Goal: Information Seeking & Learning: Learn about a topic

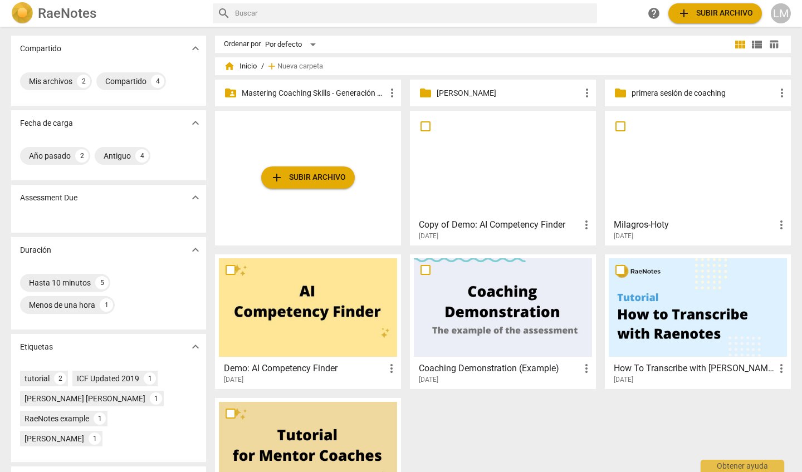
click at [375, 91] on p "Mastering Coaching Skills - Generación 31" at bounding box center [314, 93] width 144 height 12
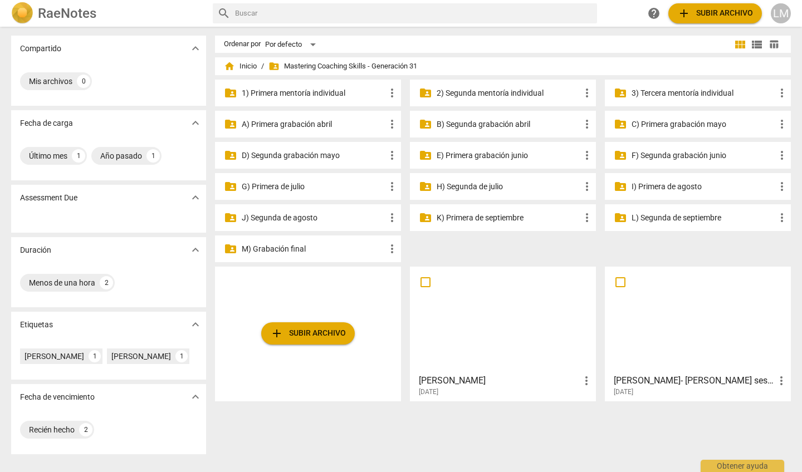
click at [360, 187] on p "G) Primera de julio" at bounding box center [314, 187] width 144 height 12
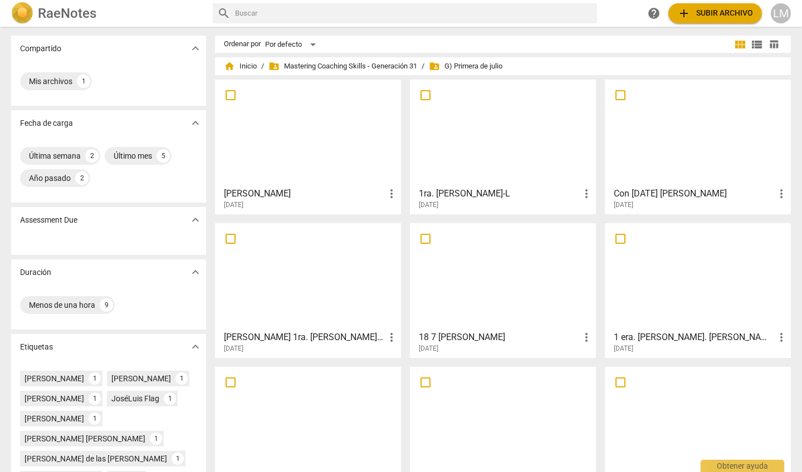
click at [510, 165] on div at bounding box center [503, 133] width 178 height 99
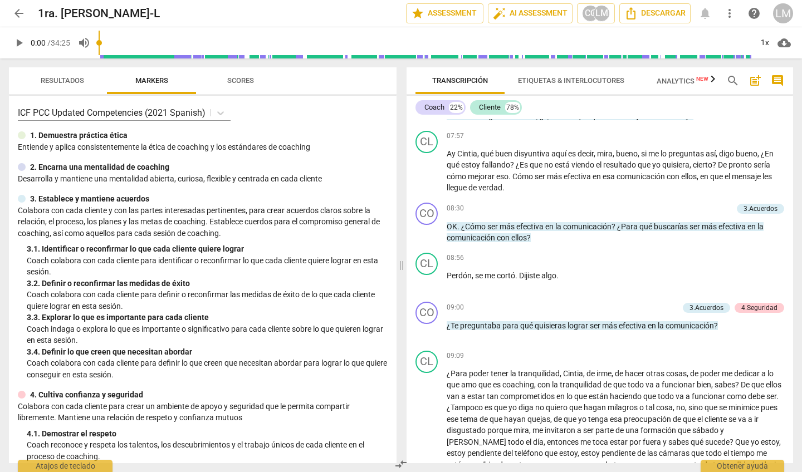
scroll to position [1002, 0]
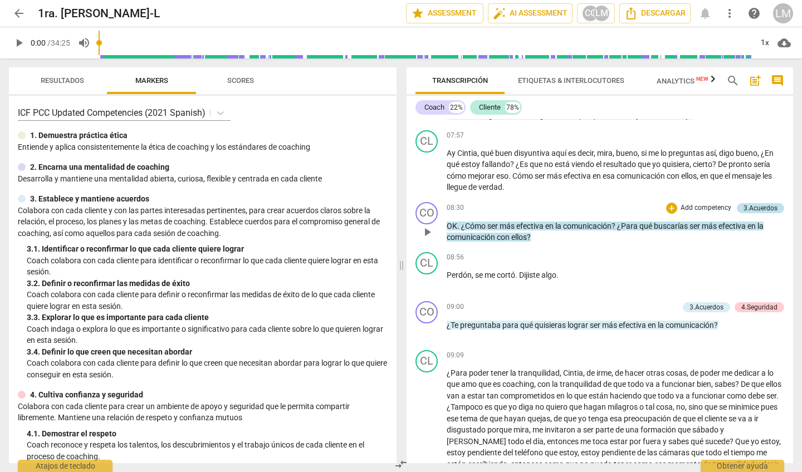
click at [756, 212] on div "3.Acuerdos" at bounding box center [760, 208] width 34 height 10
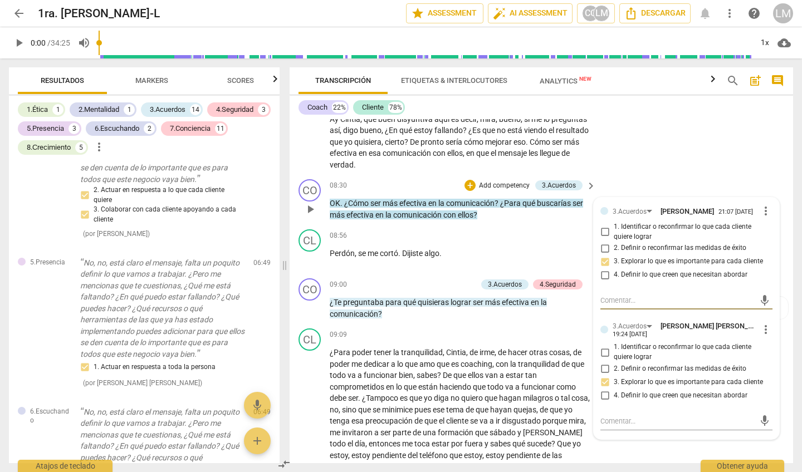
scroll to position [867, 0]
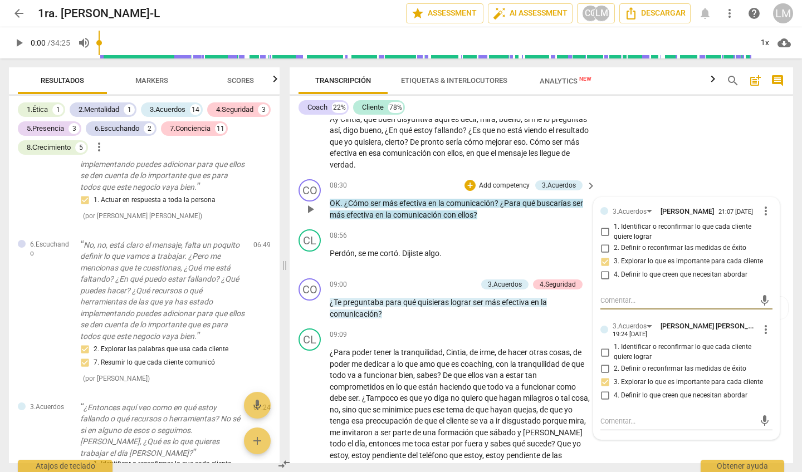
click at [513, 207] on p "OK . ¿Cómo ser más efectiva en la comunicación ? ¿Para qué buscarías ser más ef…" at bounding box center [460, 209] width 261 height 23
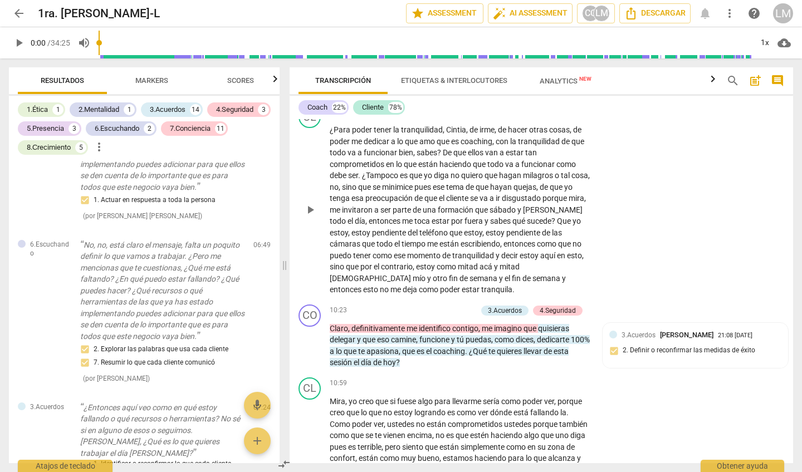
scroll to position [1484, 0]
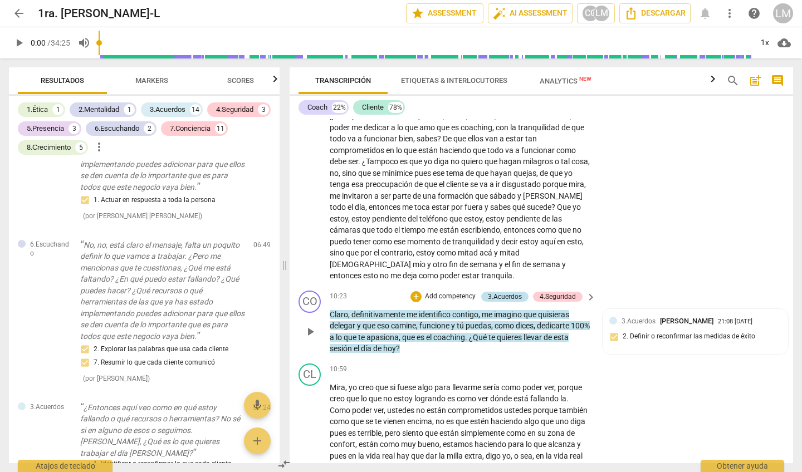
click at [506, 292] on div "3.Acuerdos" at bounding box center [505, 297] width 34 height 10
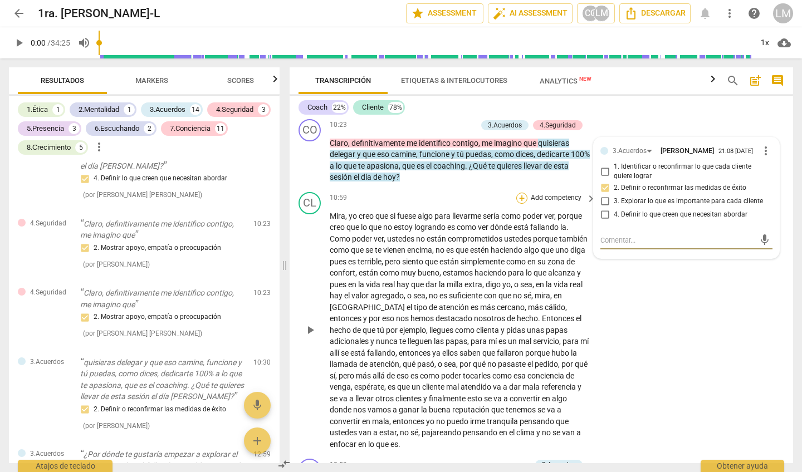
scroll to position [1725, 0]
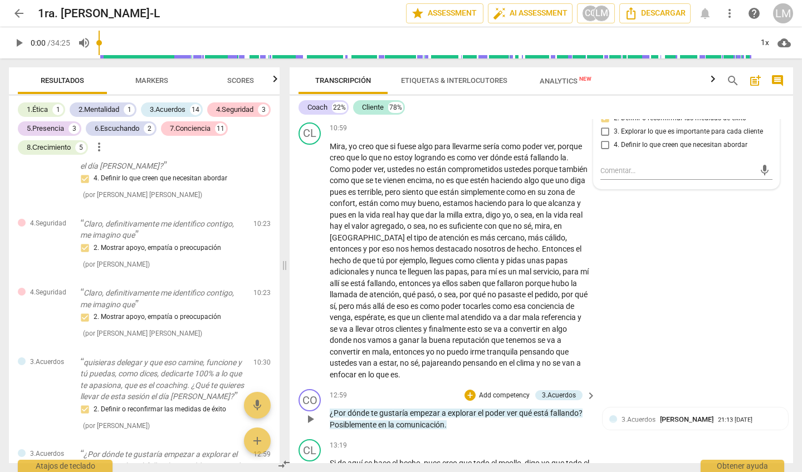
click at [501, 391] on p "Add competency" at bounding box center [504, 396] width 53 height 10
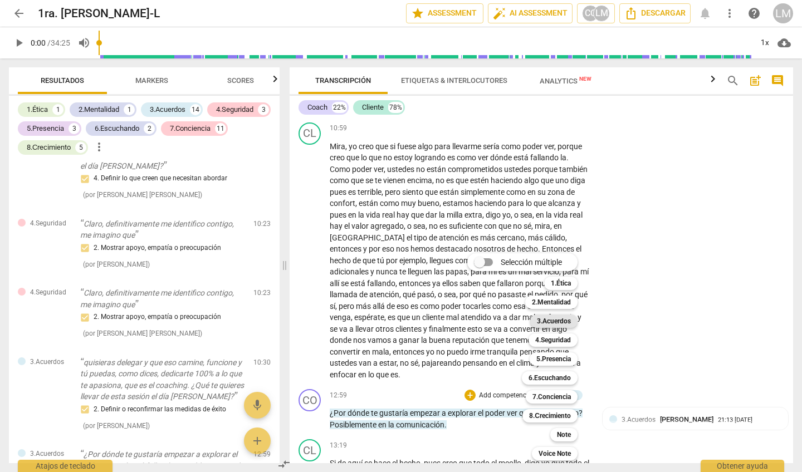
click at [546, 320] on b "3.Acuerdos" at bounding box center [554, 321] width 34 height 13
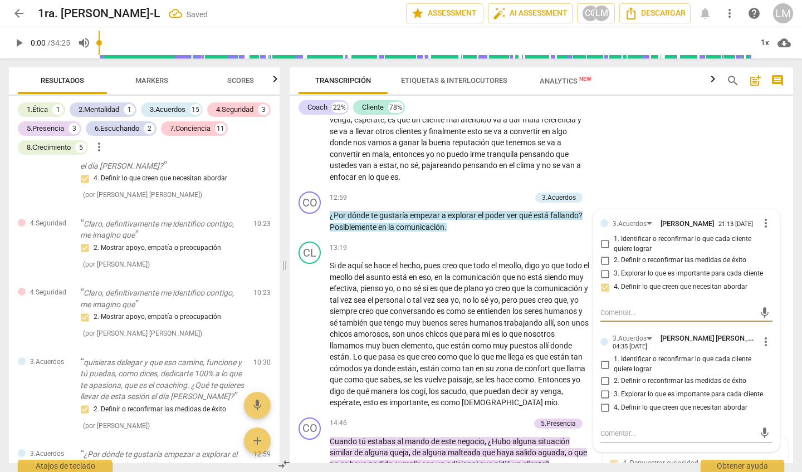
scroll to position [1903, 0]
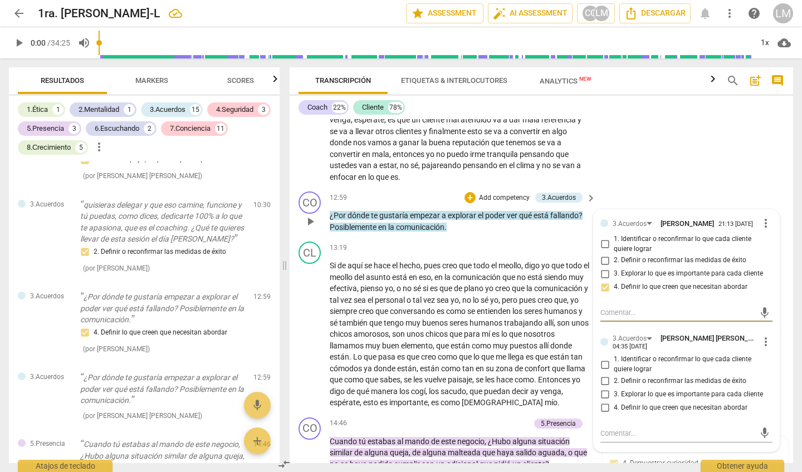
click at [602, 397] on input "4. Definir lo que creen que necesitan abordar" at bounding box center [605, 403] width 18 height 13
checkbox input "true"
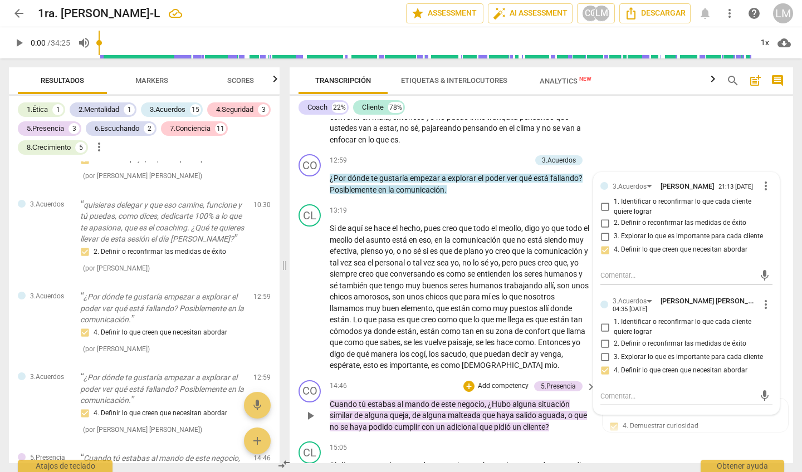
scroll to position [1959, 0]
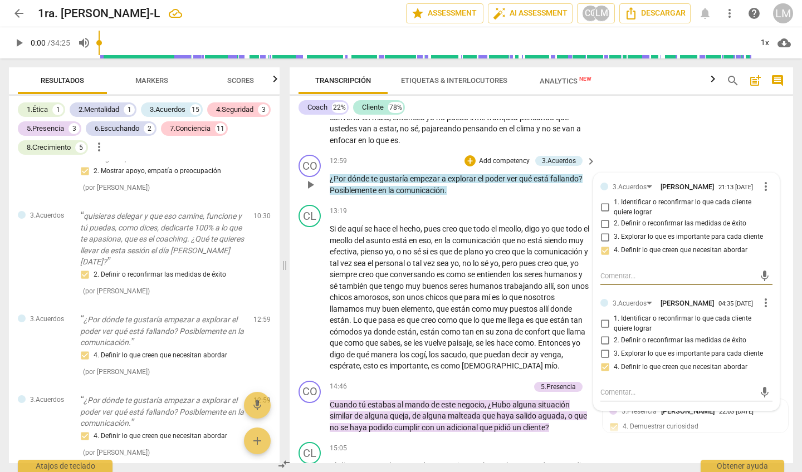
click at [610, 271] on textarea at bounding box center [677, 276] width 154 height 11
type textarea "M"
type textarea "Ma"
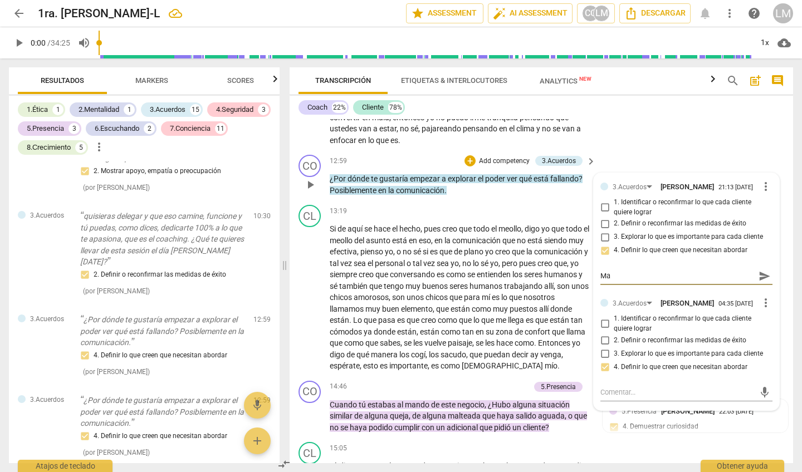
type textarea "Man"
type textarea "Mane"
type textarea "Manej"
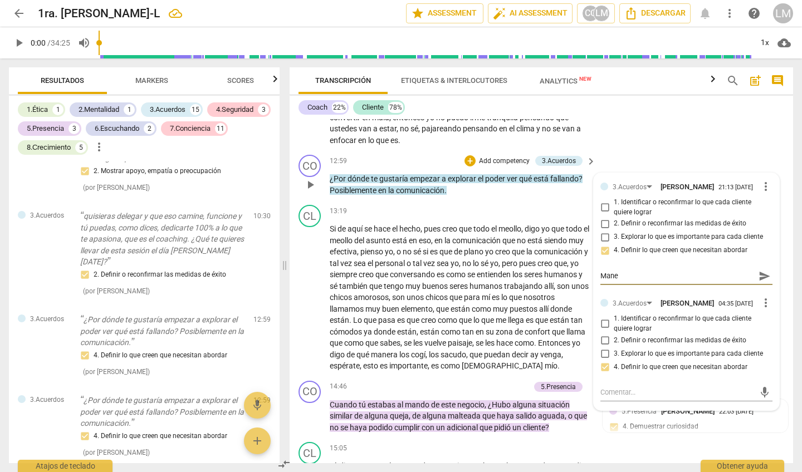
type textarea "Manej"
type textarea "Maneja"
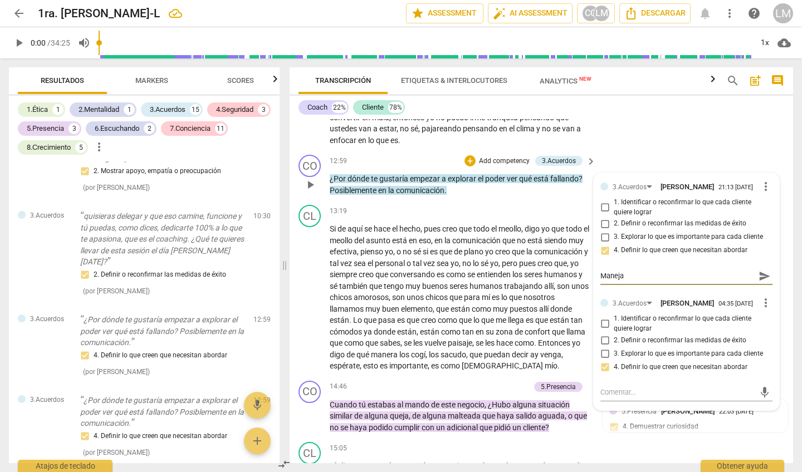
type textarea "Maneja l"
type textarea "Maneja la"
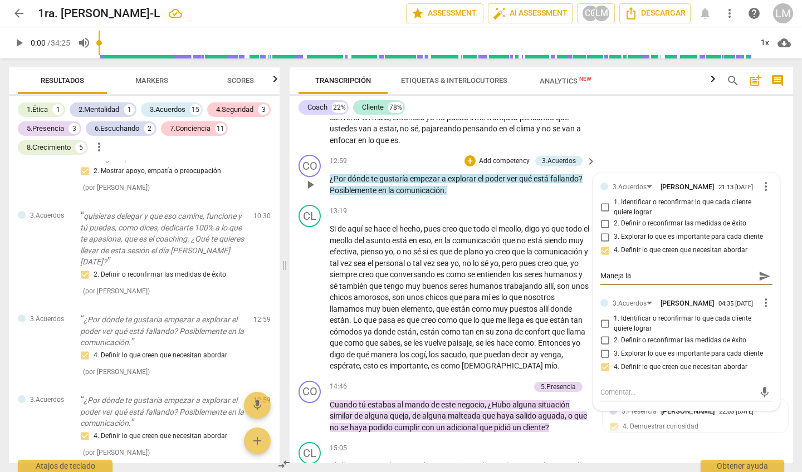
type textarea "Maneja la"
type textarea "Maneja la a"
type textarea "Maneja la ag"
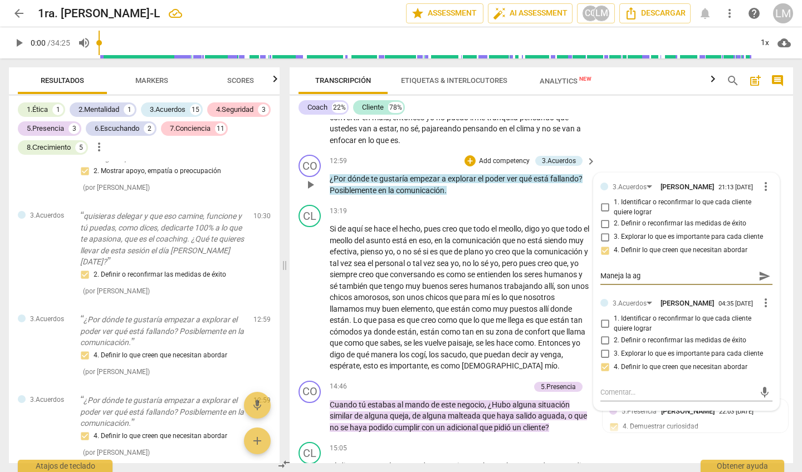
type textarea "Maneja la age"
type textarea "Maneja la agen"
type textarea "Maneja la agend"
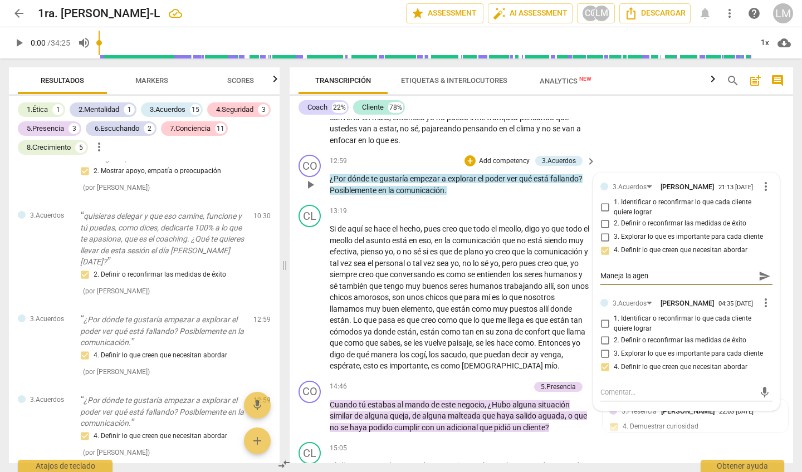
type textarea "Maneja la agend"
type textarea "Maneja la agenda"
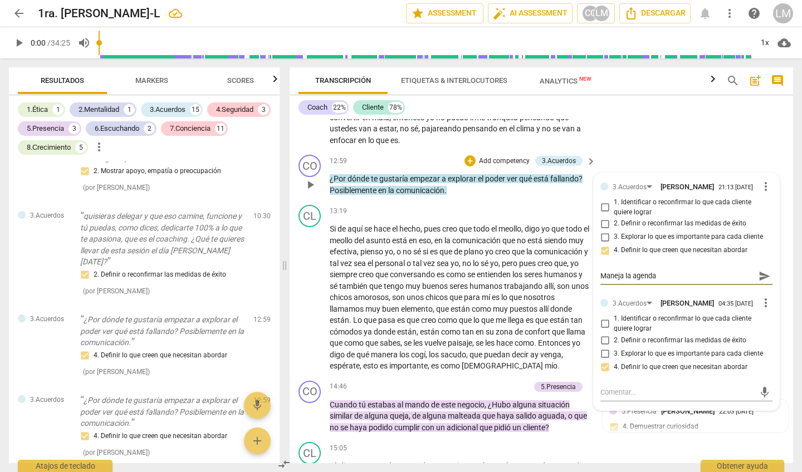
type textarea "Maneja la agenda d"
type textarea "Maneja la agenda de"
type textarea "Maneja la agenda del"
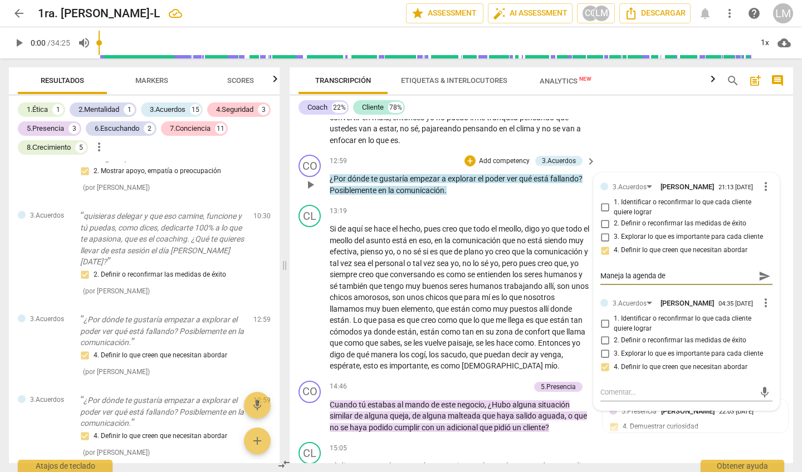
type textarea "Maneja la agenda del"
type textarea "Maneja la agenda del c"
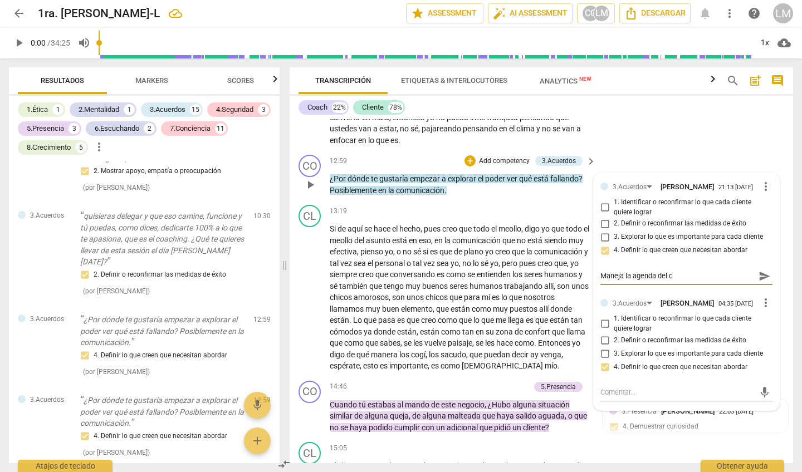
type textarea "Maneja la agenda del cl"
type textarea "Maneja la agenda del clc"
type textarea "Maneja la agenda del clci"
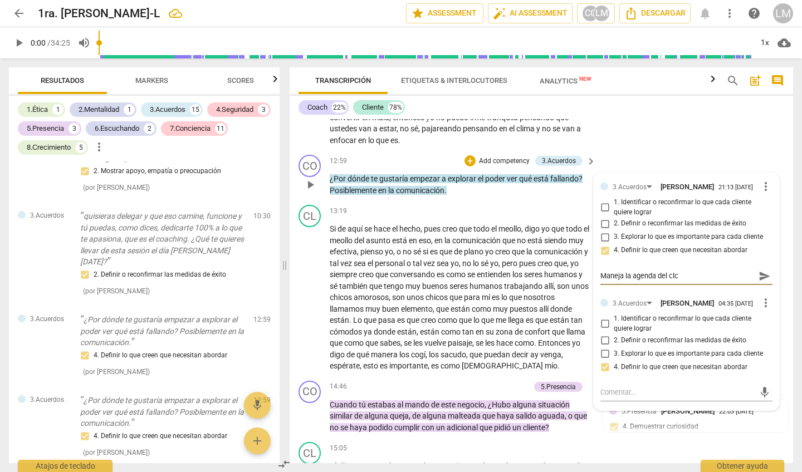
type textarea "Maneja la agenda del clci"
type textarea "Maneja la agenda del clcie"
type textarea "Maneja la agenda del clcien"
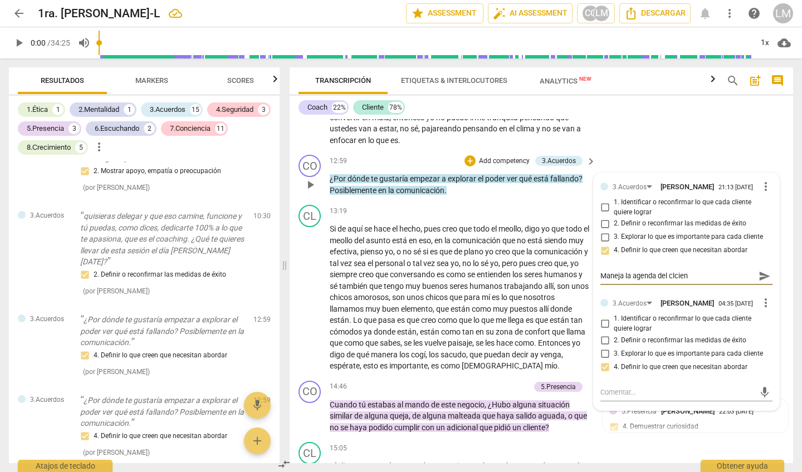
type textarea "Maneja la agenda del clcient"
type textarea "Maneja la agenda del clcien"
type textarea "Maneja la agenda del clcie"
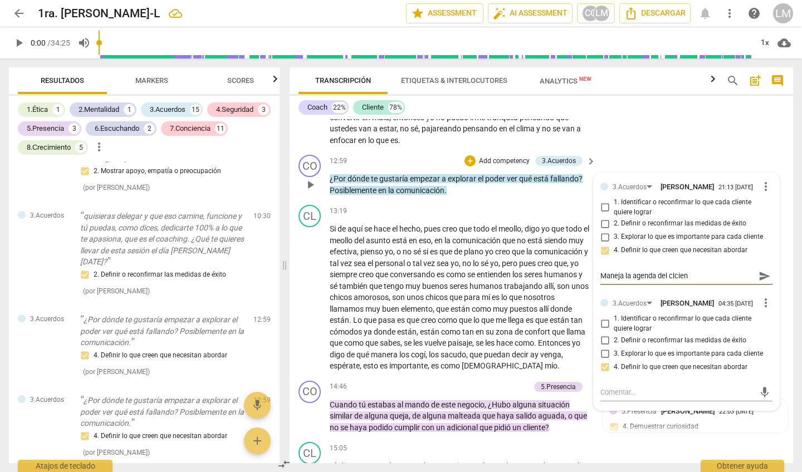
type textarea "Maneja la agenda del clcie"
type textarea "Maneja la agenda del clci"
type textarea "Maneja la agenda del clc"
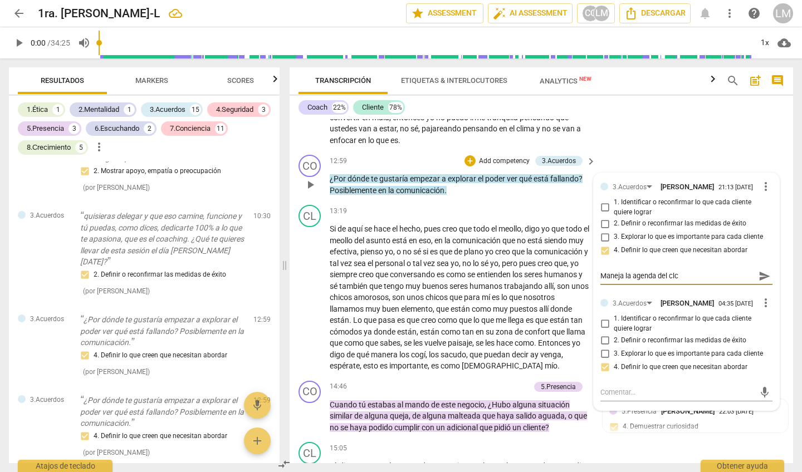
type textarea "Maneja la agenda del cl"
type textarea "Maneja la agenda del cli"
type textarea "Maneja la agenda del clie"
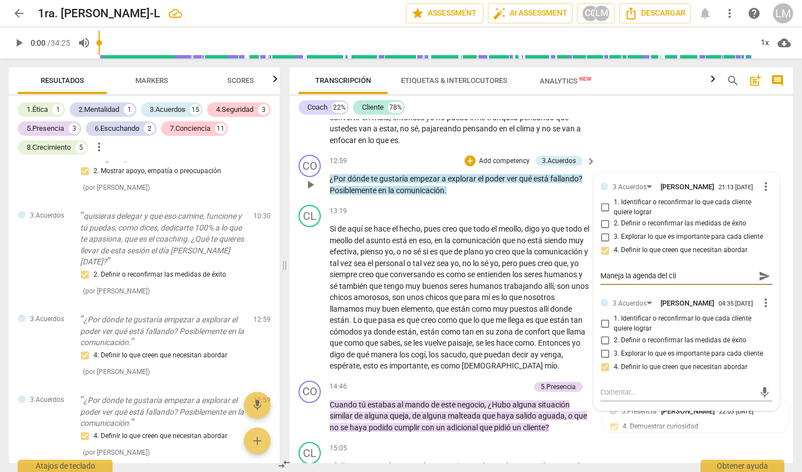
type textarea "Maneja la agenda del clie"
type textarea "Maneja la agenda del clien"
type textarea "Maneja la agenda del client"
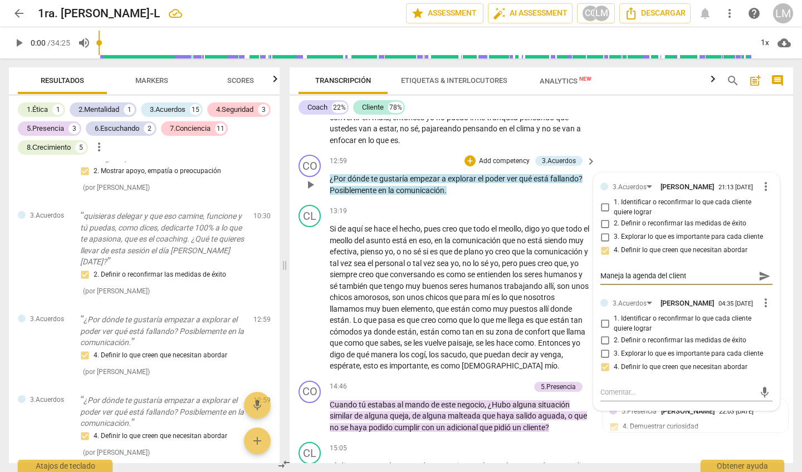
type textarea "Maneja la agenda del cliente"
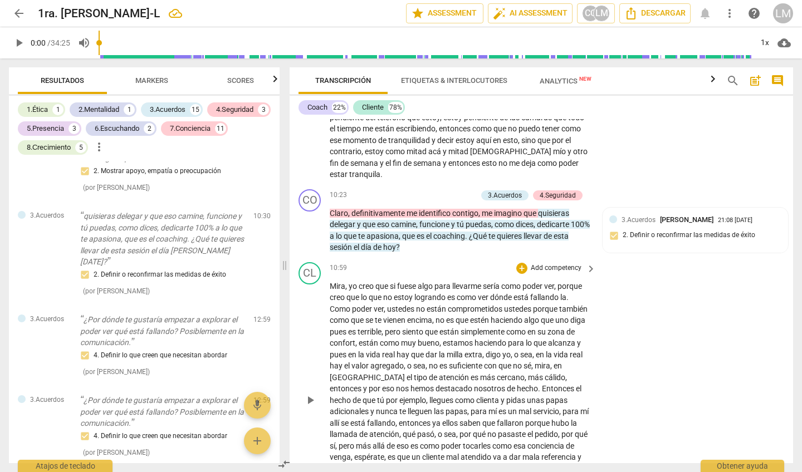
scroll to position [1583, 0]
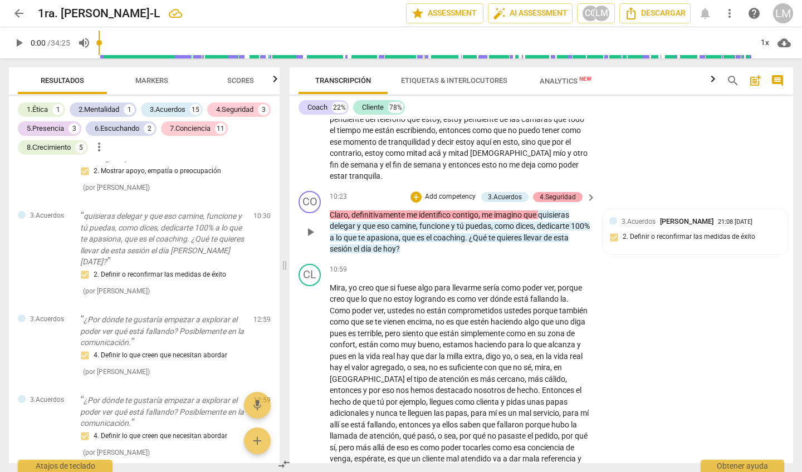
type textarea "Maneja la agenda del cliente"
click at [562, 192] on div "4.Seguridad" at bounding box center [558, 197] width 36 height 10
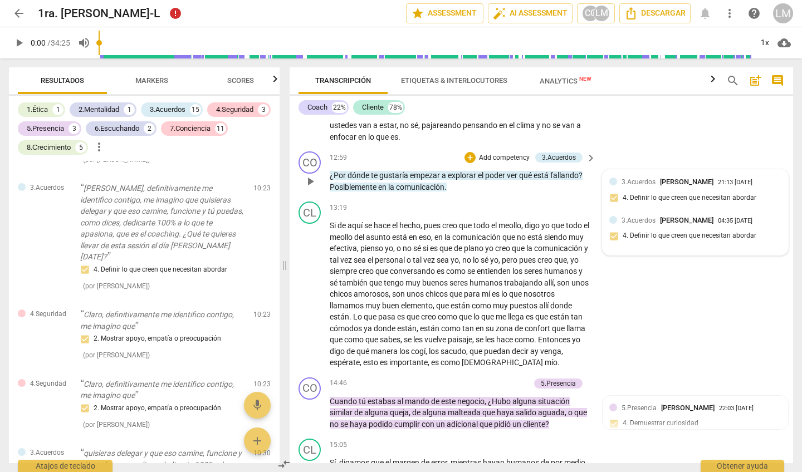
scroll to position [1965, 0]
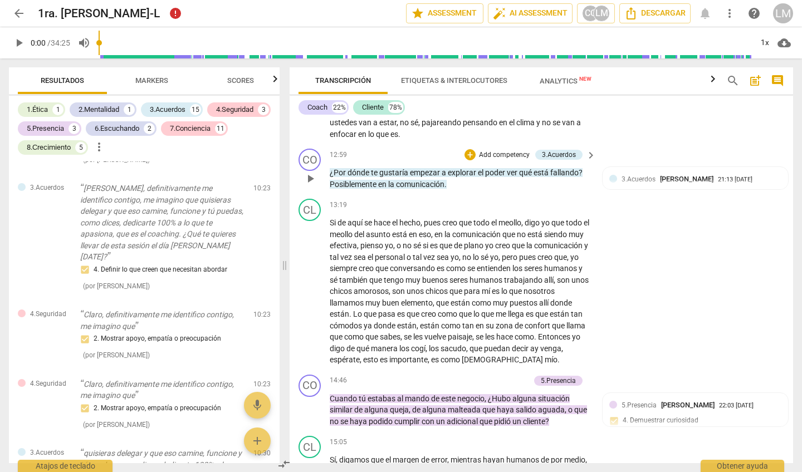
click at [506, 150] on p "Add competency" at bounding box center [504, 155] width 53 height 10
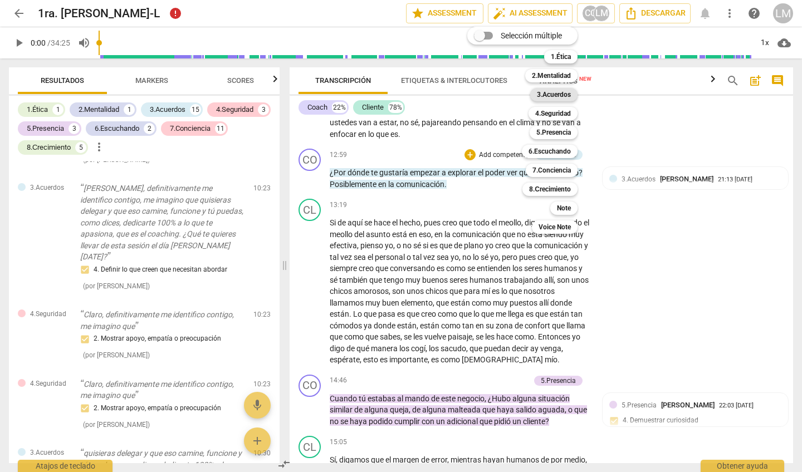
click at [542, 94] on b "3.Acuerdos" at bounding box center [554, 94] width 34 height 13
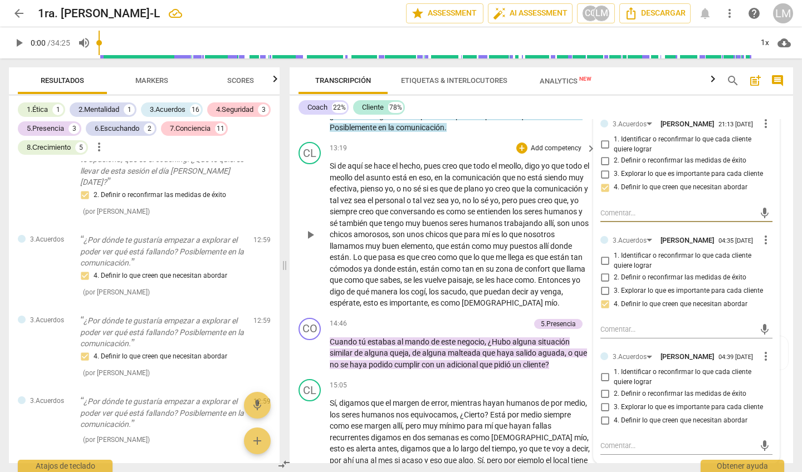
scroll to position [2020, 0]
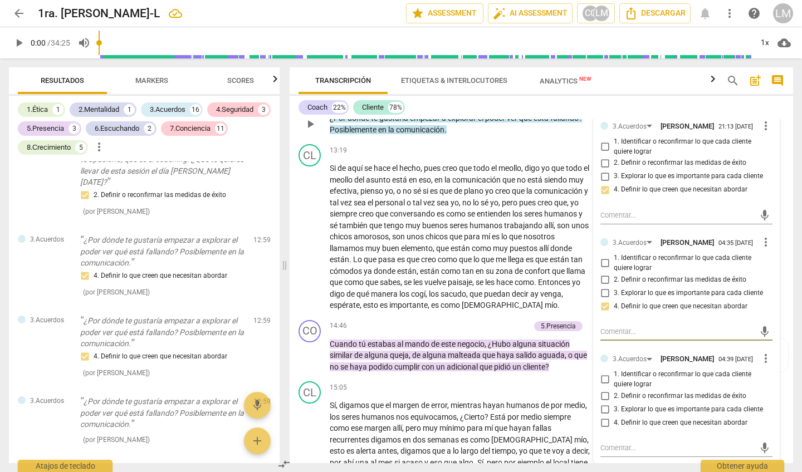
click at [605, 326] on textarea at bounding box center [677, 331] width 154 height 11
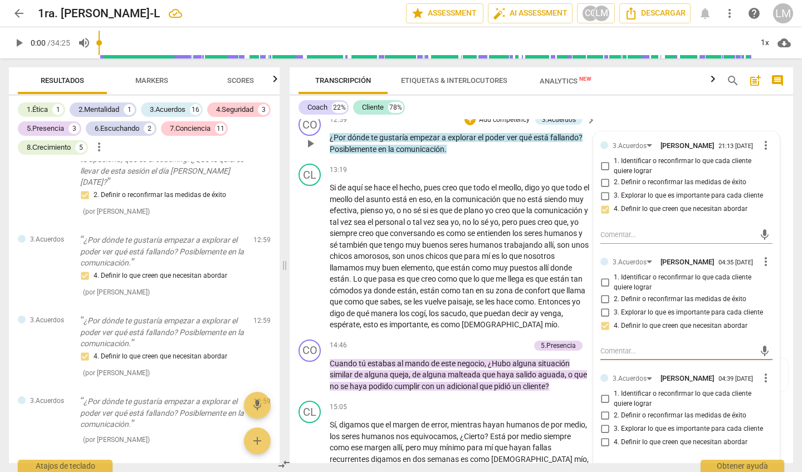
scroll to position [2007, 0]
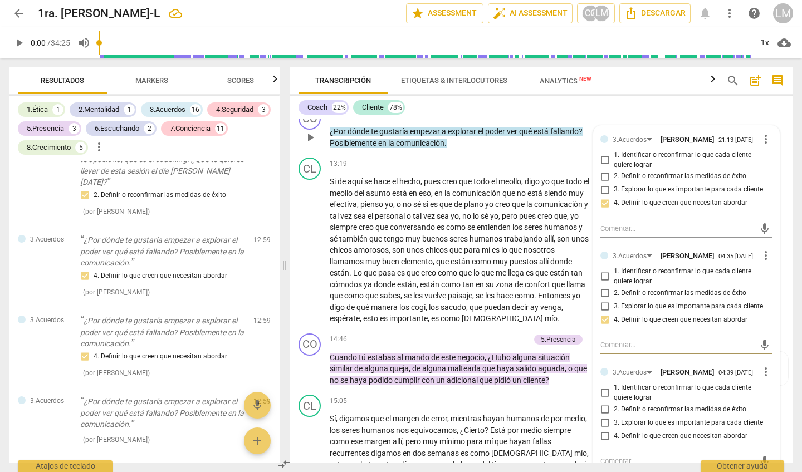
click at [602, 252] on div at bounding box center [604, 256] width 8 height 8
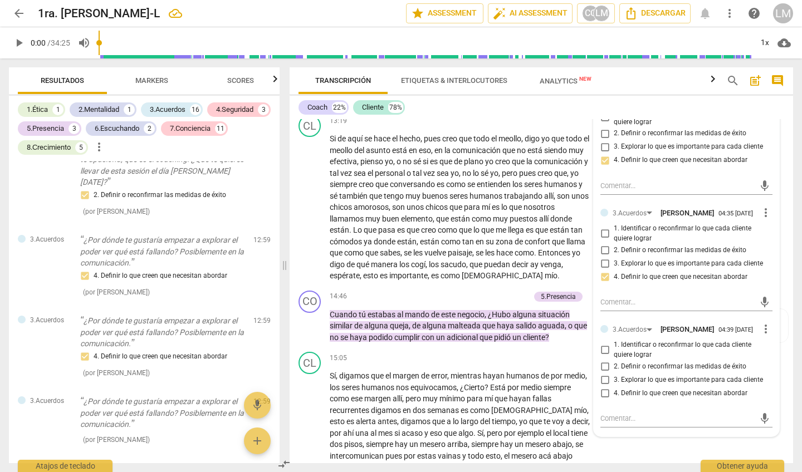
scroll to position [2055, 0]
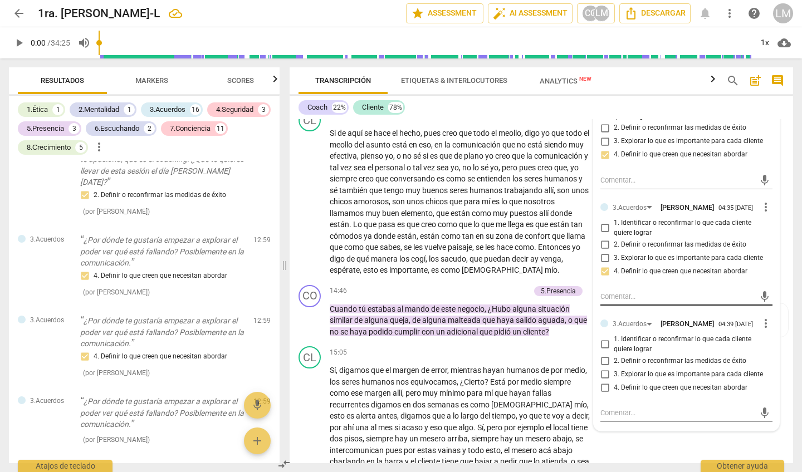
click at [613, 291] on textarea at bounding box center [677, 296] width 154 height 11
type textarea "E"
type textarea "El"
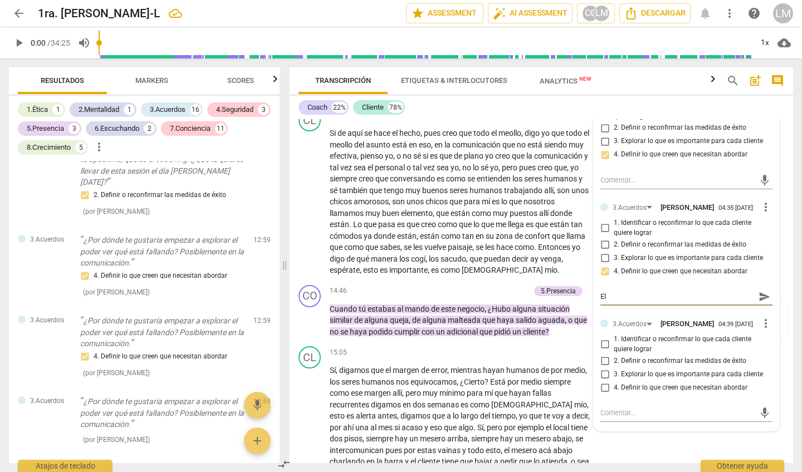
type textarea "El"
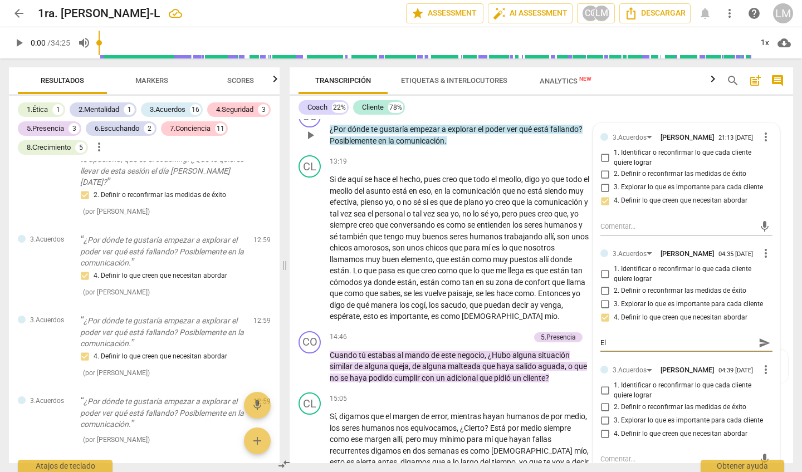
scroll to position [2010, 0]
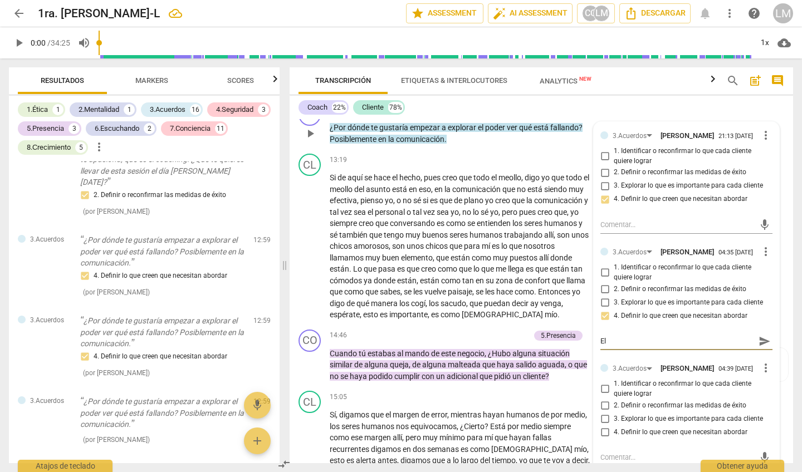
type textarea "El c"
type textarea "El cl"
type textarea "El cli"
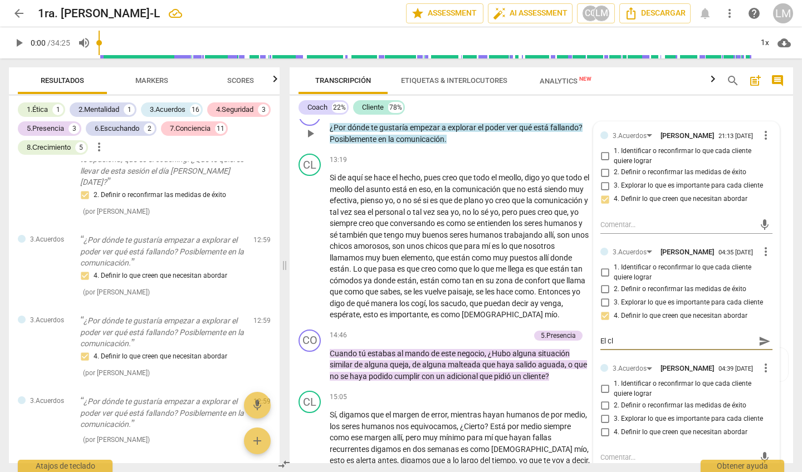
type textarea "El cli"
type textarea "El clie"
type textarea "El clien"
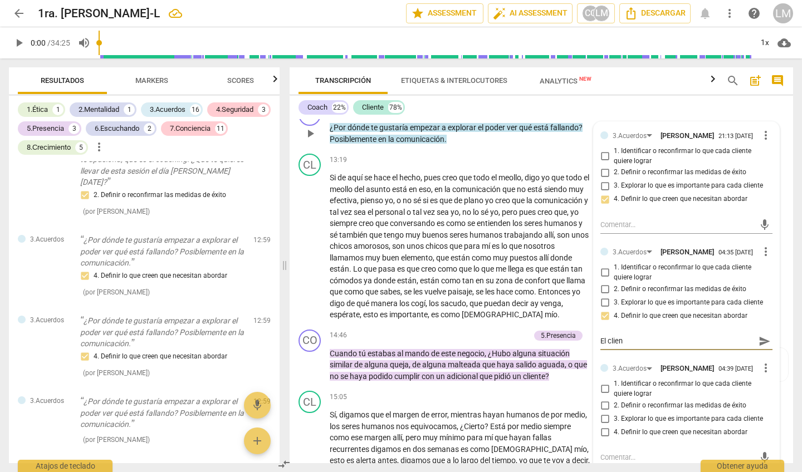
type textarea "El client"
type textarea "El cliente"
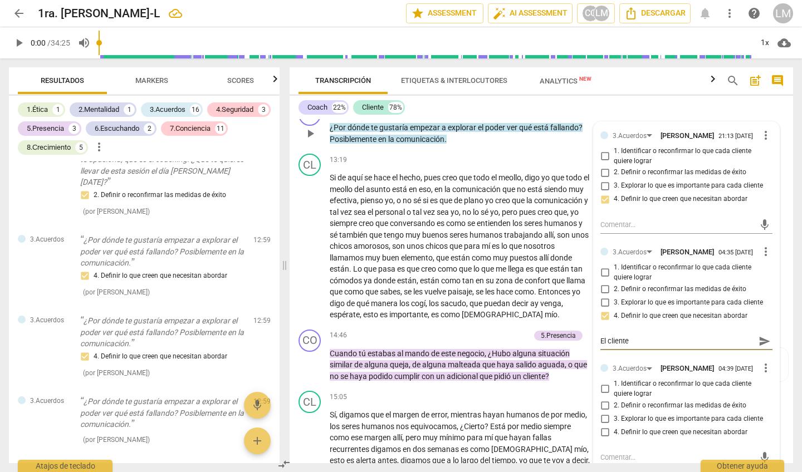
type textarea "El cliente"
type textarea "El cliente n"
type textarea "El cliente"
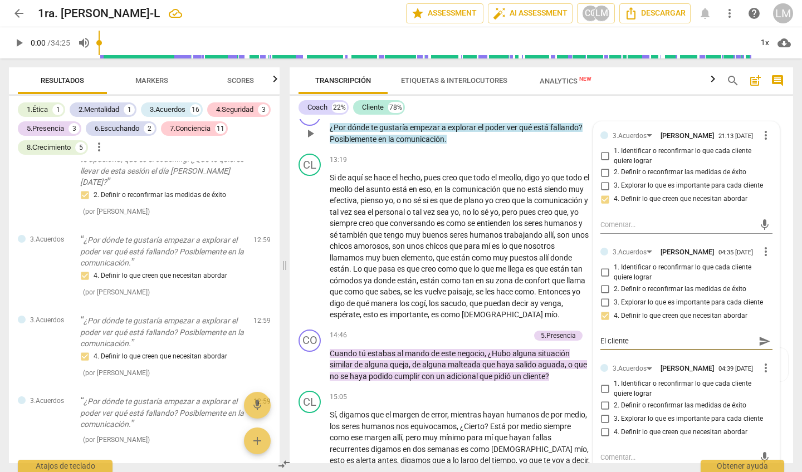
type textarea "El cliente e"
type textarea "El cliente es"
type textarea "El cliente est"
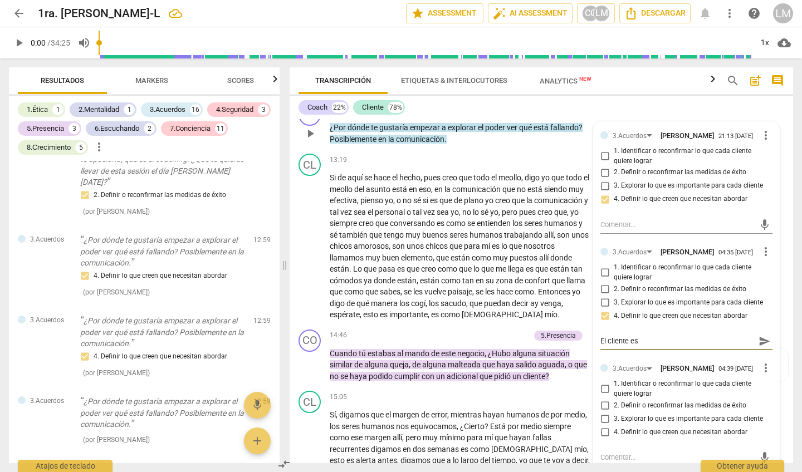
type textarea "El cliente est"
type textarea "El cliente est{"
type textarea "El cliente est{a"
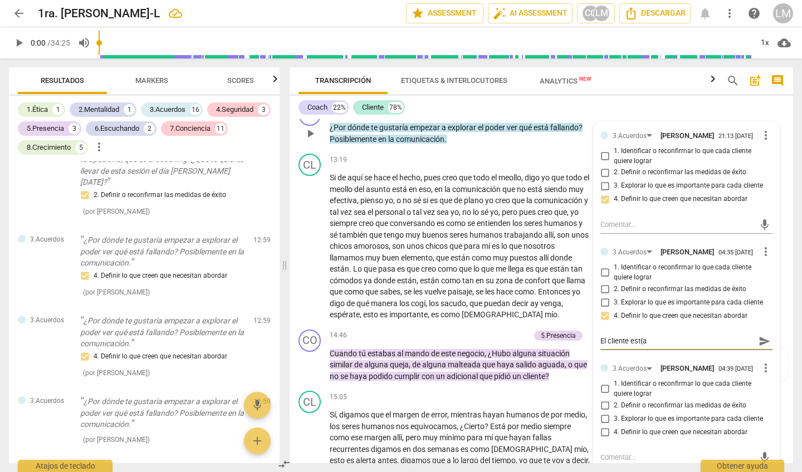
type textarea "El cliente est{"
type textarea "El cliente est"
type textarea "El cliente estt"
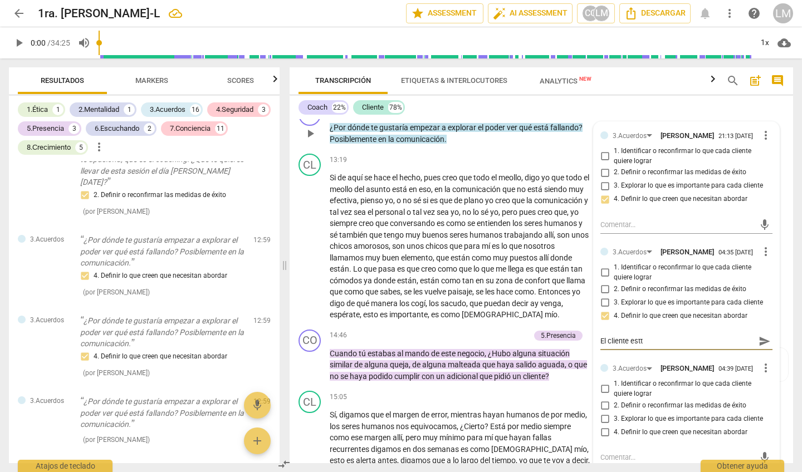
type textarea "El cliente estt´"
type textarea "El cliente esttá"
type textarea "El cliente está"
type textarea "El cliente está ´"
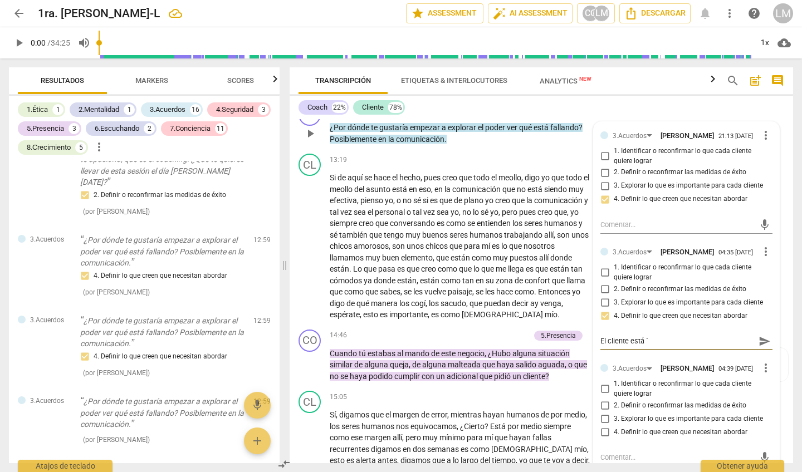
type textarea "El cliente está"
type textarea "El cliente está p"
type textarea "El cliente está po"
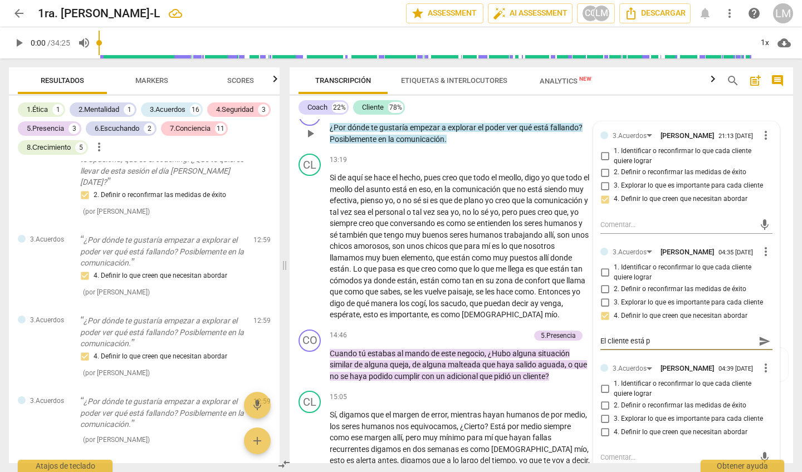
type textarea "El cliente está po"
type textarea "El cliente está pon"
type textarea "El cliente está poni"
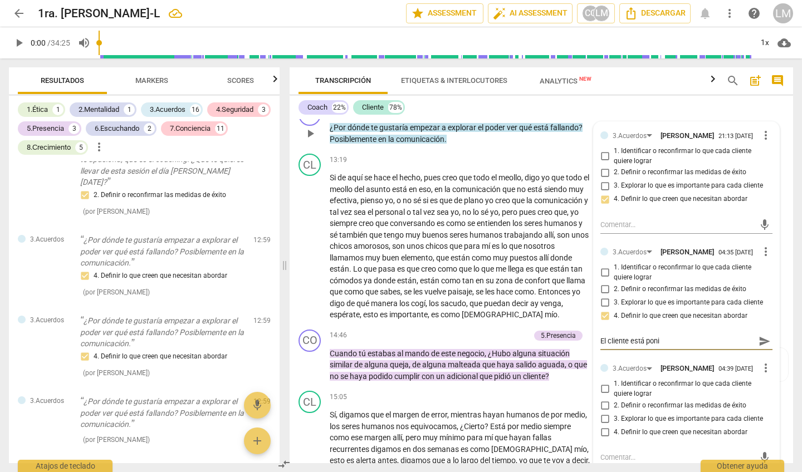
type textarea "El cliente está ponie"
type textarea "El cliente está ponien"
type textarea "El cliente está poniend"
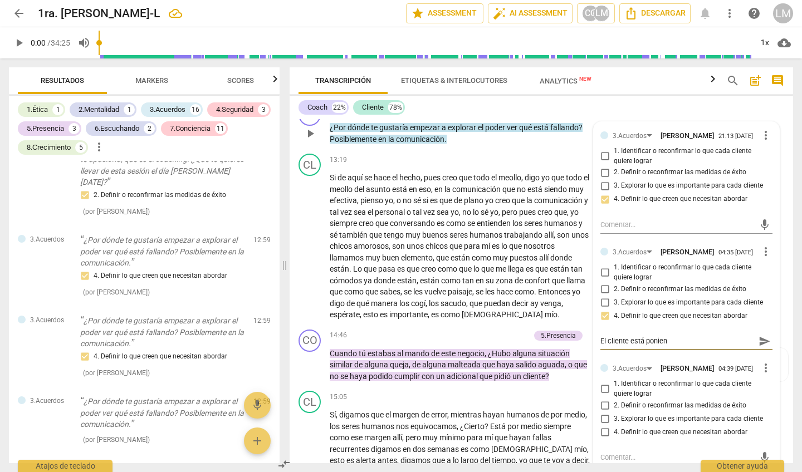
type textarea "El cliente está poniend"
type textarea "El cliente está poniendo"
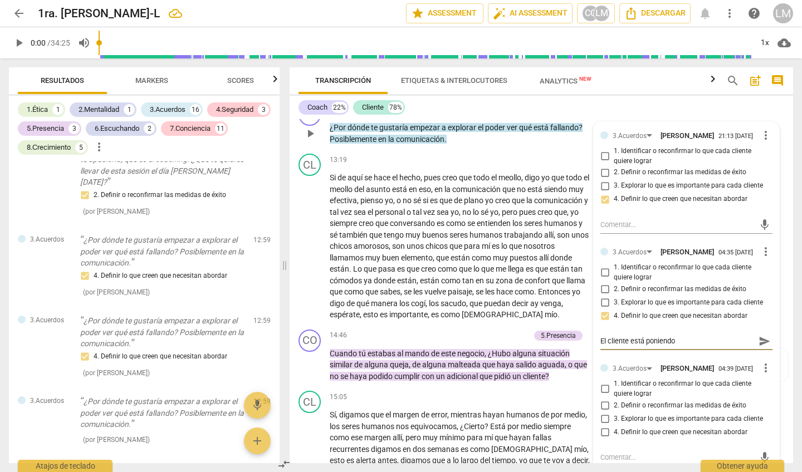
type textarea "El cliente está poniendo s"
type textarea "El cliente está poniendo su"
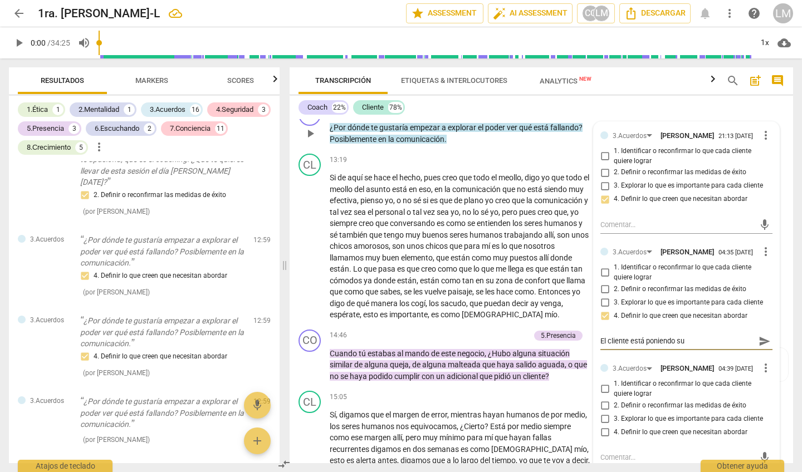
type textarea "El cliente está poniendo su"
type textarea "El cliente está poniendo su a"
type textarea "El cliente está poniendo su ag"
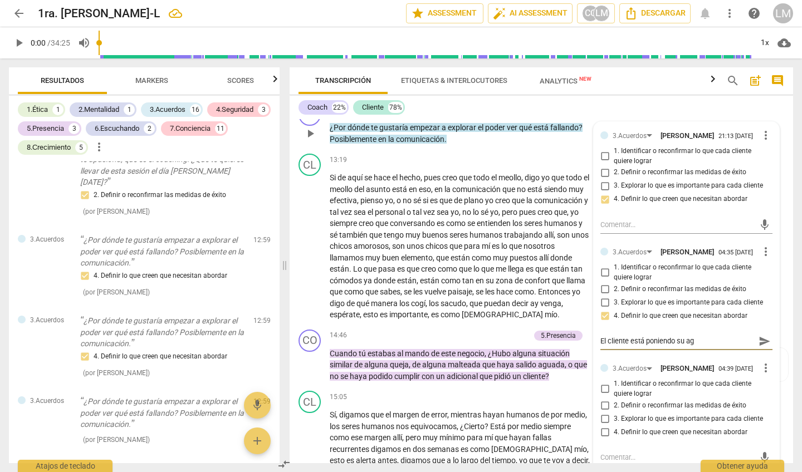
type textarea "El cliente está poniendo su age"
type textarea "El cliente está poniendo su aged"
type textarea "El cliente está poniendo su [PERSON_NAME]"
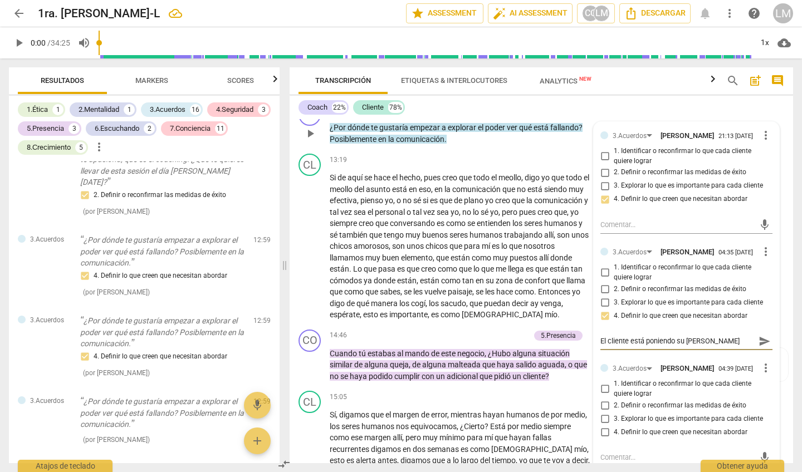
type textarea "El cliente está poniendo su agenda"
drag, startPoint x: 644, startPoint y: 321, endPoint x: 640, endPoint y: 402, distance: 80.9
click at [640, 414] on span "3. Explorar lo que es importante para cada cliente" at bounding box center [688, 419] width 149 height 10
click at [614, 412] on input "3. Explorar lo que es importante para cada cliente" at bounding box center [605, 418] width 18 height 13
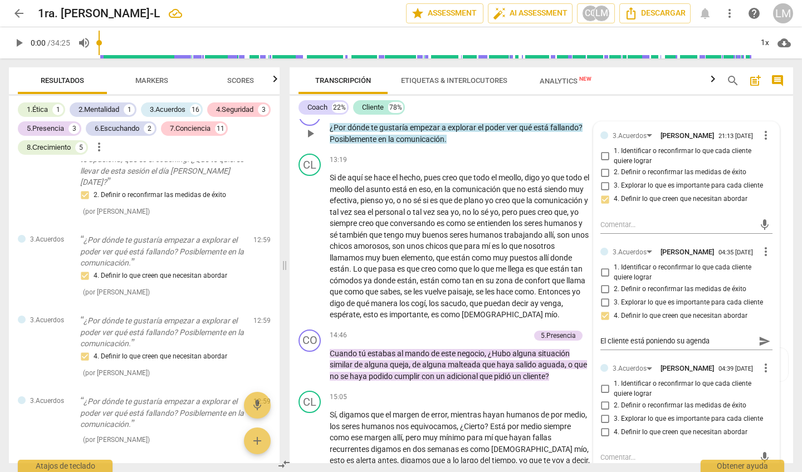
checkbox input "true"
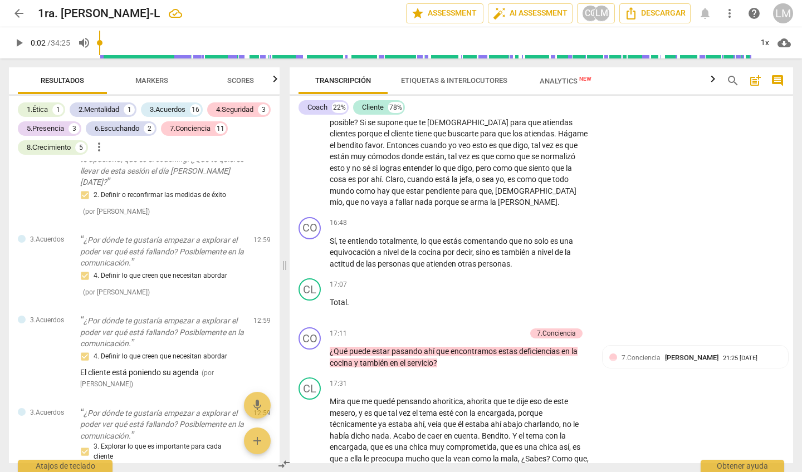
scroll to position [74, 0]
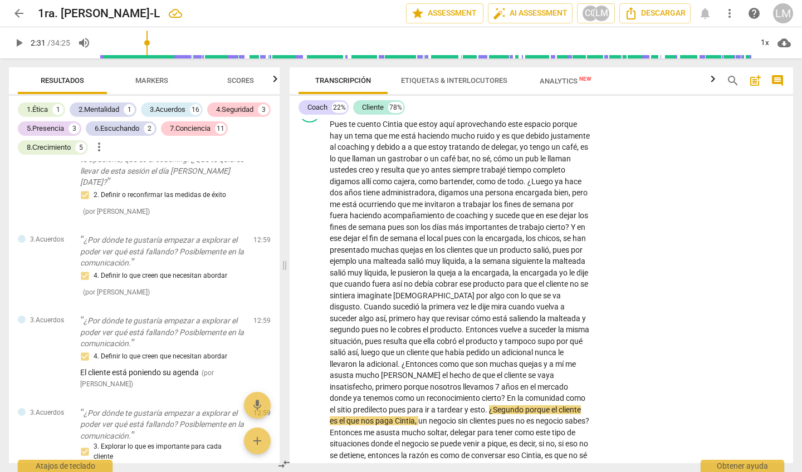
drag, startPoint x: 101, startPoint y: 41, endPoint x: 149, endPoint y: 45, distance: 48.1
click at [149, 45] on input "range" at bounding box center [425, 43] width 653 height 36
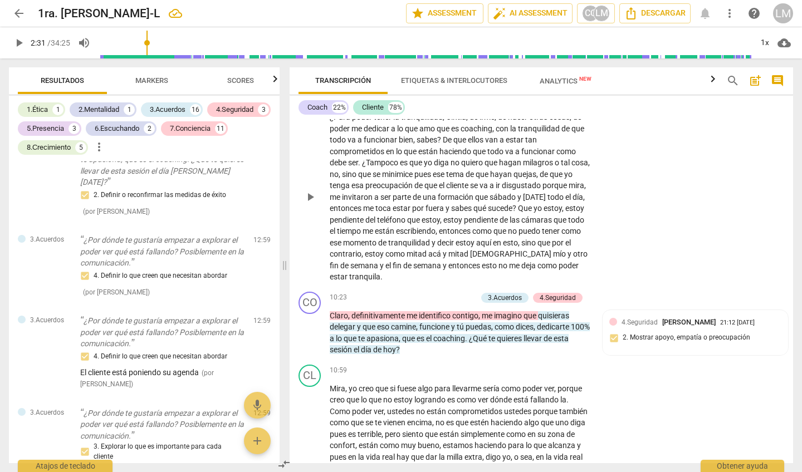
scroll to position [1477, 0]
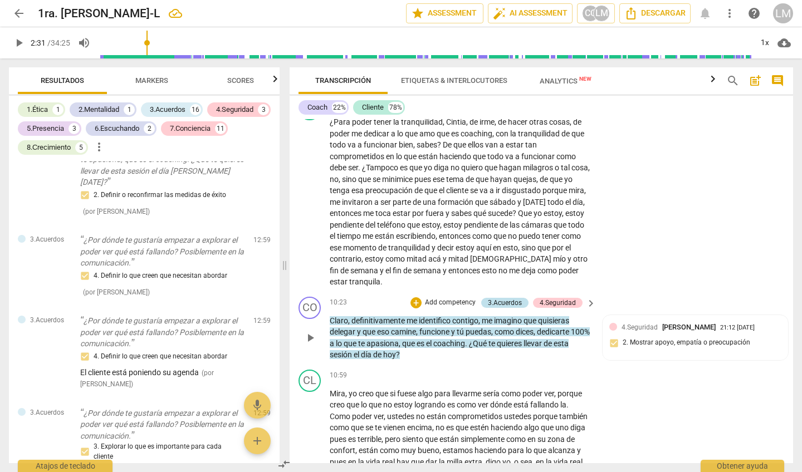
click at [491, 298] on div "3.Acuerdos" at bounding box center [505, 303] width 34 height 10
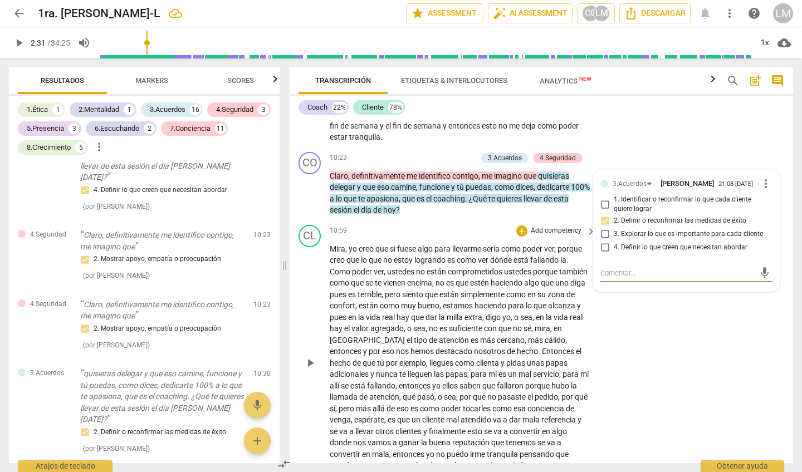
scroll to position [1616, 0]
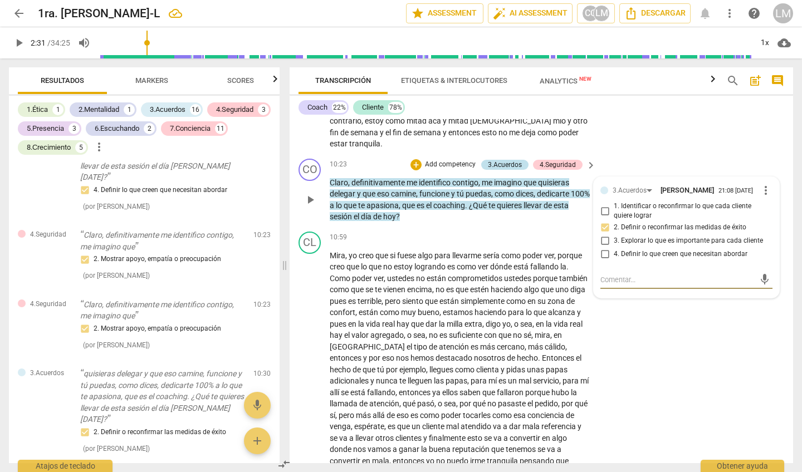
click at [508, 160] on div "3.Acuerdos" at bounding box center [505, 165] width 34 height 10
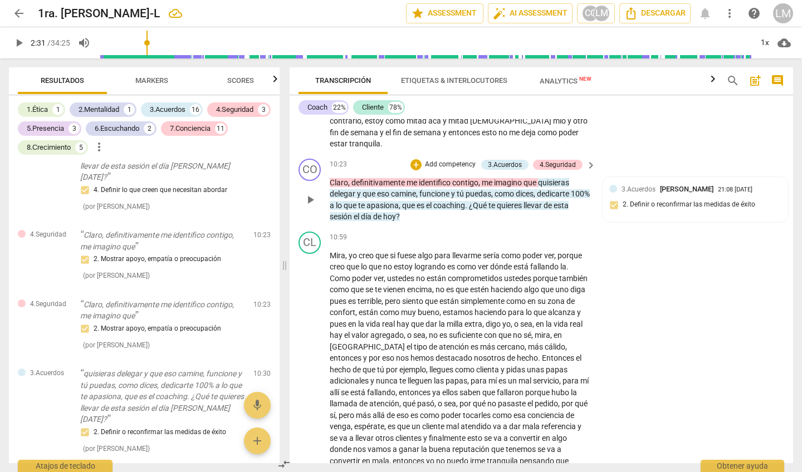
click at [463, 160] on p "Add competency" at bounding box center [450, 165] width 53 height 10
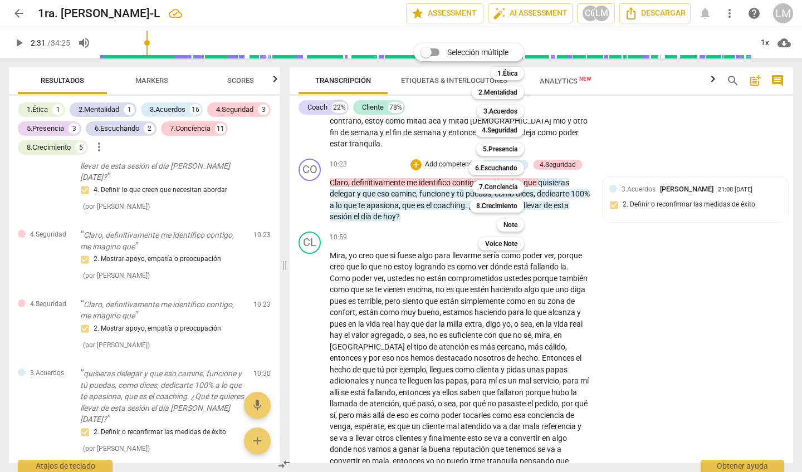
click at [640, 244] on div at bounding box center [401, 236] width 802 height 472
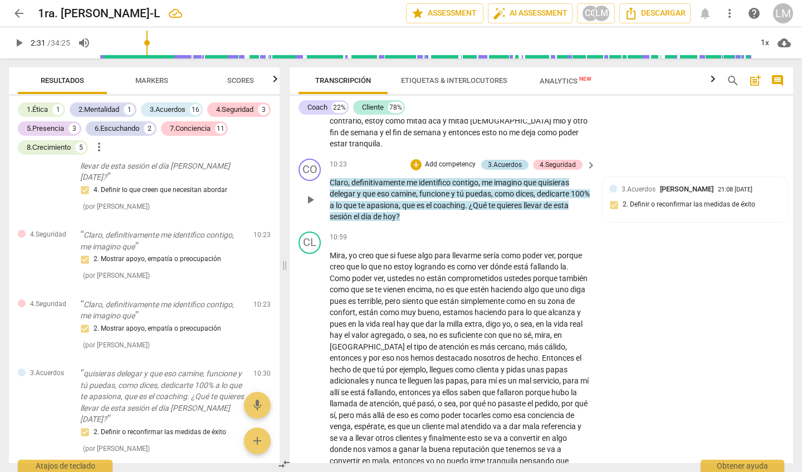
click at [500, 160] on div "3.Acuerdos" at bounding box center [505, 165] width 34 height 10
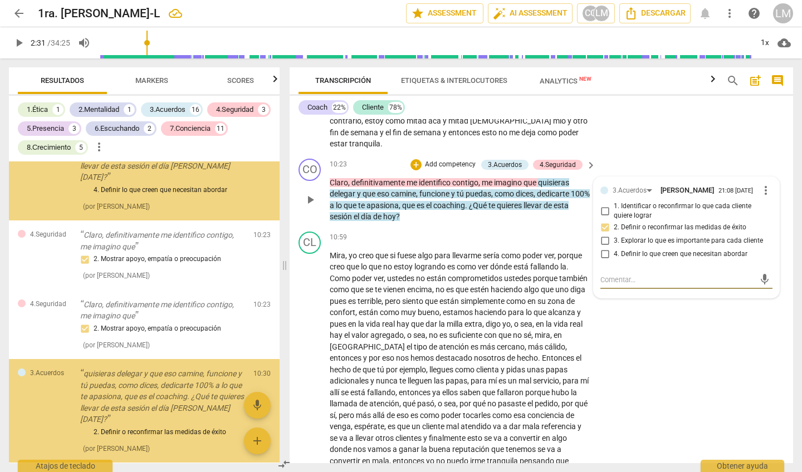
click at [461, 160] on p "Add competency" at bounding box center [450, 165] width 53 height 10
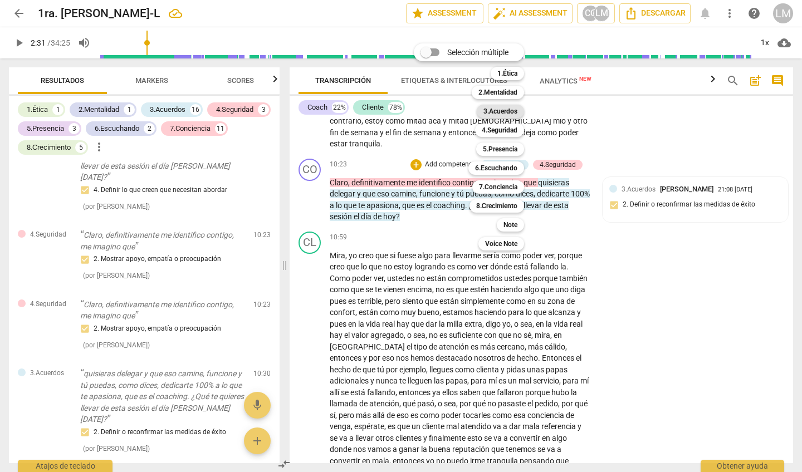
click at [497, 113] on b "3.Acuerdos" at bounding box center [500, 111] width 34 height 13
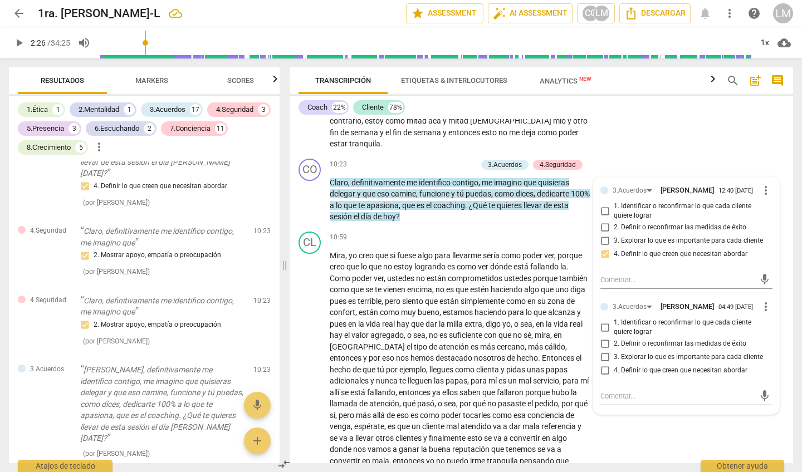
scroll to position [352, 0]
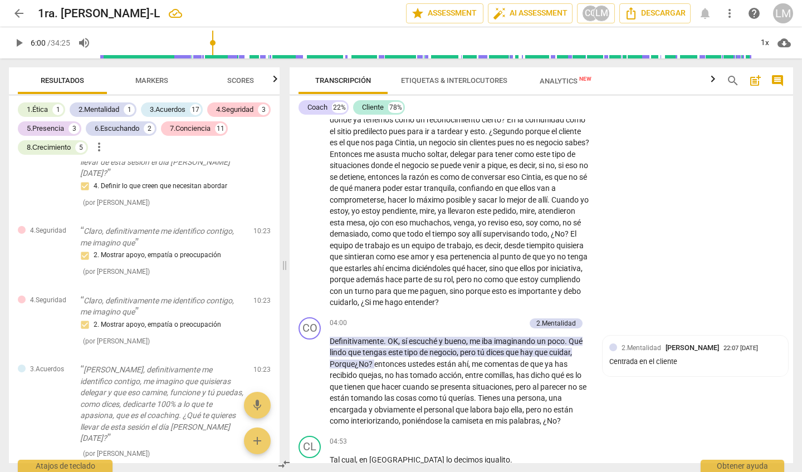
drag, startPoint x: 147, startPoint y: 42, endPoint x: 213, endPoint y: 68, distance: 70.5
click at [213, 68] on div "arrow_back 1ra. [PERSON_NAME]-L edit star Assessment auto_fix_high AI Assessmen…" at bounding box center [401, 236] width 802 height 472
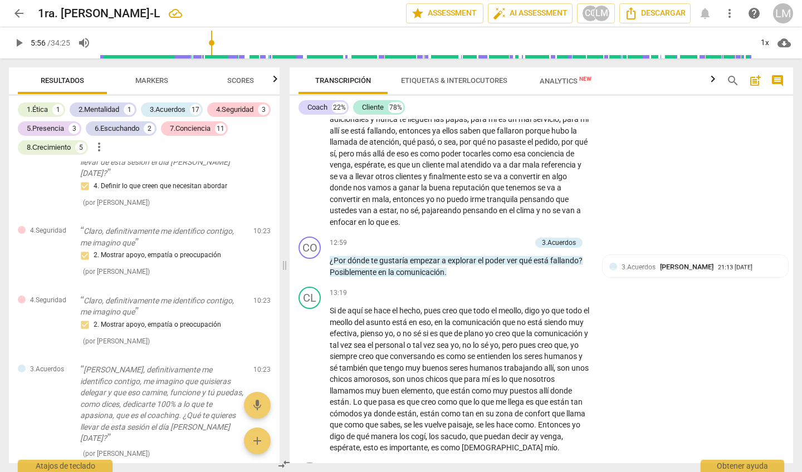
scroll to position [1878, 0]
click at [504, 238] on p "Add competency" at bounding box center [504, 243] width 53 height 10
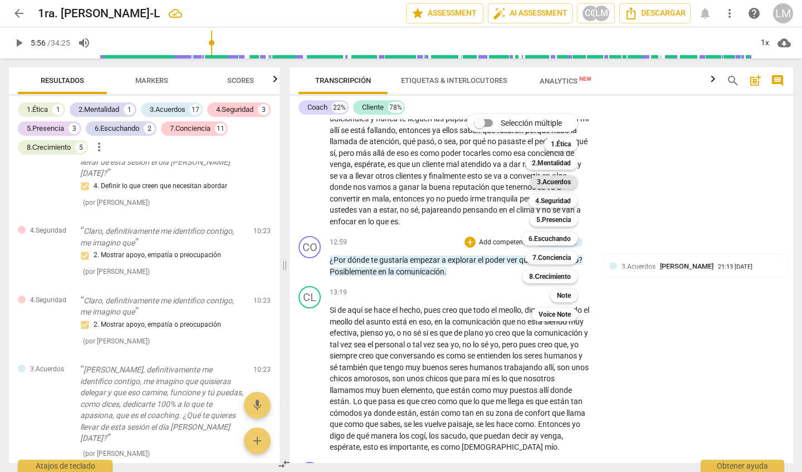
click at [554, 180] on b "3.Acuerdos" at bounding box center [554, 181] width 34 height 13
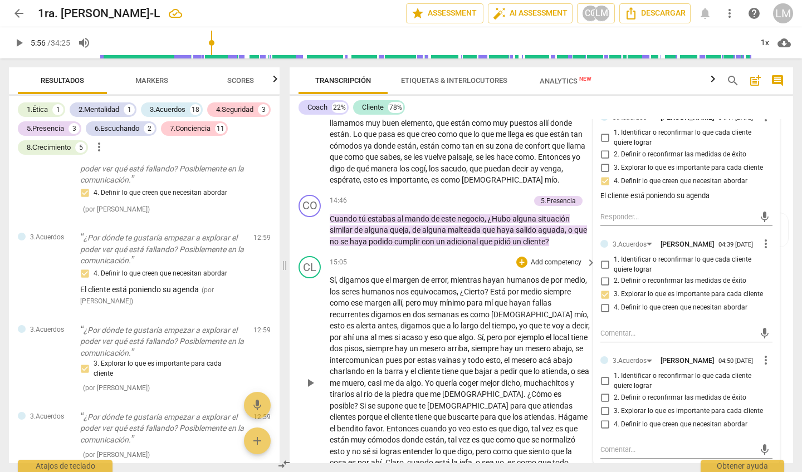
scroll to position [2144, 0]
click at [655, 456] on div "CL play_arrow pause 15:05 + Add competency keyboard_arrow_right Sí , digamos qu…" at bounding box center [541, 375] width 503 height 244
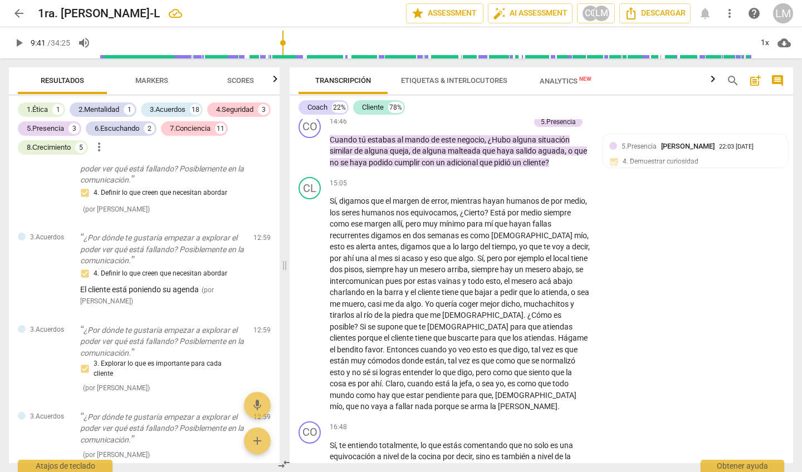
scroll to position [1518, 0]
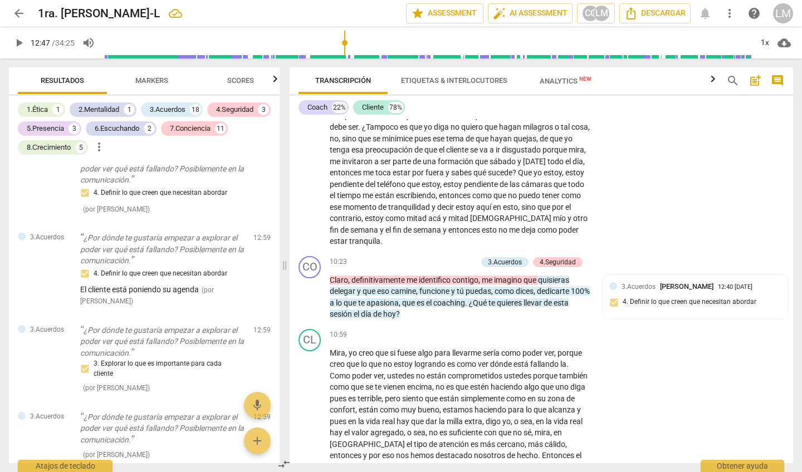
drag, startPoint x: 214, startPoint y: 37, endPoint x: 345, endPoint y: 45, distance: 131.7
click at [345, 45] on input "range" at bounding box center [427, 43] width 649 height 36
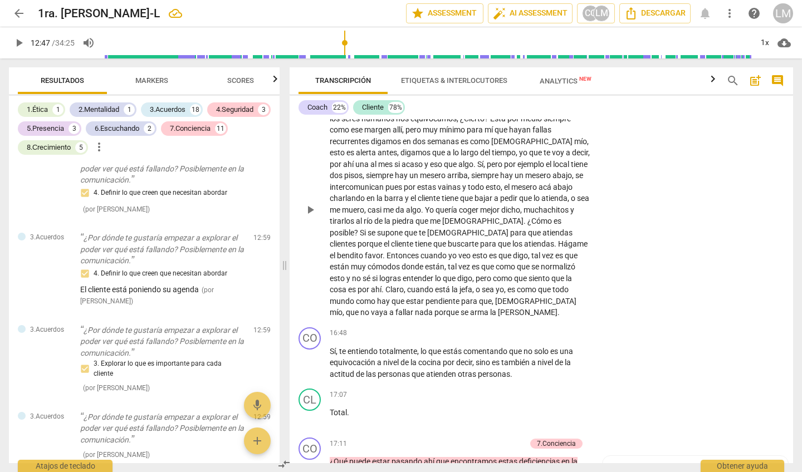
scroll to position [2319, 0]
click at [314, 355] on span "play_arrow" at bounding box center [310, 361] width 13 height 13
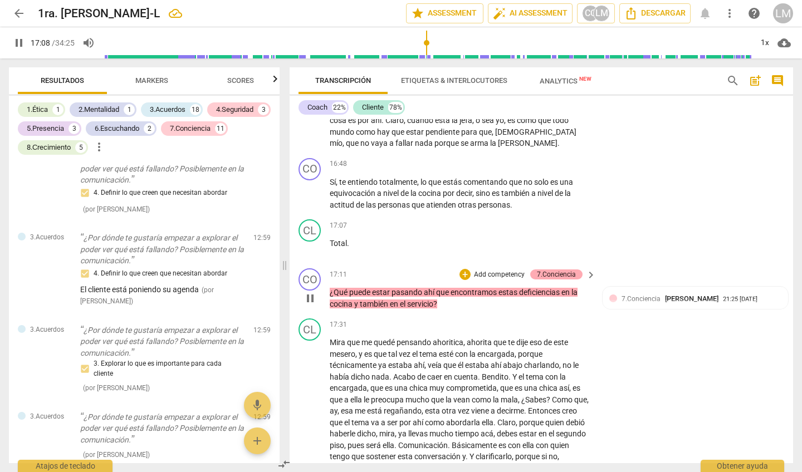
scroll to position [2490, 0]
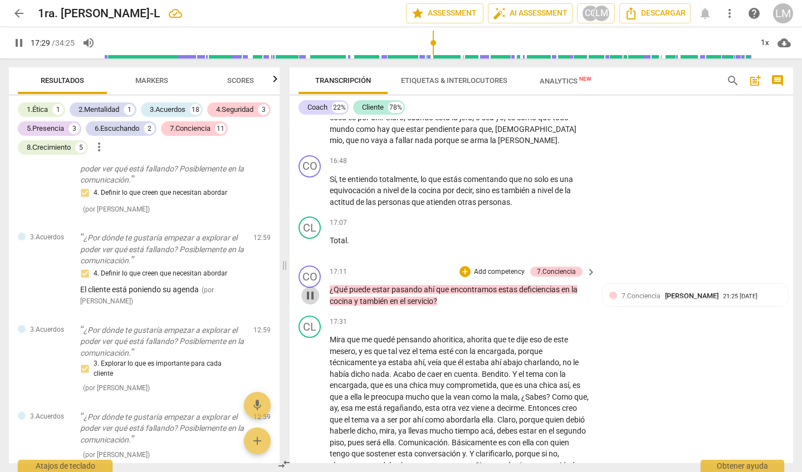
click at [310, 289] on span "pause" at bounding box center [310, 295] width 13 height 13
type input "1050"
click at [501, 267] on p "Add competency" at bounding box center [499, 272] width 53 height 10
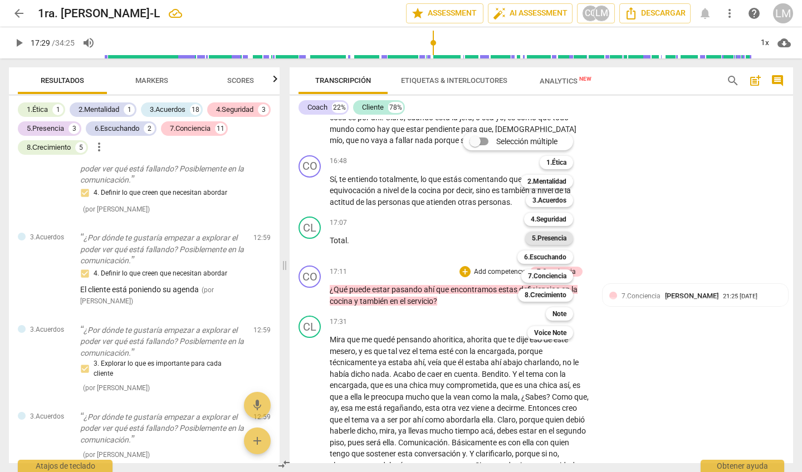
click at [556, 237] on b "5.Presencia" at bounding box center [549, 238] width 35 height 13
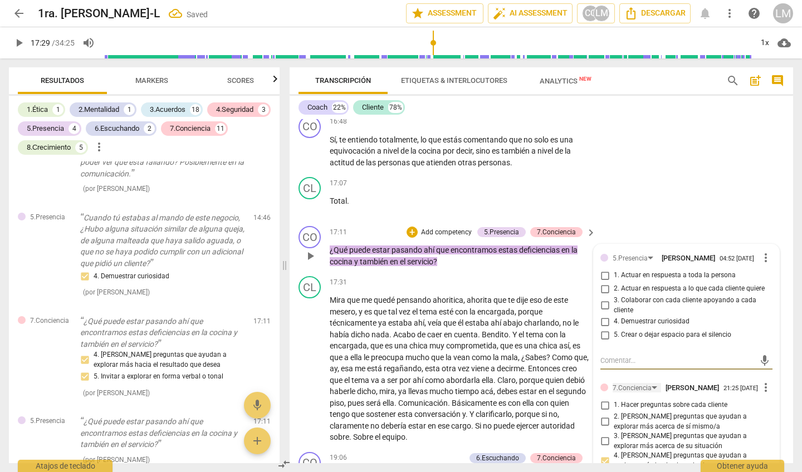
scroll to position [2529, 0]
click at [606, 329] on input "5. Crear o dejar espacio para el silencio" at bounding box center [605, 335] width 18 height 13
checkbox input "true"
click at [603, 270] on input "1. Actuar en respuesta a toda la persona" at bounding box center [605, 276] width 18 height 13
checkbox input "true"
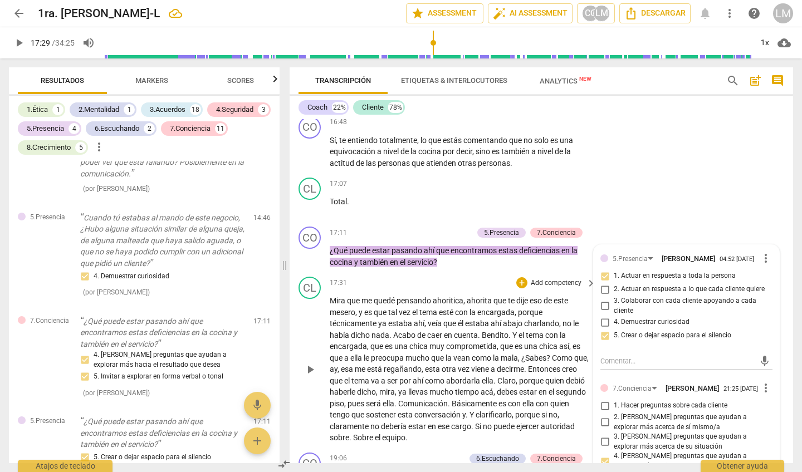
scroll to position [2515, 0]
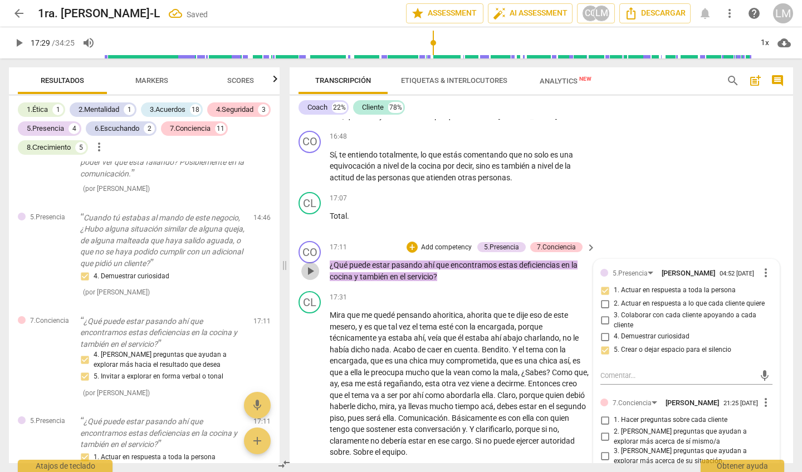
click at [307, 265] on span "play_arrow" at bounding box center [310, 271] width 13 height 13
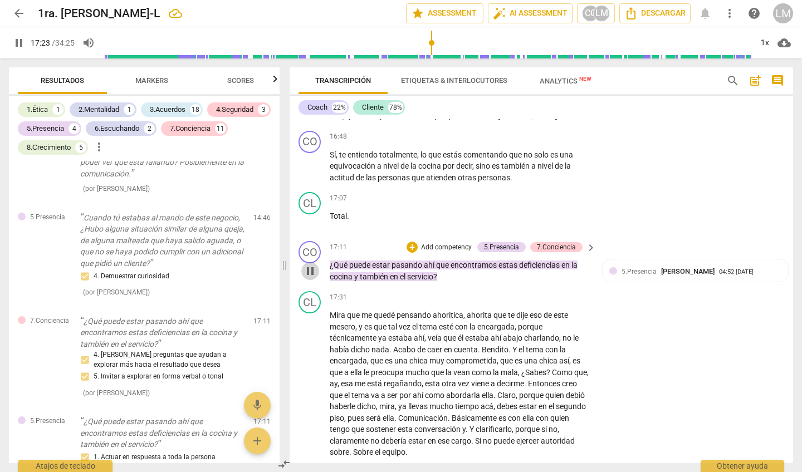
click at [309, 265] on span "pause" at bounding box center [310, 271] width 13 height 13
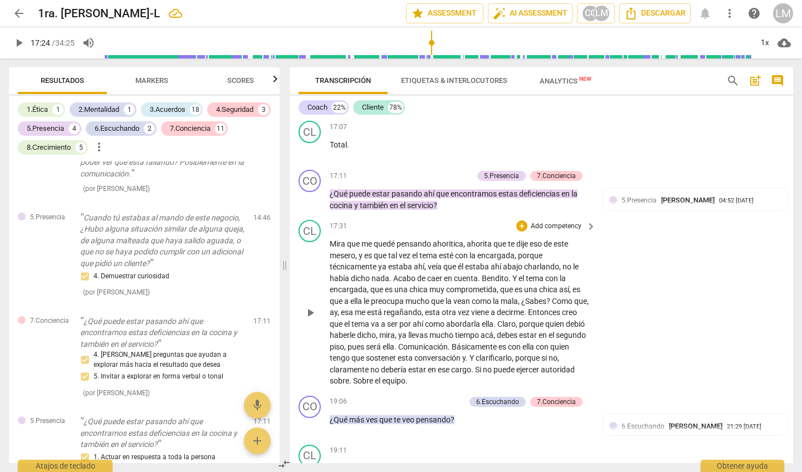
scroll to position [2593, 0]
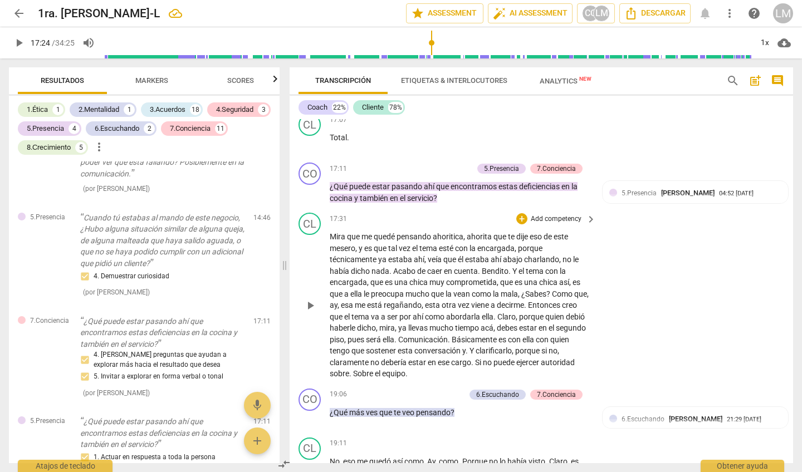
click at [310, 299] on span "play_arrow" at bounding box center [310, 305] width 13 height 13
click at [310, 299] on span "pause" at bounding box center [310, 305] width 13 height 13
type input "1078"
click at [445, 164] on p "Add competency" at bounding box center [446, 169] width 53 height 10
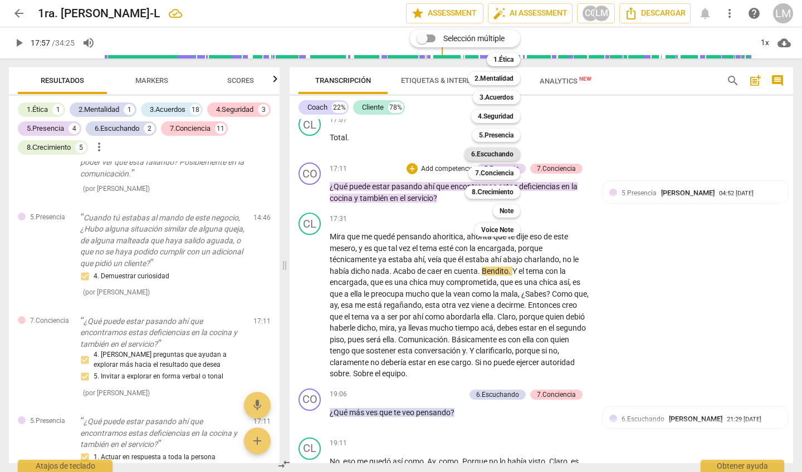
click at [490, 152] on b "6.Escuchando" at bounding box center [492, 154] width 42 height 13
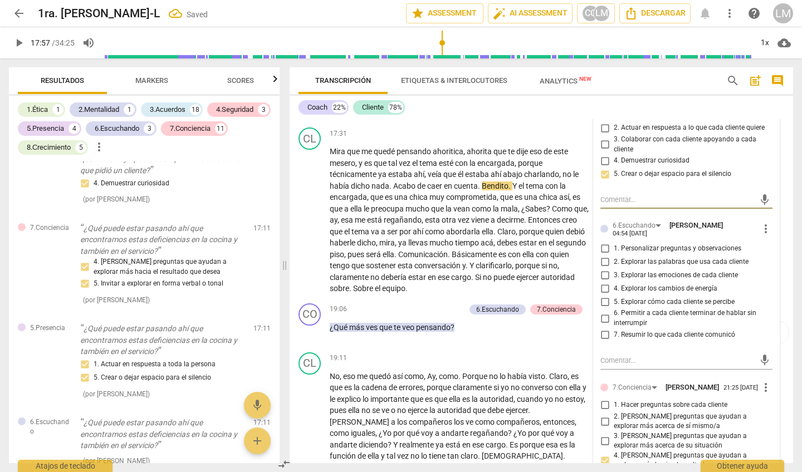
scroll to position [2720, 0]
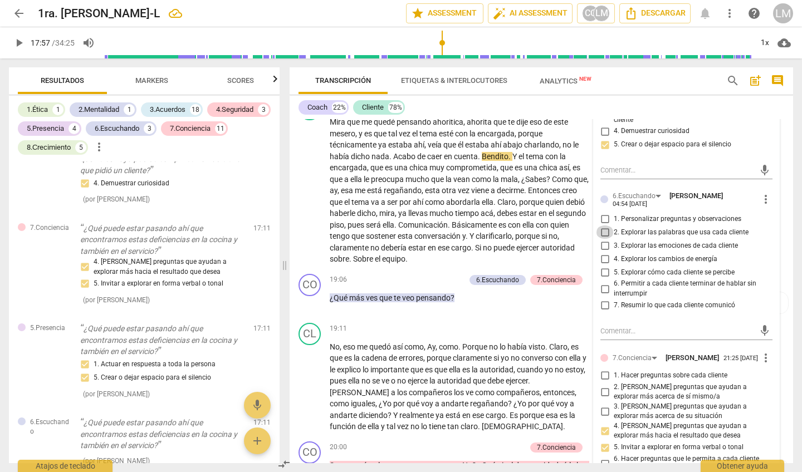
click at [598, 226] on input "2. Explorar las palabras que usa cada cliente" at bounding box center [605, 232] width 18 height 13
checkbox input "true"
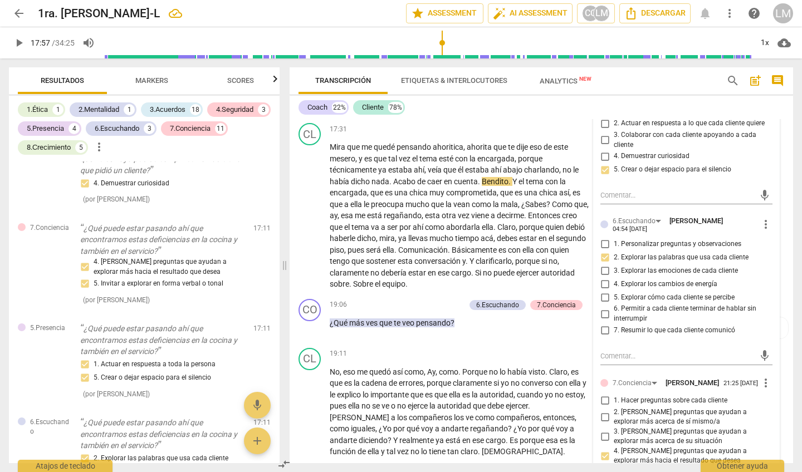
scroll to position [2713, 0]
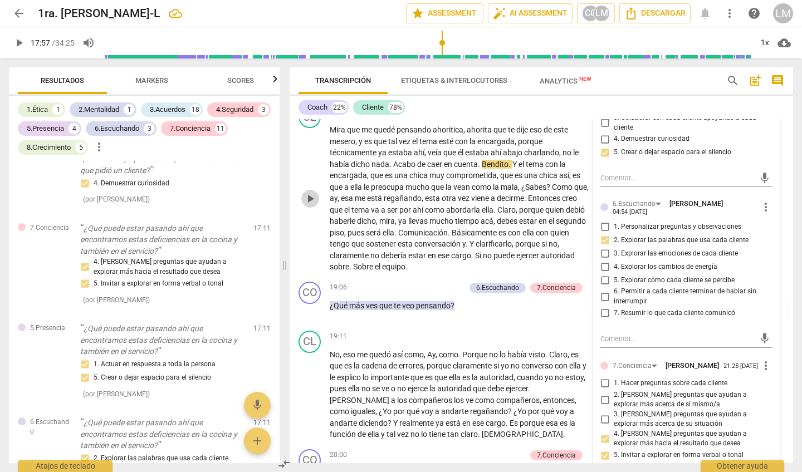
click at [311, 192] on span "play_arrow" at bounding box center [310, 198] width 13 height 13
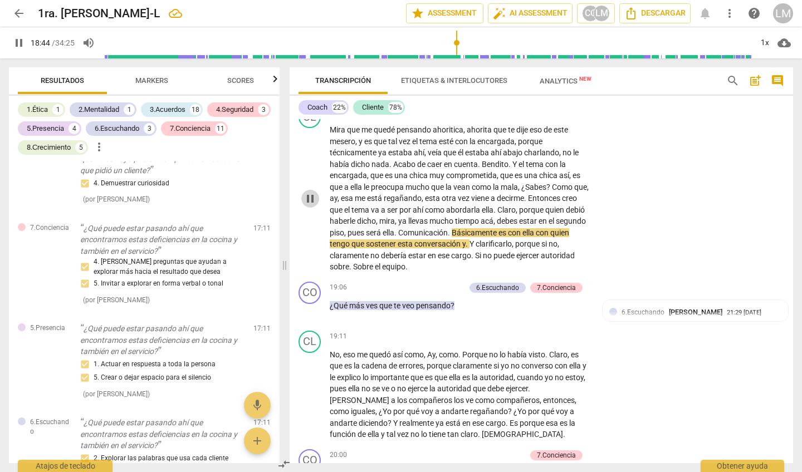
click at [307, 192] on span "pause" at bounding box center [310, 198] width 13 height 13
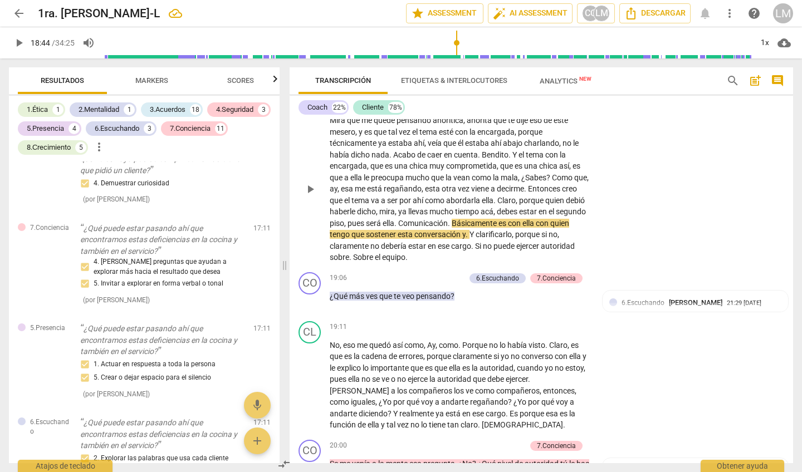
scroll to position [2717, 0]
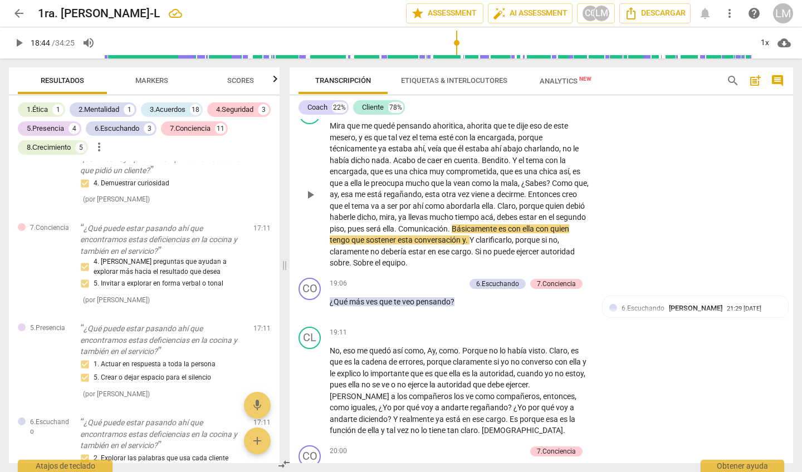
click at [331, 156] on span "había" at bounding box center [340, 160] width 21 height 9
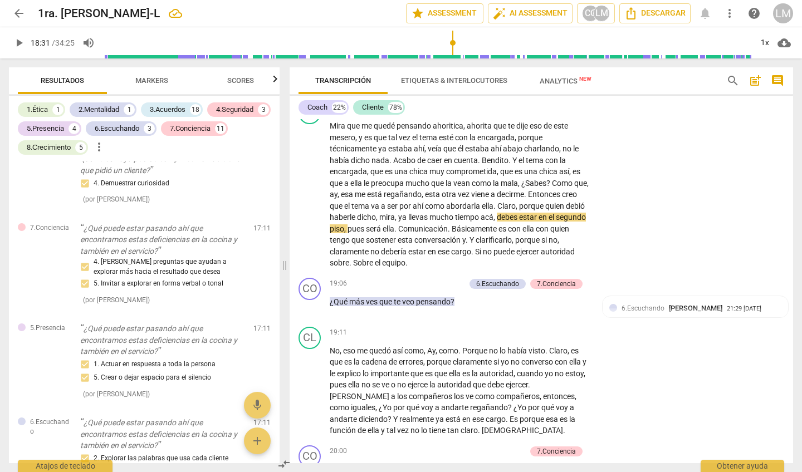
click at [453, 44] on input "range" at bounding box center [427, 43] width 649 height 36
click at [305, 148] on div "play_arrow pause" at bounding box center [315, 194] width 28 height 141
click at [309, 188] on span "play_arrow" at bounding box center [310, 194] width 13 height 13
click at [311, 301] on span "pause" at bounding box center [310, 307] width 13 height 13
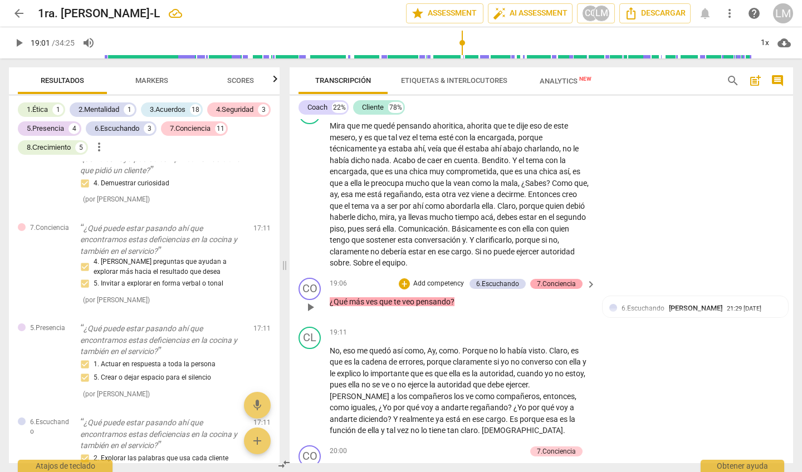
click at [546, 279] on div "7.Conciencia" at bounding box center [556, 284] width 39 height 10
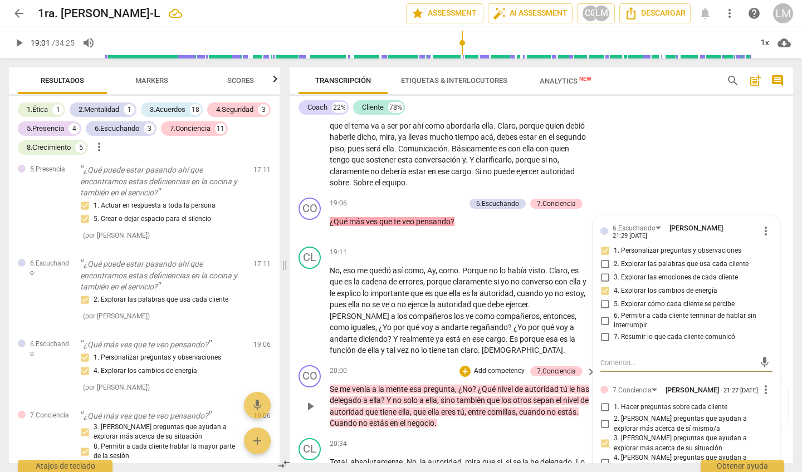
scroll to position [2789, 0]
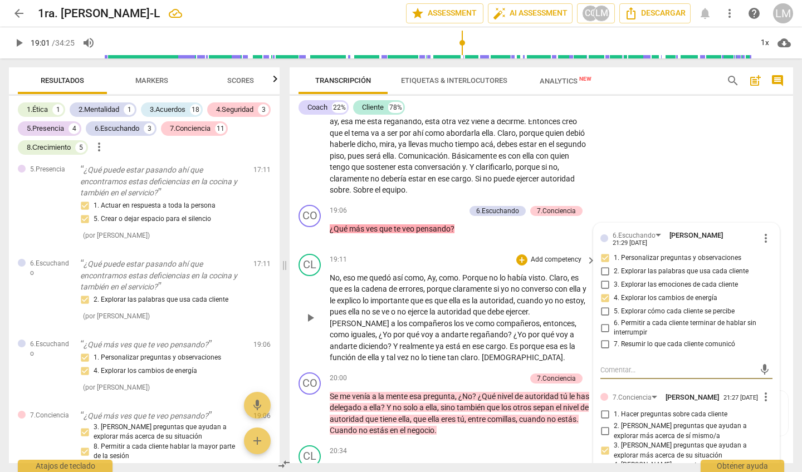
click at [311, 311] on span "play_arrow" at bounding box center [310, 317] width 13 height 13
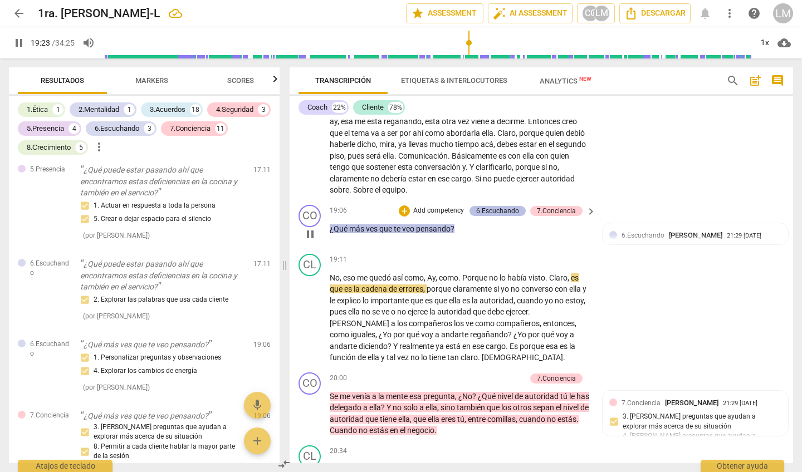
click at [503, 206] on div "6.Escuchando" at bounding box center [497, 211] width 43 height 10
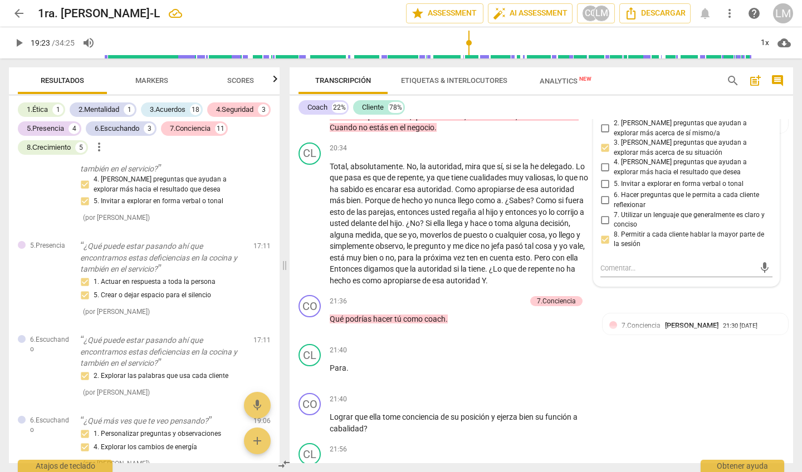
scroll to position [3093, 0]
click at [309, 217] on span "play_arrow" at bounding box center [310, 223] width 13 height 13
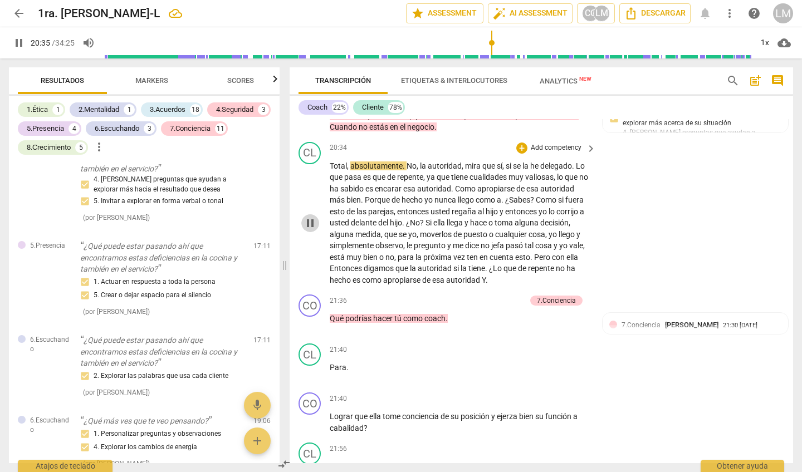
click at [306, 217] on span "pause" at bounding box center [310, 223] width 13 height 13
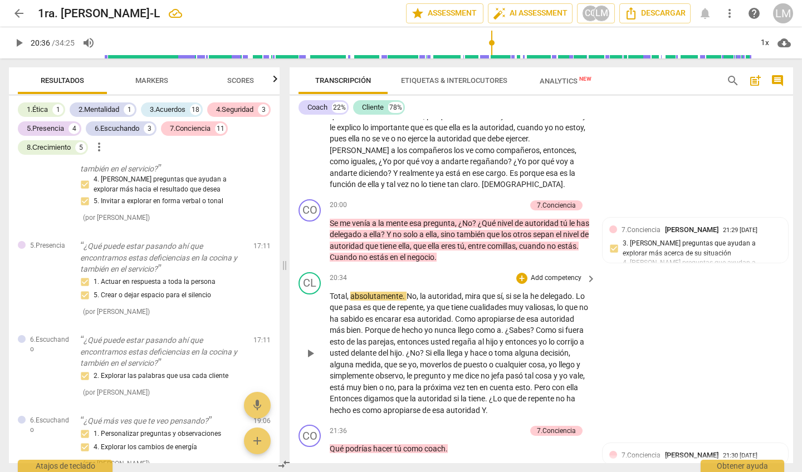
scroll to position [2962, 0]
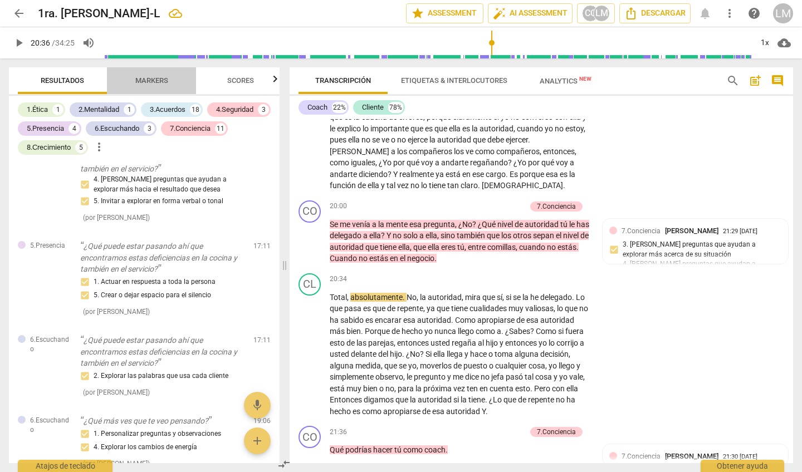
click at [156, 77] on span "Markers" at bounding box center [151, 80] width 33 height 8
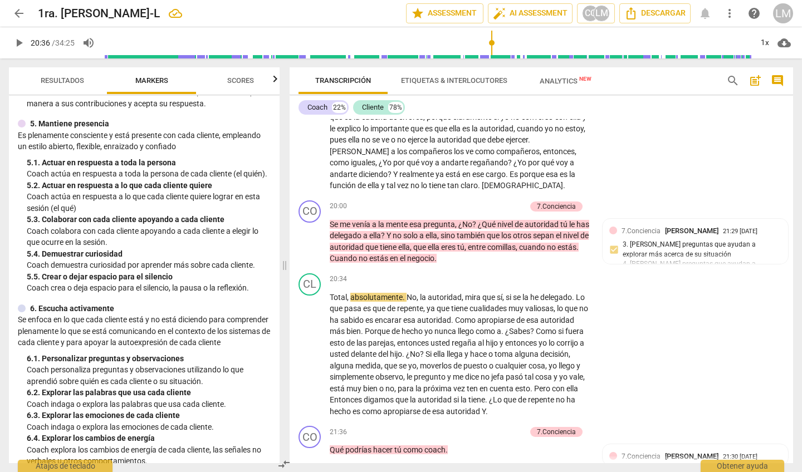
scroll to position [491, 0]
click at [309, 348] on span "play_arrow" at bounding box center [310, 354] width 13 height 13
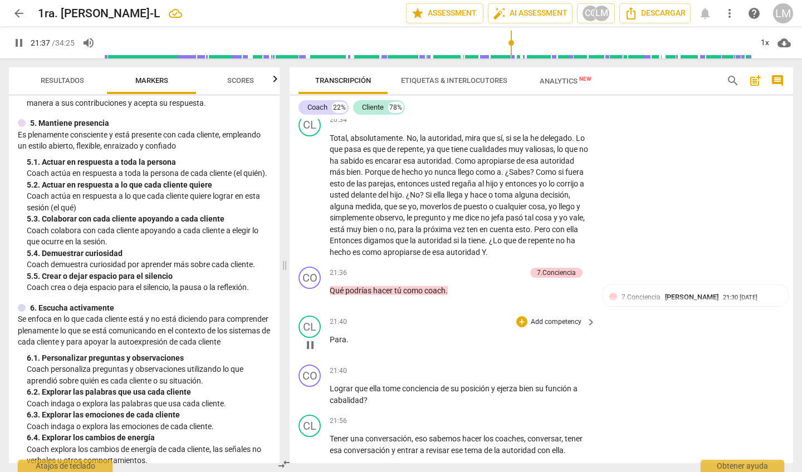
scroll to position [3126, 0]
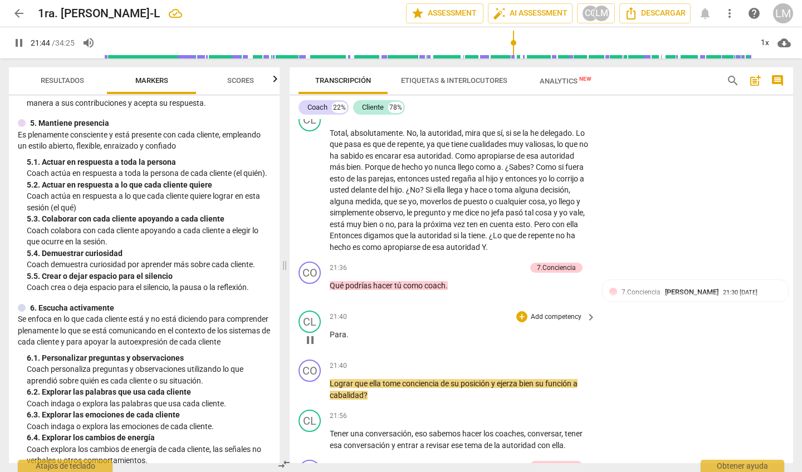
click at [329, 311] on div "CL play_arrow pause" at bounding box center [313, 331] width 31 height 40
click at [327, 311] on div "CL play_arrow pause" at bounding box center [313, 331] width 31 height 40
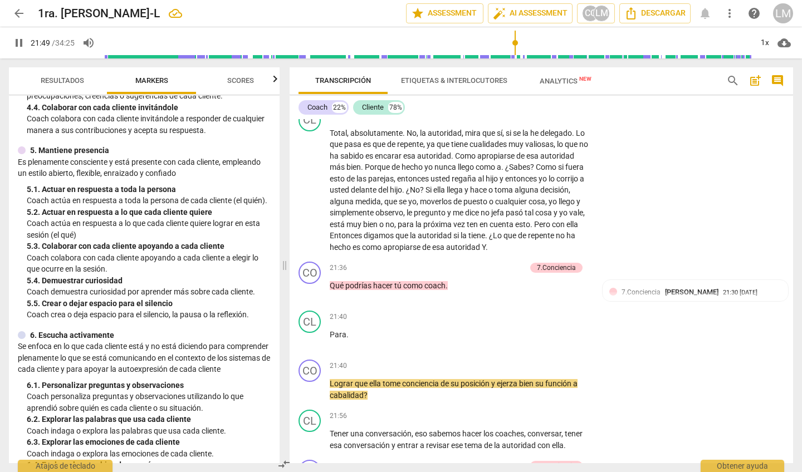
scroll to position [433, 0]
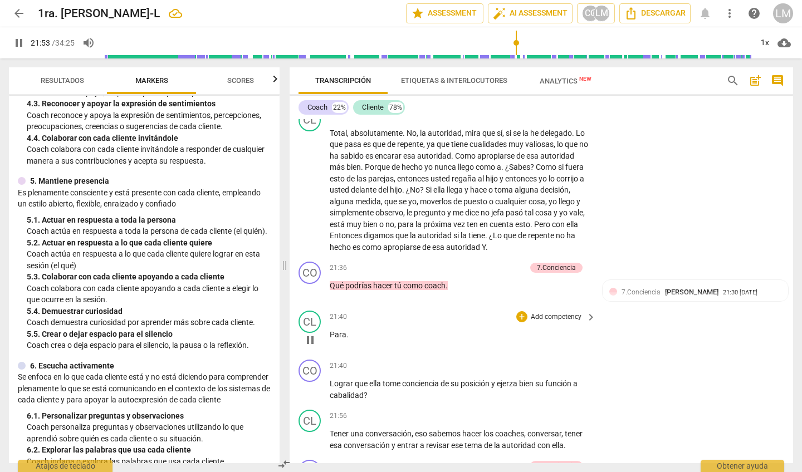
click at [309, 334] on span "pause" at bounding box center [310, 340] width 13 height 13
type input "1314"
click at [449, 280] on p "Qué podrías hacer tú como coach ." at bounding box center [460, 286] width 261 height 12
click at [346, 330] on span "." at bounding box center [347, 334] width 2 height 9
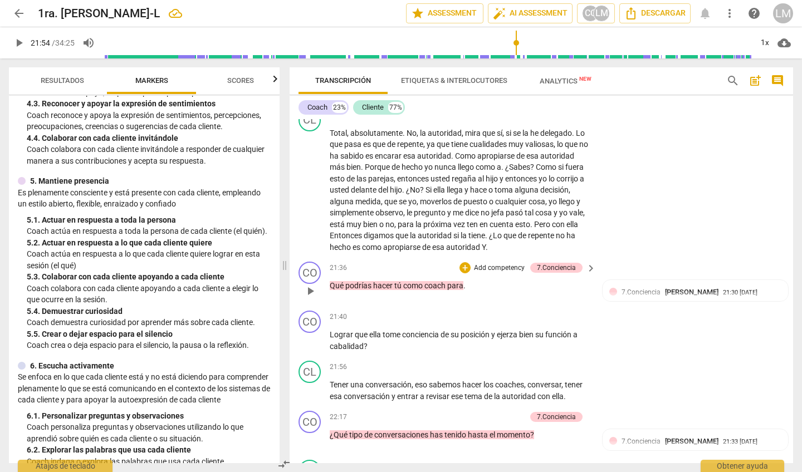
click at [310, 285] on span "play_arrow" at bounding box center [310, 291] width 13 height 13
click at [309, 285] on span "pause" at bounding box center [310, 291] width 13 height 13
type input "1315"
click at [502, 263] on p "Add competency" at bounding box center [499, 268] width 53 height 10
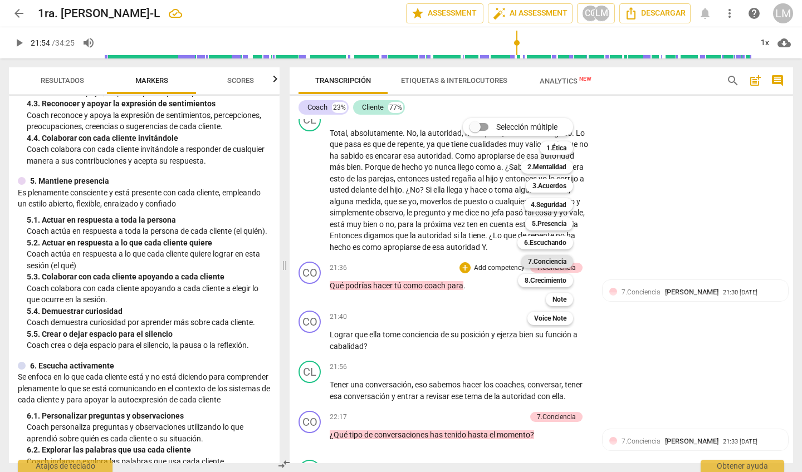
click at [566, 263] on b "7.Conciencia" at bounding box center [547, 261] width 38 height 13
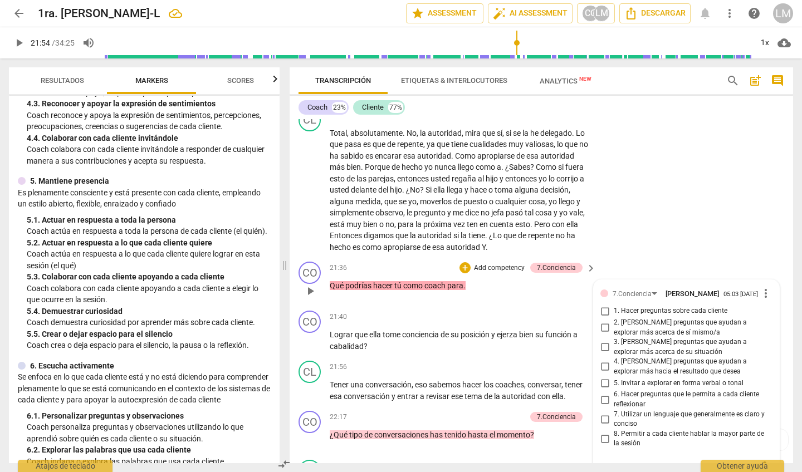
click at [601, 321] on input "2. [PERSON_NAME] preguntas que ayudan a explorar más acerca de sí mismo/a" at bounding box center [605, 327] width 18 height 13
checkbox input "true"
click at [600, 341] on input "3. [PERSON_NAME] preguntas que ayudan a explorar más acerca de su situación" at bounding box center [605, 347] width 18 height 13
checkbox input "true"
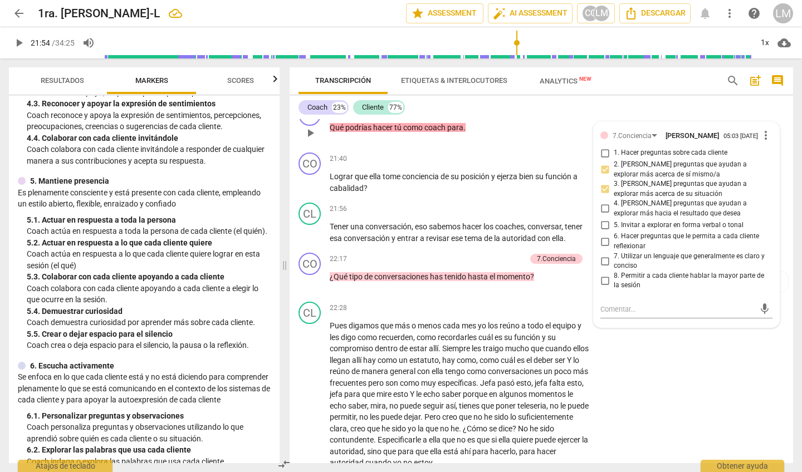
scroll to position [3275, 0]
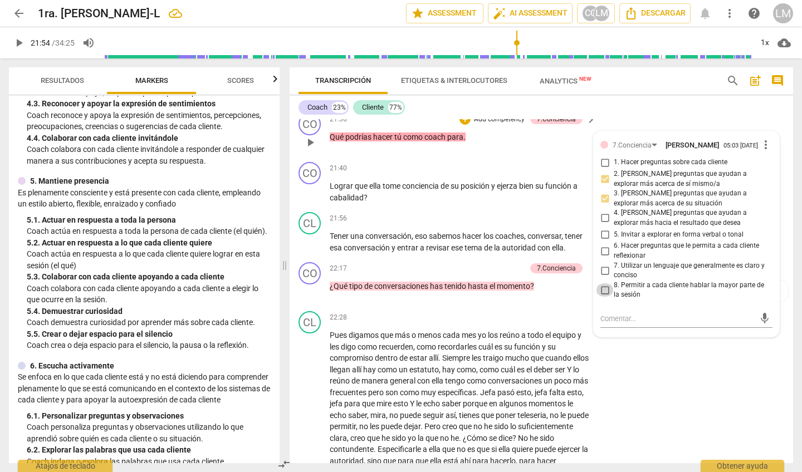
click at [603, 283] on input "8. Permitir a cada cliente hablar la mayor parte de la sesión" at bounding box center [605, 289] width 18 height 13
checkbox input "true"
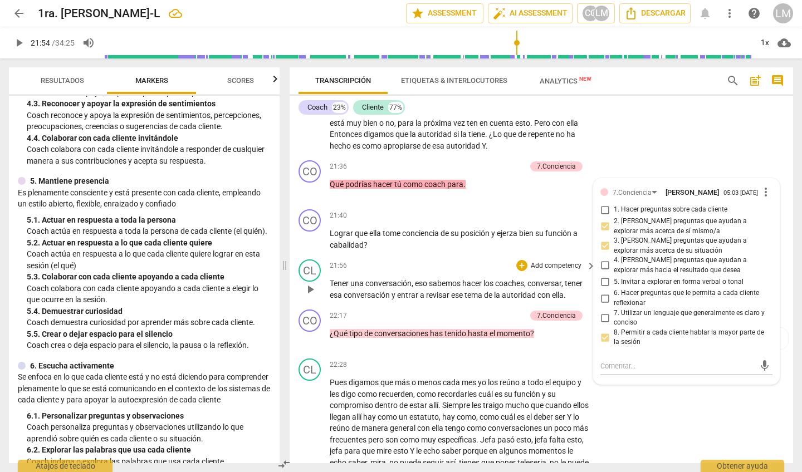
scroll to position [3226, 0]
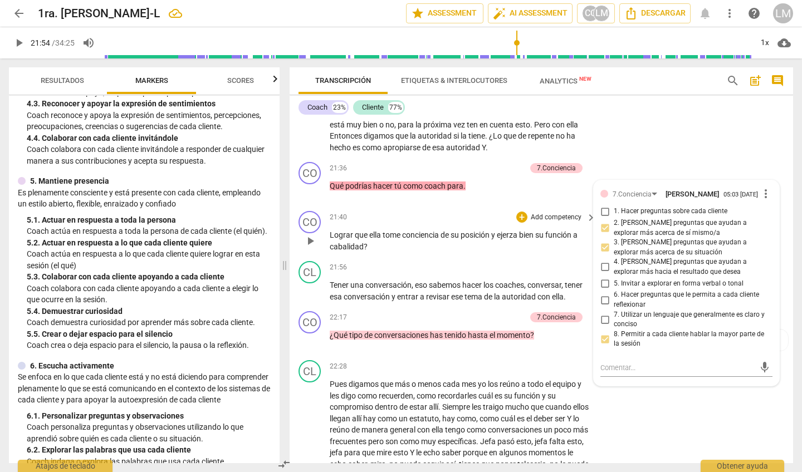
click at [331, 231] on span "Lograr" at bounding box center [342, 235] width 25 height 9
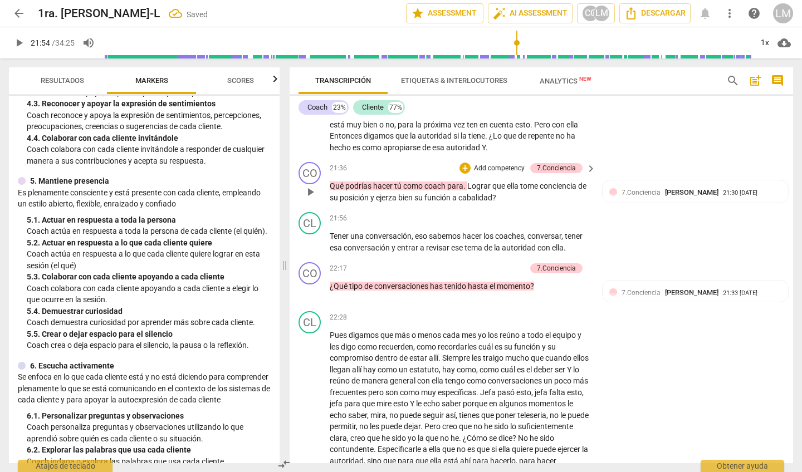
click at [471, 182] on span "Lograr" at bounding box center [479, 186] width 25 height 9
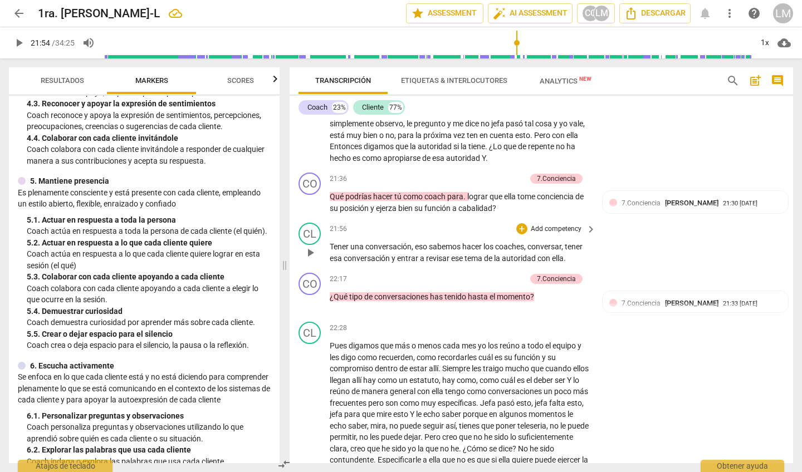
scroll to position [3198, 0]
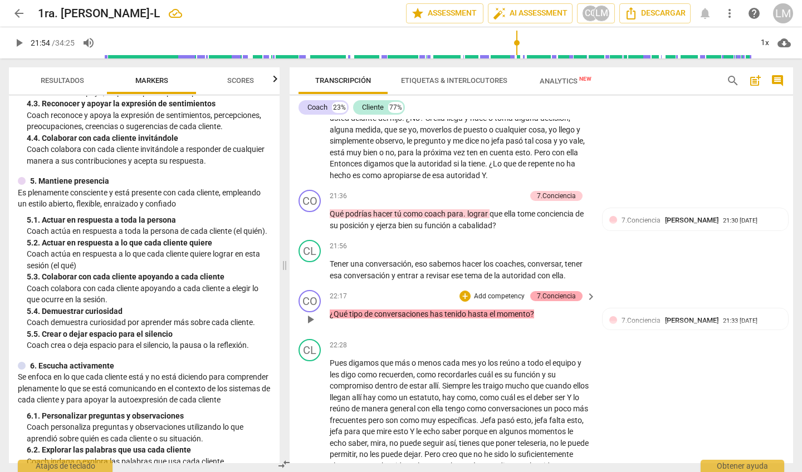
click at [547, 291] on div "7.Conciencia" at bounding box center [556, 296] width 39 height 10
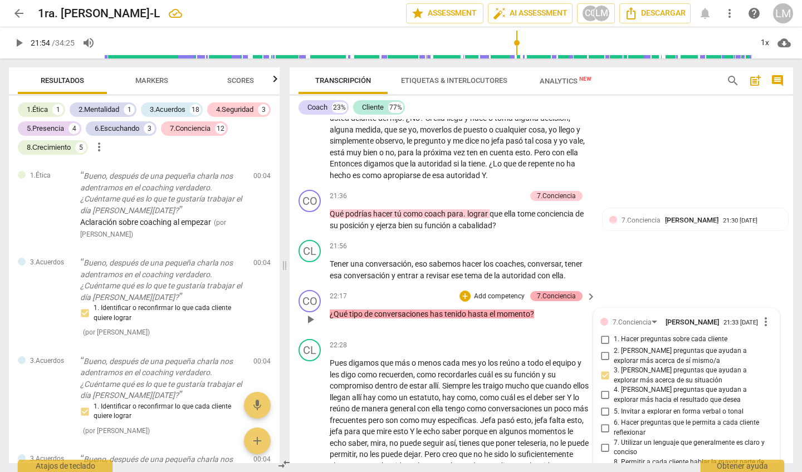
scroll to position [3105, 0]
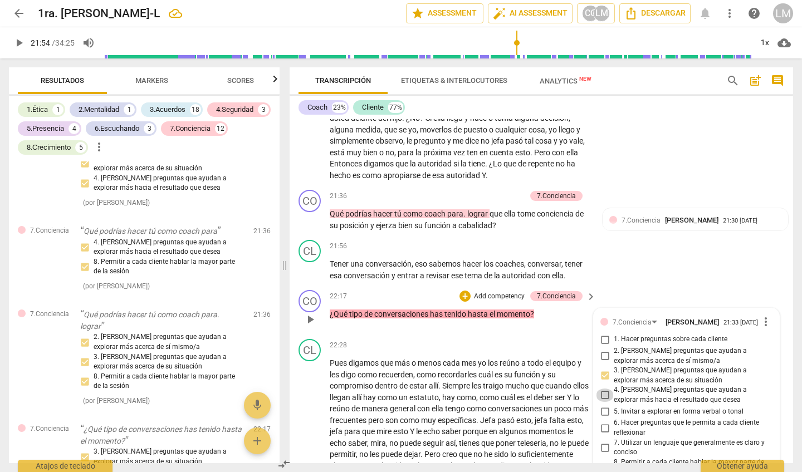
click at [601, 389] on input "4. [PERSON_NAME] preguntas que ayudan a explorar más hacia el resultado que des…" at bounding box center [605, 395] width 18 height 13
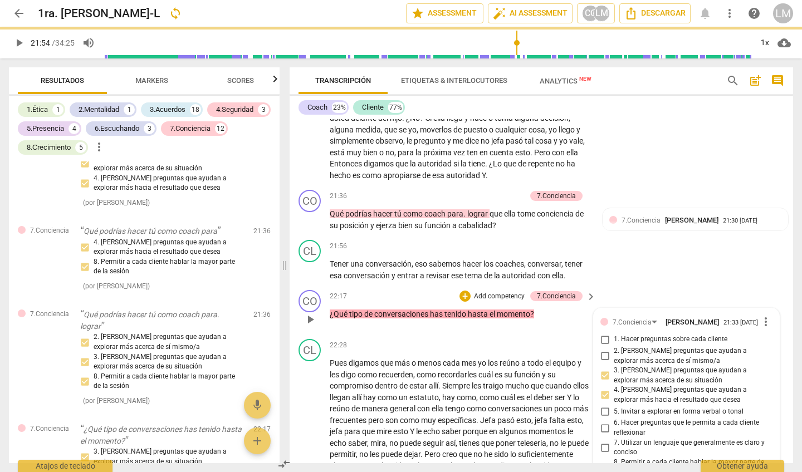
checkbox input "false"
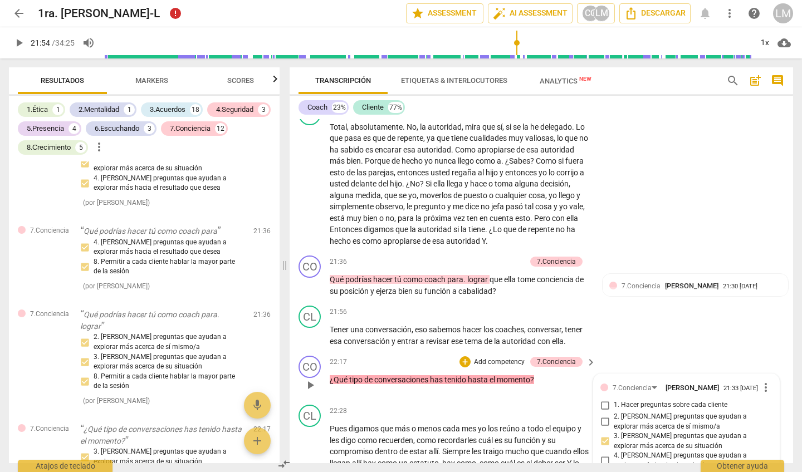
scroll to position [3141, 0]
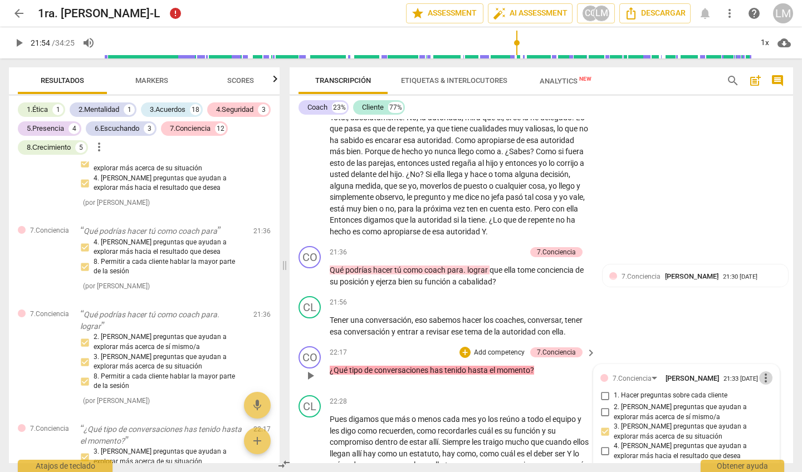
click at [764, 371] on span "more_vert" at bounding box center [765, 377] width 13 height 13
click at [772, 355] on li "Borrar" at bounding box center [774, 353] width 39 height 21
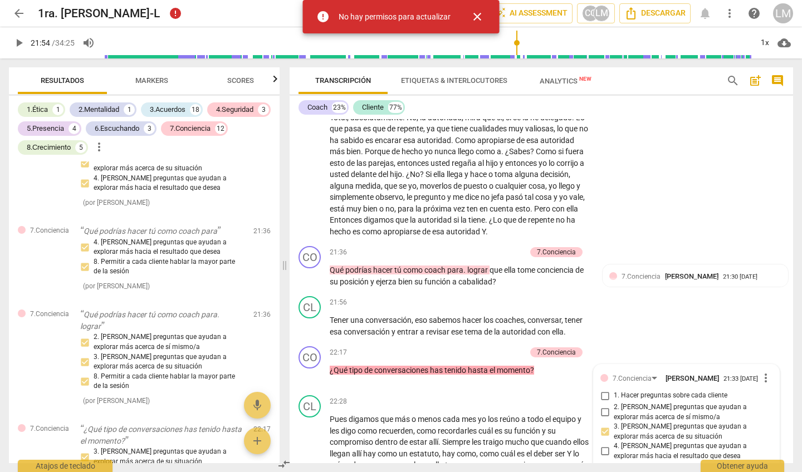
click at [480, 9] on button "close" at bounding box center [477, 16] width 27 height 27
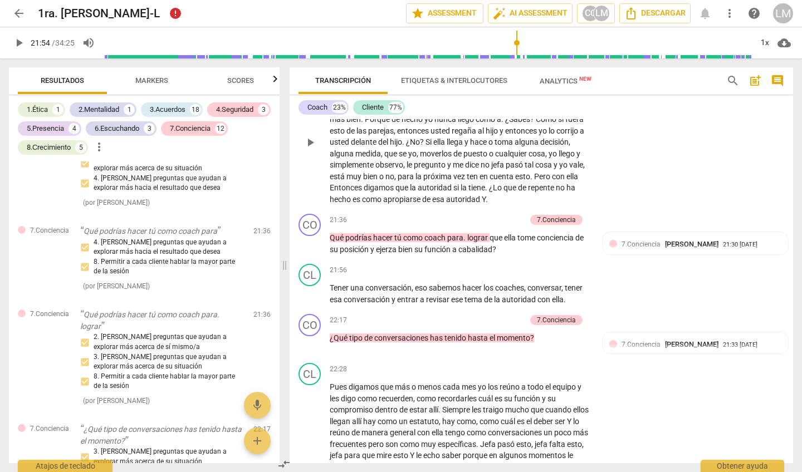
scroll to position [3175, 0]
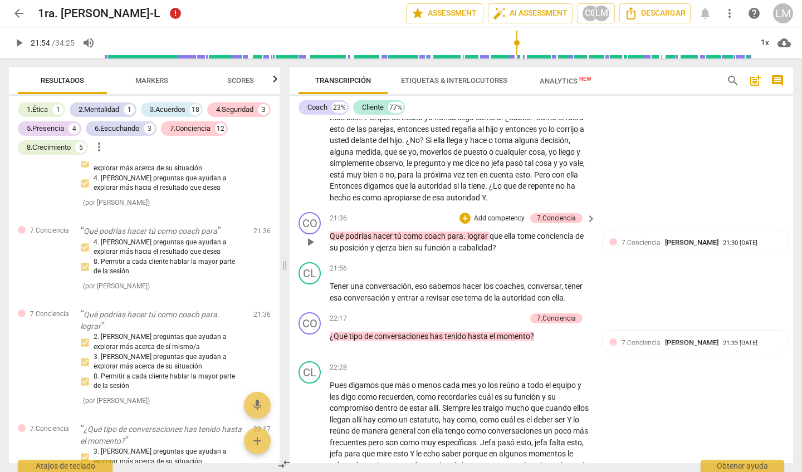
click at [498, 214] on p "Add competency" at bounding box center [499, 219] width 53 height 10
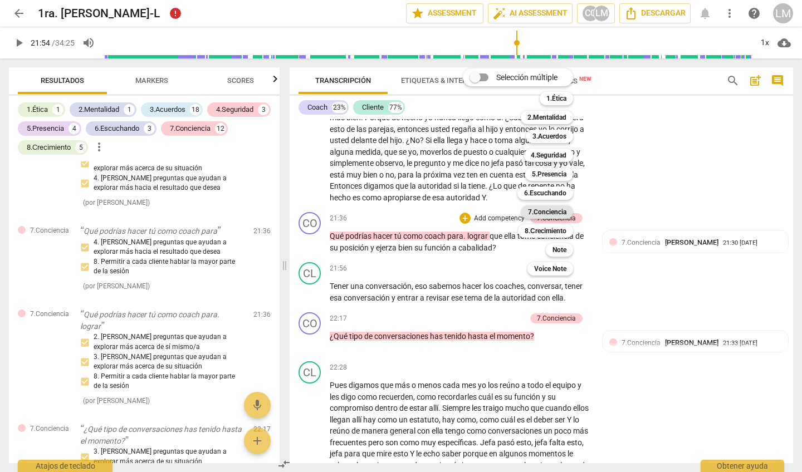
click at [565, 211] on b "7.Conciencia" at bounding box center [547, 211] width 38 height 13
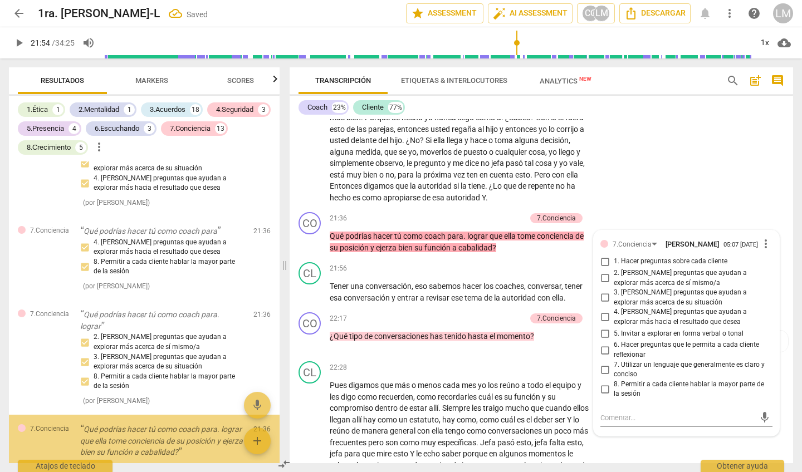
scroll to position [3101, 0]
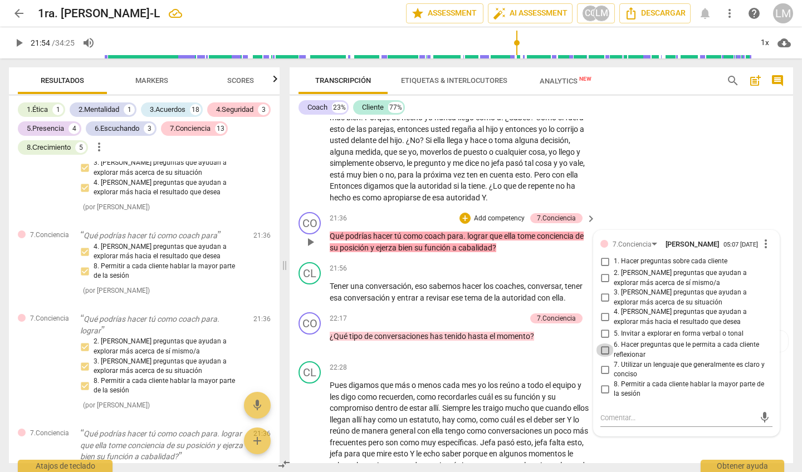
click at [602, 344] on input "6. Hacer preguntas que le permita a cada cliente reflexionar" at bounding box center [605, 350] width 18 height 13
checkbox input "true"
click at [604, 363] on input "7. Utilizar un lenguaje que generalmente es claro y conciso" at bounding box center [605, 369] width 18 height 13
checkbox input "true"
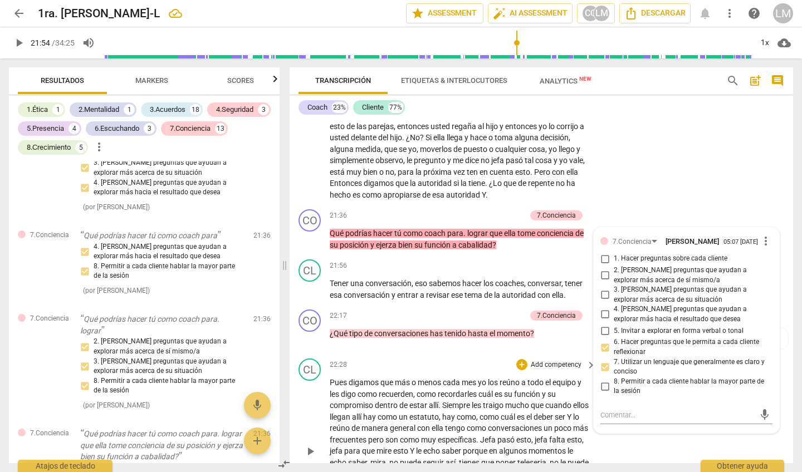
click at [628, 404] on div "CL play_arrow pause 22:28 + Add competency keyboard_arrow_right Pues digamos qu…" at bounding box center [541, 442] width 503 height 176
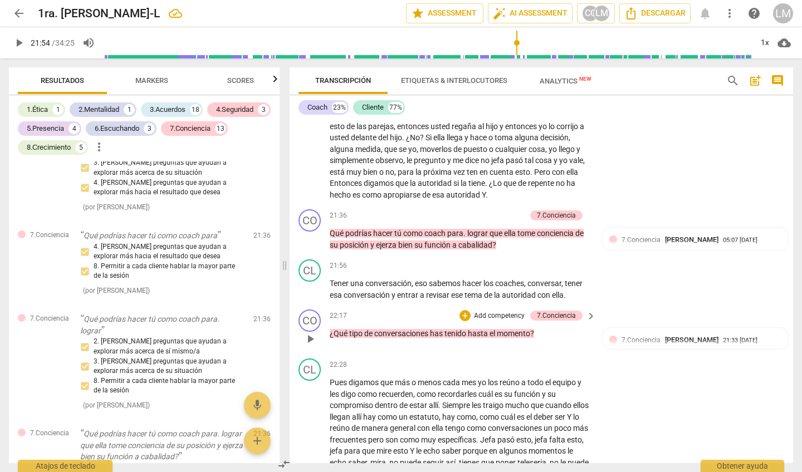
click at [508, 311] on p "Add competency" at bounding box center [499, 316] width 53 height 10
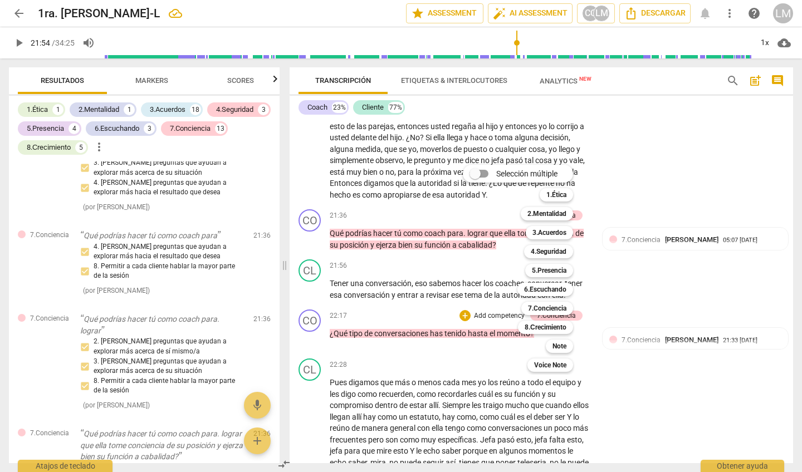
click at [602, 325] on div at bounding box center [401, 236] width 802 height 472
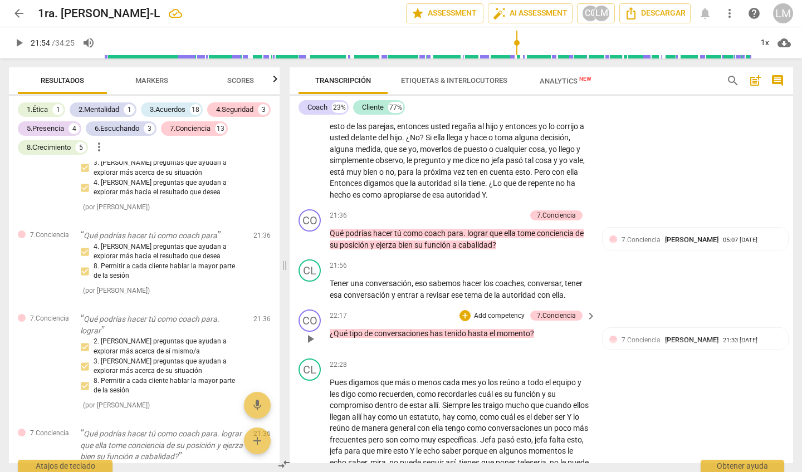
click at [513, 311] on p "Add competency" at bounding box center [499, 316] width 53 height 10
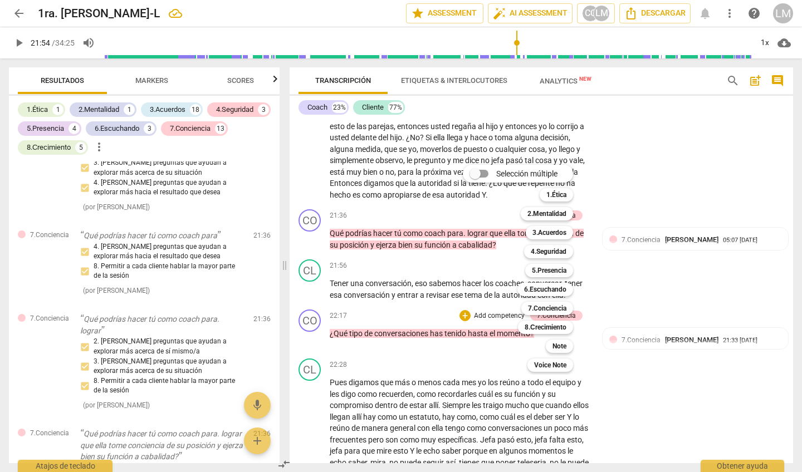
click at [590, 319] on div "8.Сrecimiento 8" at bounding box center [551, 327] width 76 height 19
click at [545, 327] on b "8.Сrecimiento" at bounding box center [546, 327] width 42 height 13
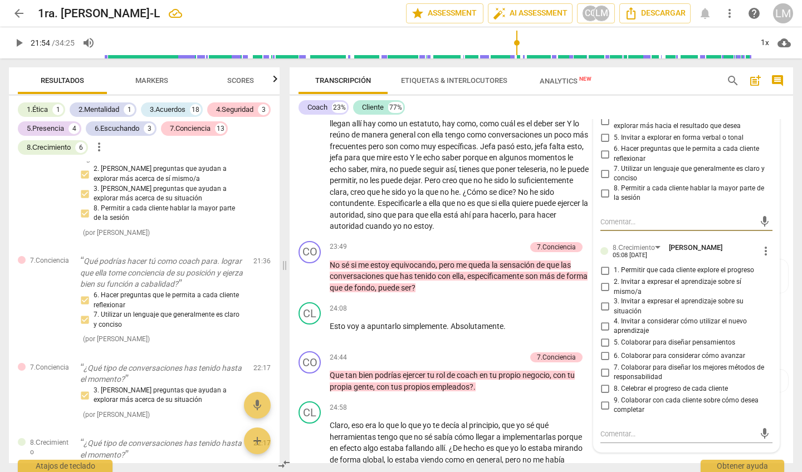
scroll to position [3473, 0]
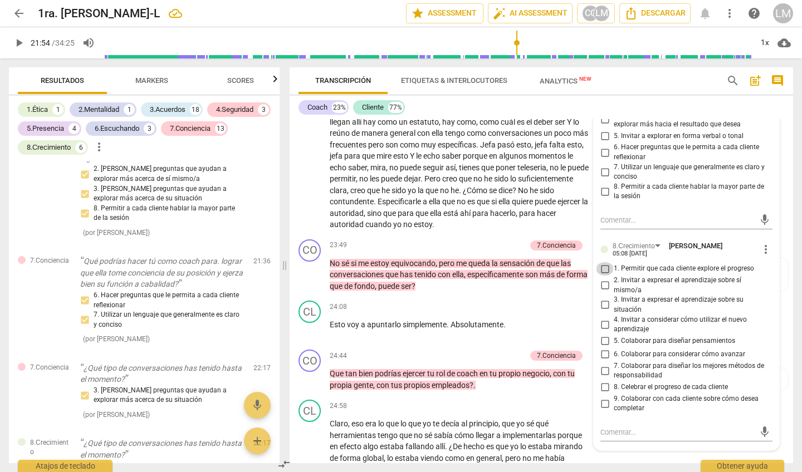
click at [603, 262] on input "1. Permitir que cada cliente explore el progreso" at bounding box center [605, 268] width 18 height 13
checkbox input "true"
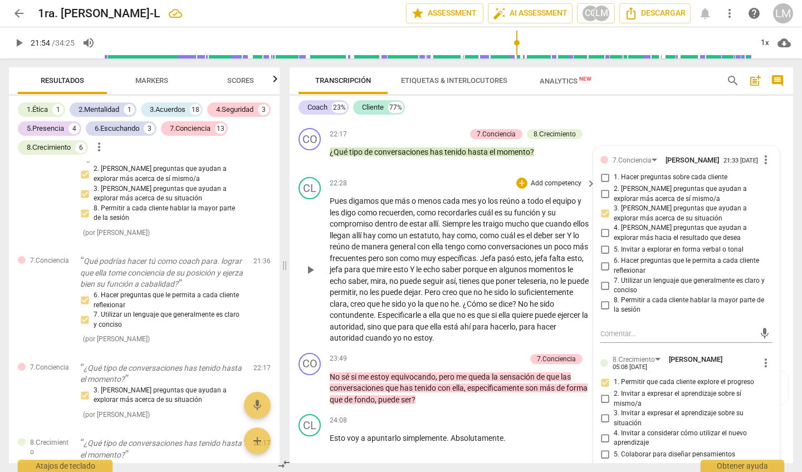
scroll to position [3356, 0]
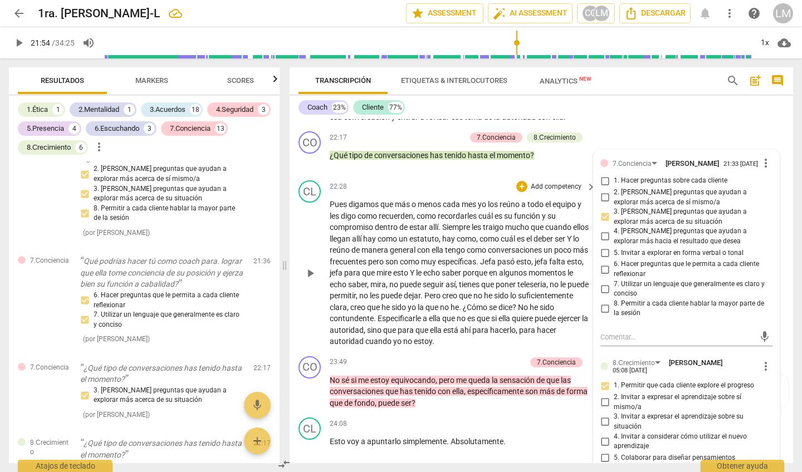
click at [484, 180] on div "22:28 + Add competency keyboard_arrow_right Pues digamos que más o menos cada m…" at bounding box center [463, 263] width 267 height 167
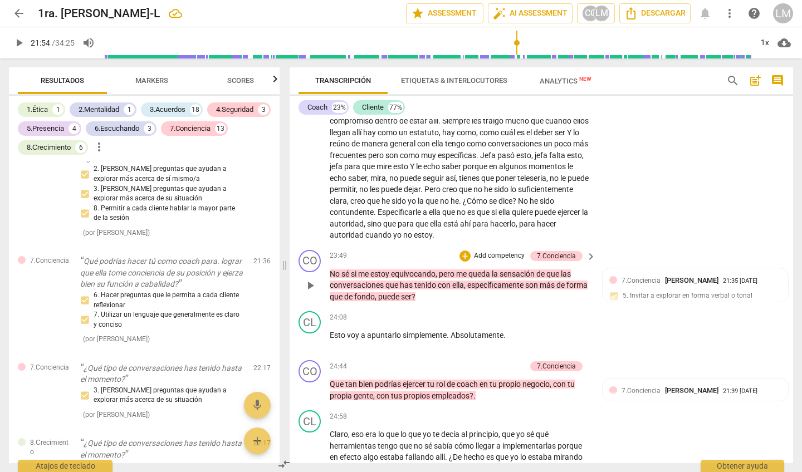
scroll to position [3464, 0]
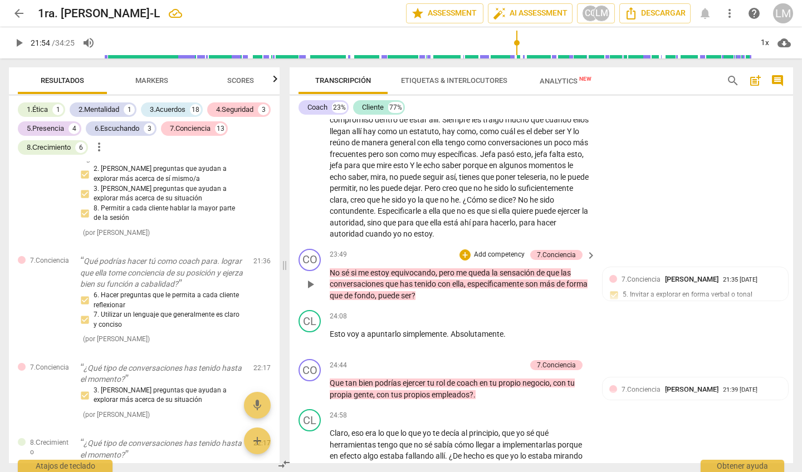
click at [503, 250] on p "Add competency" at bounding box center [499, 255] width 53 height 10
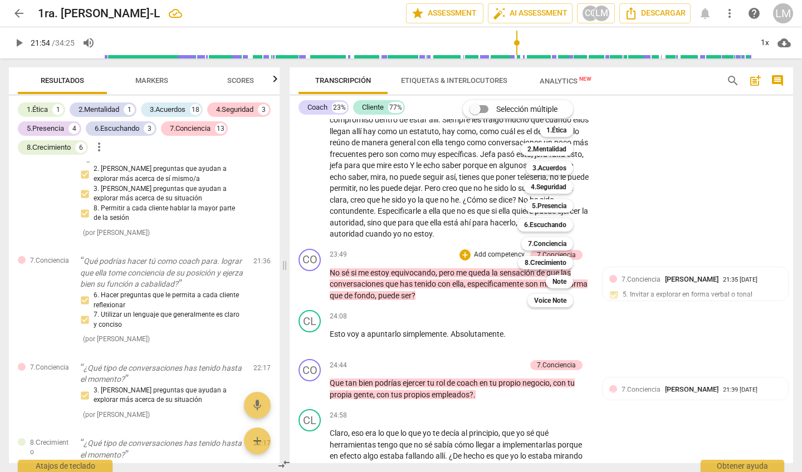
click at [643, 155] on div at bounding box center [401, 236] width 802 height 472
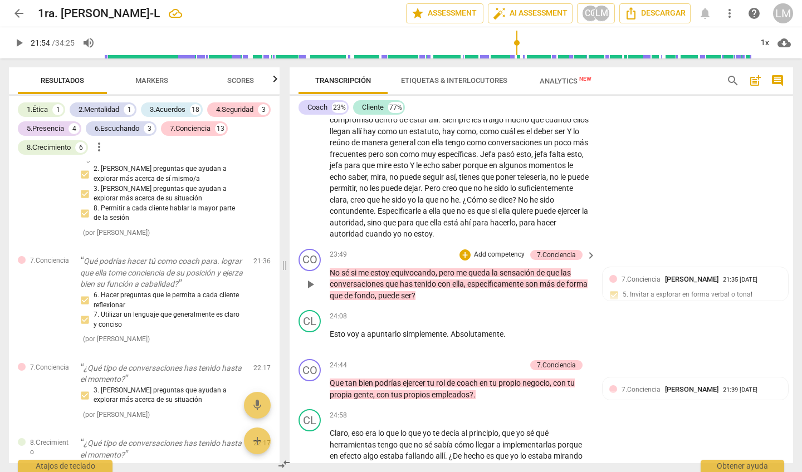
click at [499, 250] on p "Add competency" at bounding box center [499, 255] width 53 height 10
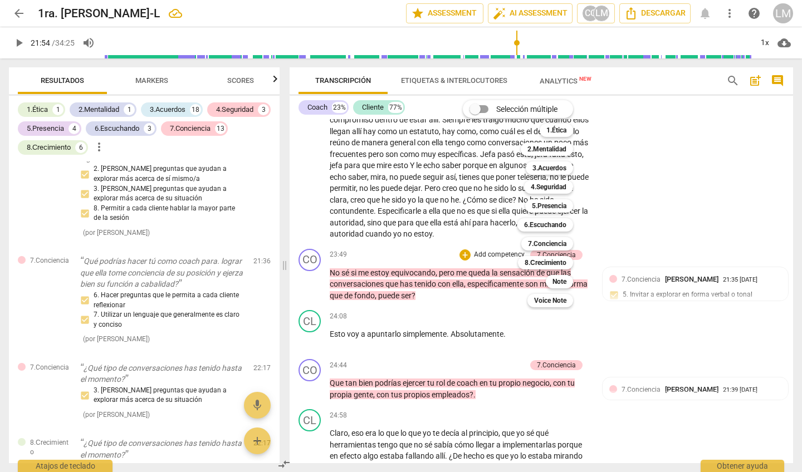
click at [159, 80] on div at bounding box center [401, 236] width 802 height 472
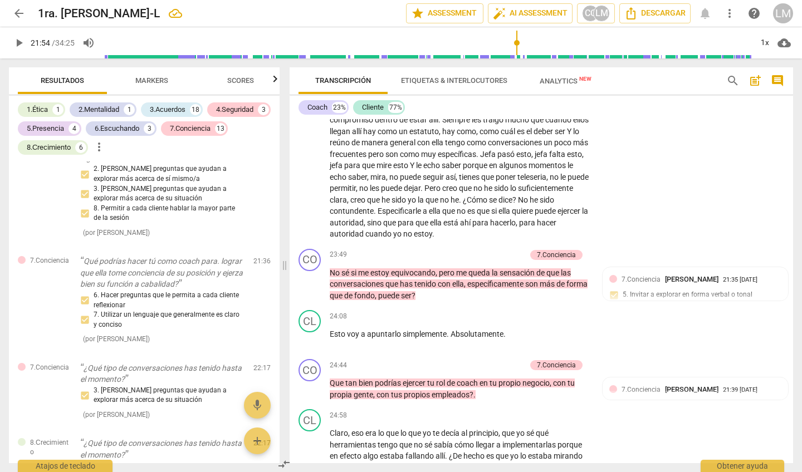
click at [160, 74] on span "Markers" at bounding box center [152, 81] width 60 height 15
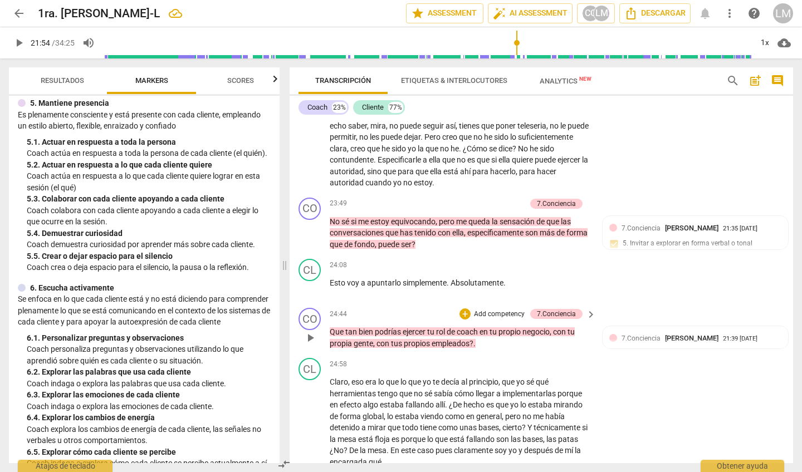
scroll to position [3515, 0]
click at [493, 199] on p "Add competency" at bounding box center [499, 204] width 53 height 10
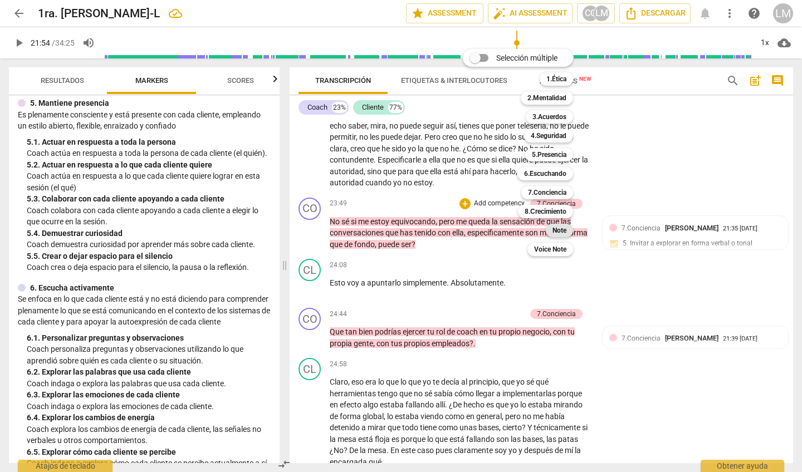
click at [560, 231] on b "Note" at bounding box center [559, 230] width 14 height 13
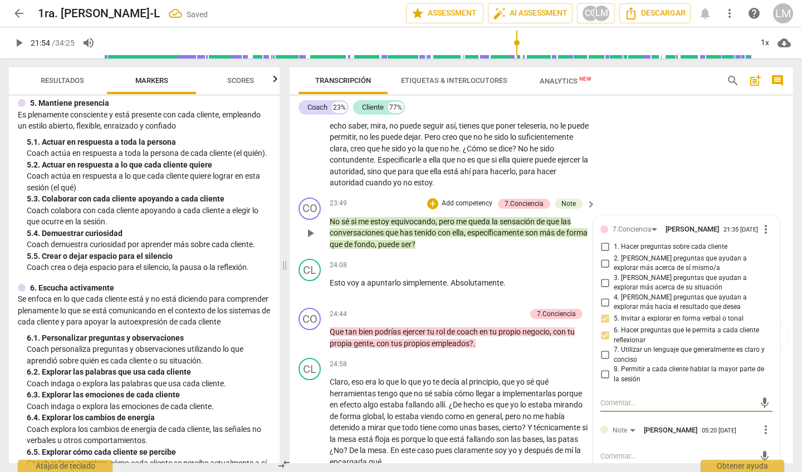
click at [618, 451] on textarea at bounding box center [677, 456] width 154 height 11
type textarea "V"
type textarea "C"
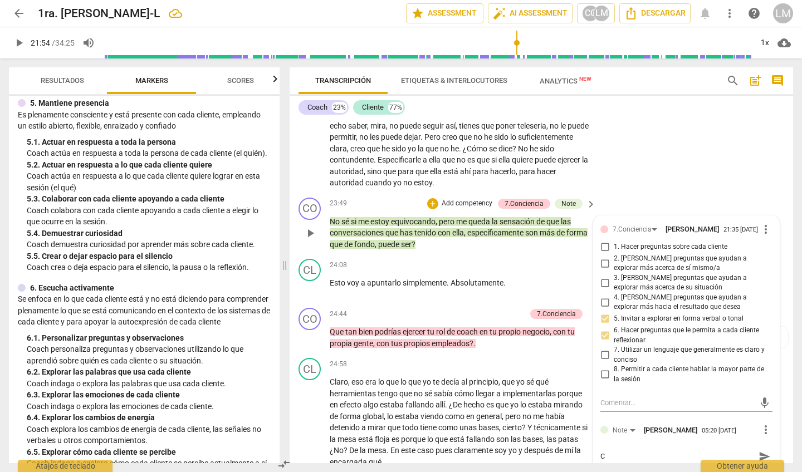
type textarea "Cu"
type textarea "Cua"
type textarea "Cuan"
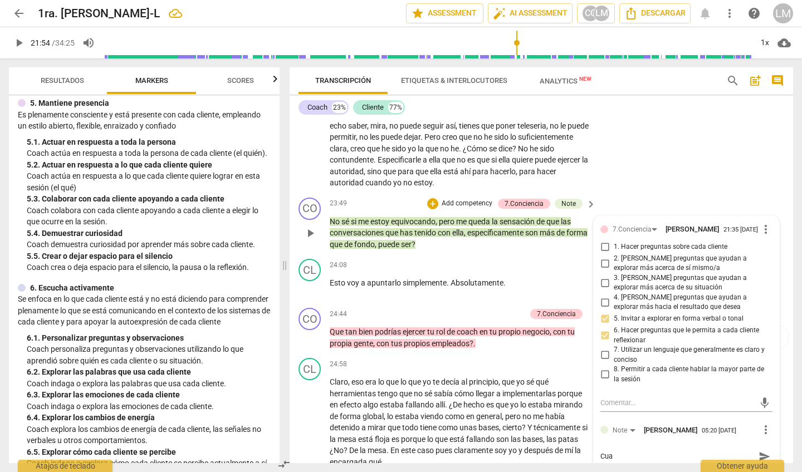
type textarea "Cuan"
type textarea "Cuand"
type textarea "Cuando"
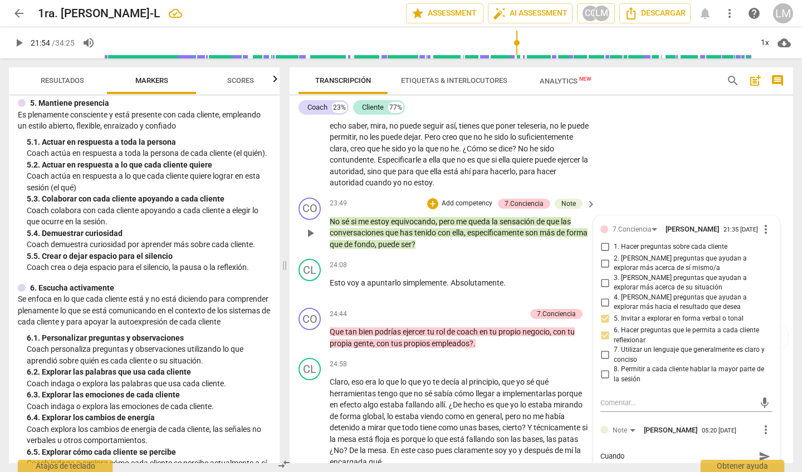
type textarea "Cuandou"
type textarea "Cuando"
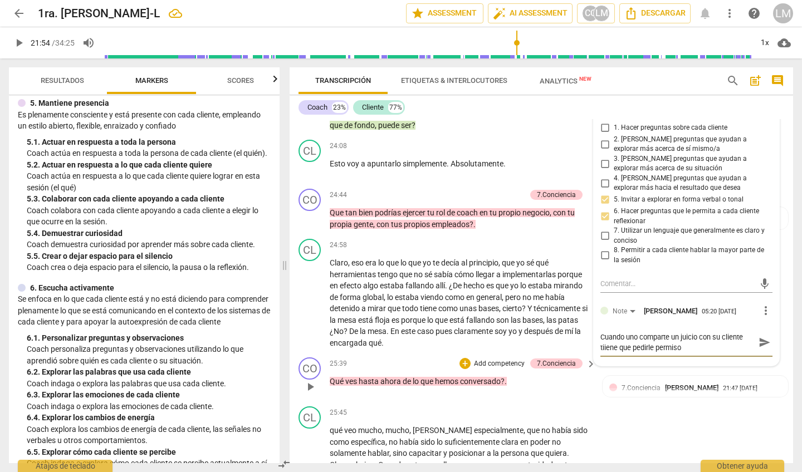
scroll to position [3635, 0]
click at [508, 359] on p "Add competency" at bounding box center [499, 364] width 53 height 10
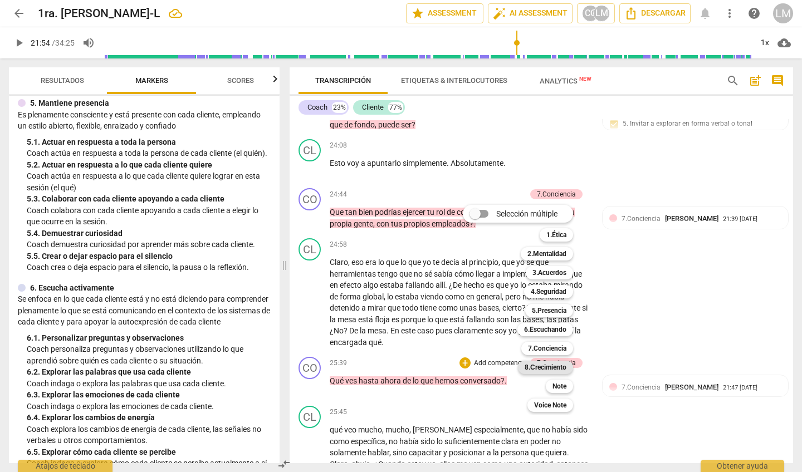
click at [556, 368] on b "8.Сrecimiento" at bounding box center [546, 367] width 42 height 13
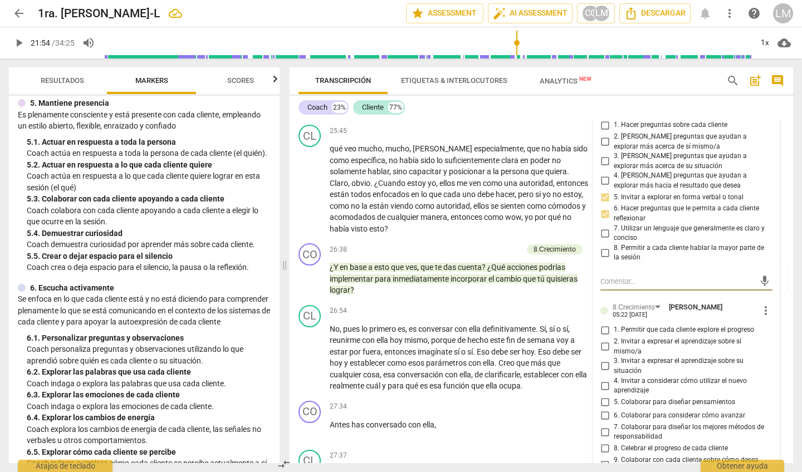
scroll to position [3920, 0]
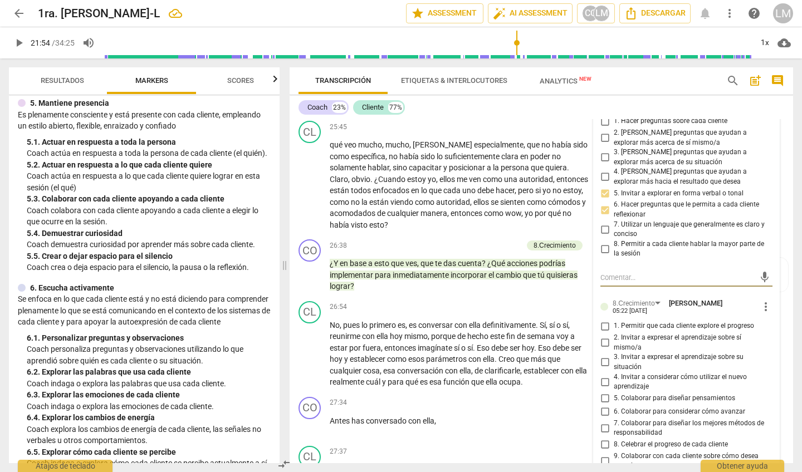
click at [604, 320] on input "1. Permitir que cada cliente explore el progreso" at bounding box center [605, 326] width 18 height 13
click at [600, 356] on input "3. Invitar a expresar el aprendizaje sobre su situación" at bounding box center [605, 362] width 18 height 13
click at [603, 375] on input "4. Invitar a considerar cómo utilizar el nuevo aprendizaje" at bounding box center [605, 381] width 18 height 13
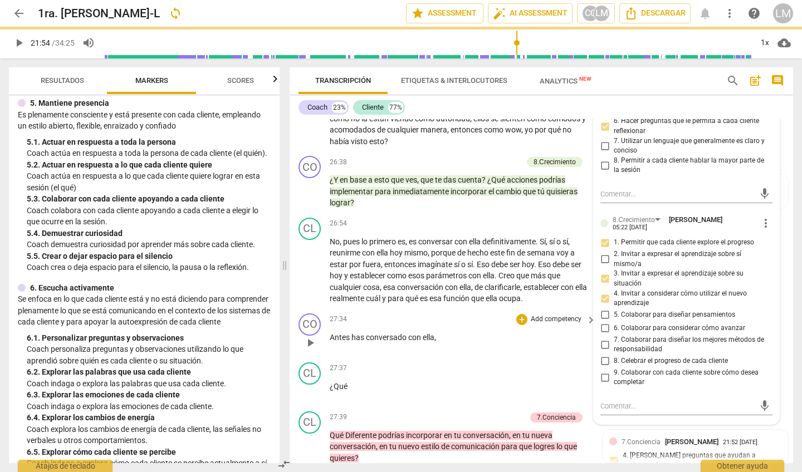
scroll to position [4004, 0]
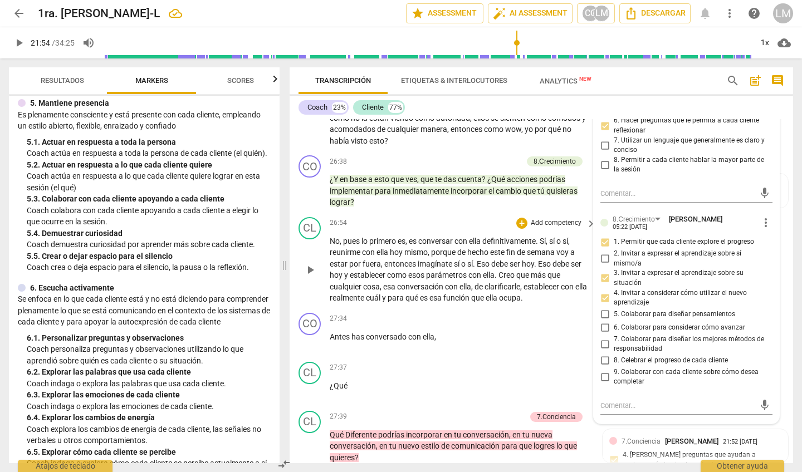
click at [310, 263] on span "play_arrow" at bounding box center [310, 269] width 13 height 13
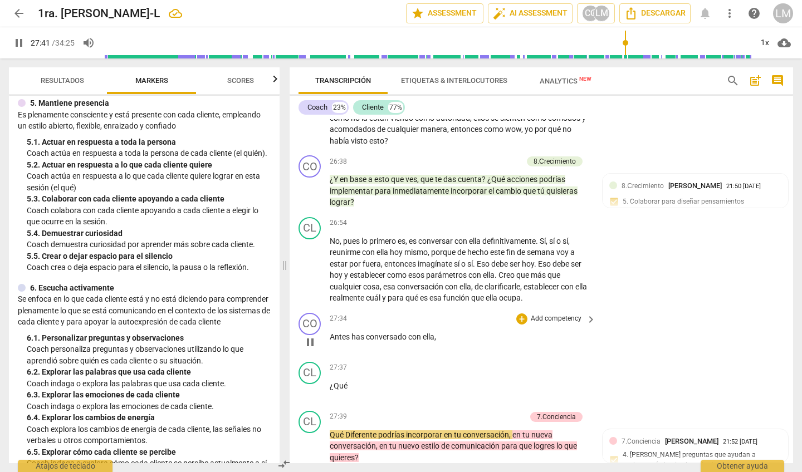
click at [311, 336] on span "pause" at bounding box center [310, 342] width 13 height 13
click at [327, 411] on div "CL play_arrow pause" at bounding box center [313, 437] width 31 height 53
click at [347, 381] on span "¿Qué" at bounding box center [339, 385] width 18 height 9
click at [329, 362] on div "CL play_arrow pause" at bounding box center [313, 382] width 31 height 40
click at [330, 381] on span "¿Qué" at bounding box center [339, 385] width 18 height 9
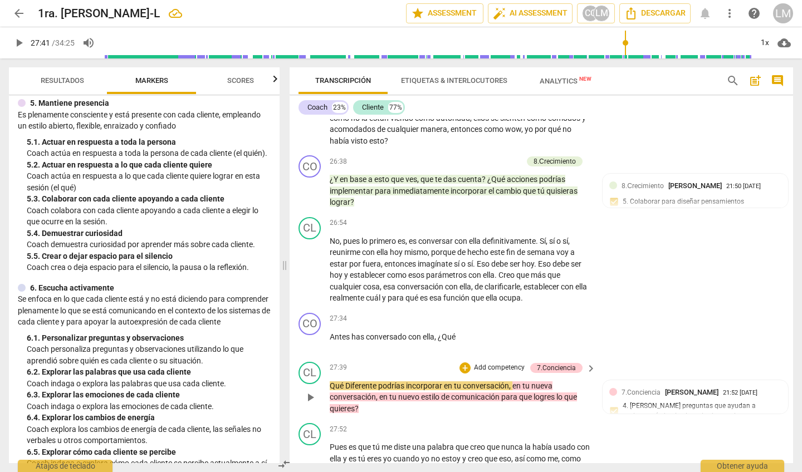
click at [329, 362] on div "CL play_arrow pause" at bounding box center [313, 388] width 31 height 53
click at [344, 381] on span "Qué" at bounding box center [338, 385] width 16 height 9
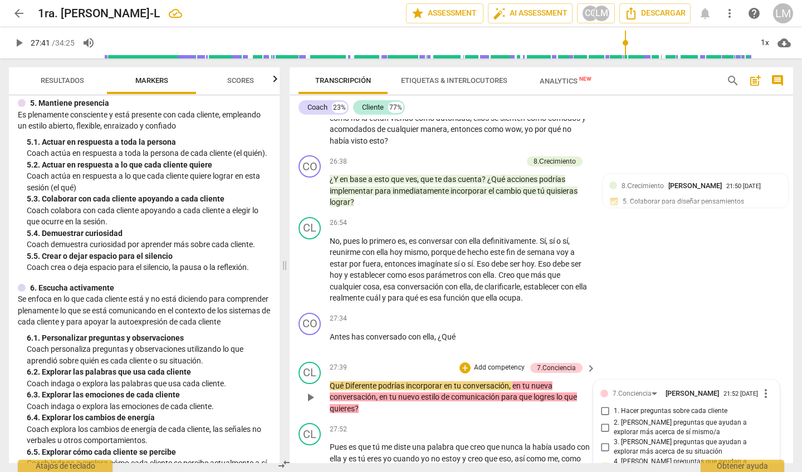
scroll to position [4221, 0]
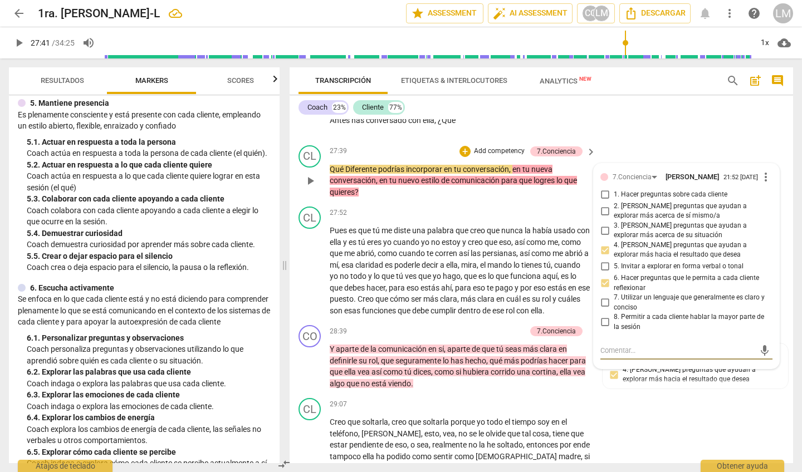
click at [541, 472] on div "Transcripción Etiquetas & Interlocutores Analytics New search post_add comment …" at bounding box center [543, 265] width 517 height 414
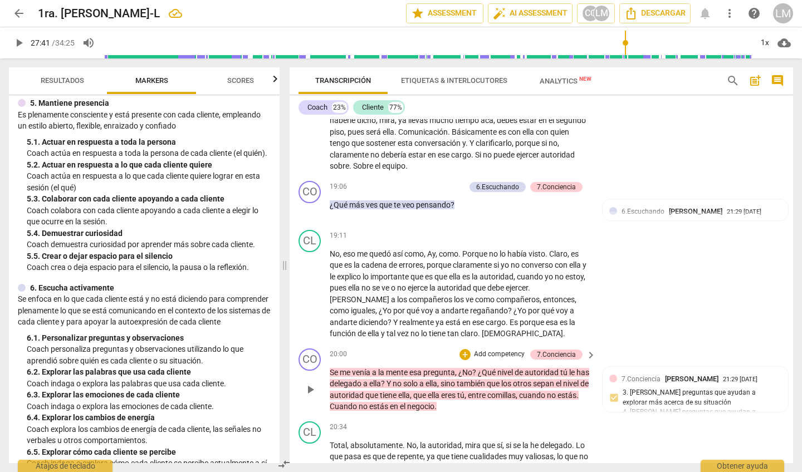
scroll to position [2808, 0]
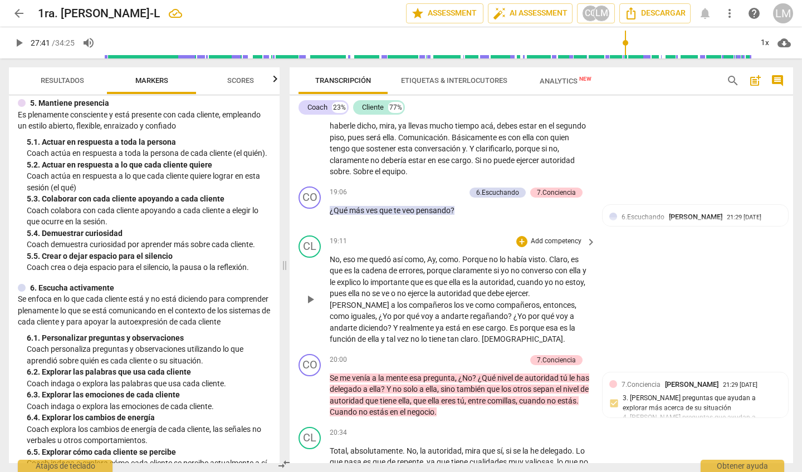
click at [540, 237] on p "Add competency" at bounding box center [556, 242] width 53 height 10
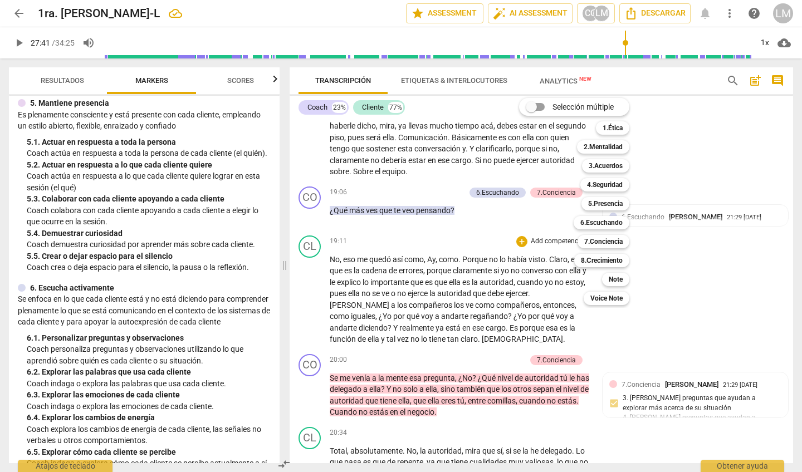
click at [540, 199] on div "Selección múltiple m 1.Ética 1 2.Mentalidad 2 3.Acuerdos 3 4.Seguridad 4 5.Pres…" at bounding box center [583, 201] width 136 height 213
click at [479, 193] on div at bounding box center [401, 236] width 802 height 472
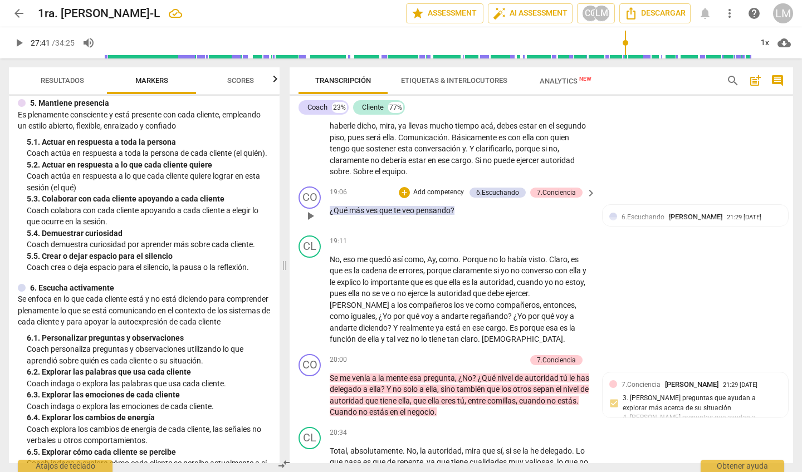
click at [435, 188] on p "Add competency" at bounding box center [438, 193] width 53 height 10
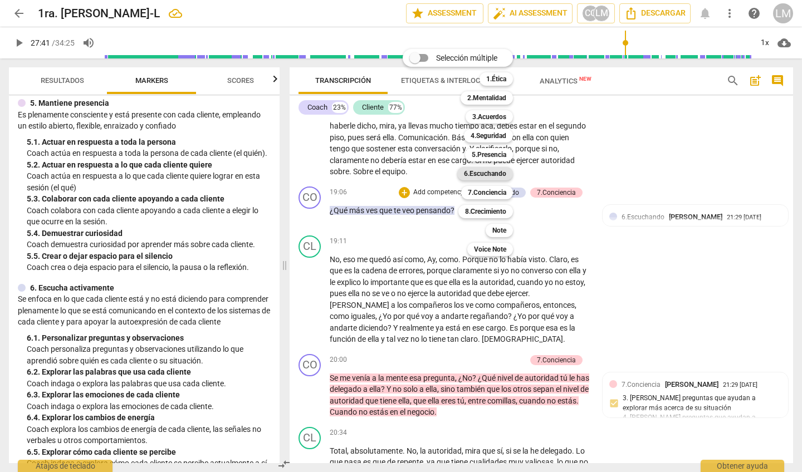
click at [490, 173] on b "6.Escuchando" at bounding box center [485, 173] width 42 height 13
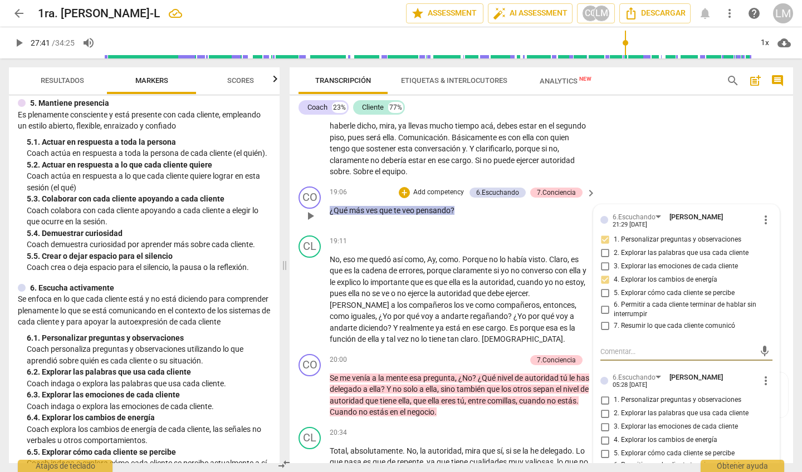
click at [602, 434] on input "4. Explorar los cambios de energía" at bounding box center [605, 440] width 18 height 13
click at [603, 420] on input "3. Explorar las emociones de cada cliente" at bounding box center [605, 426] width 18 height 13
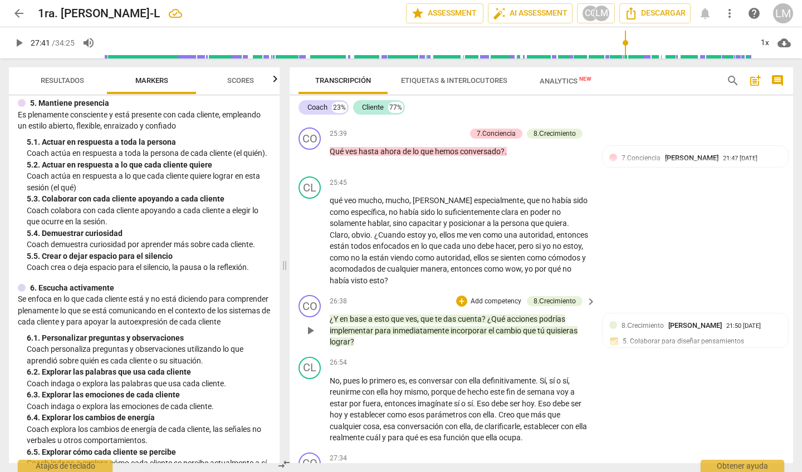
scroll to position [3870, 0]
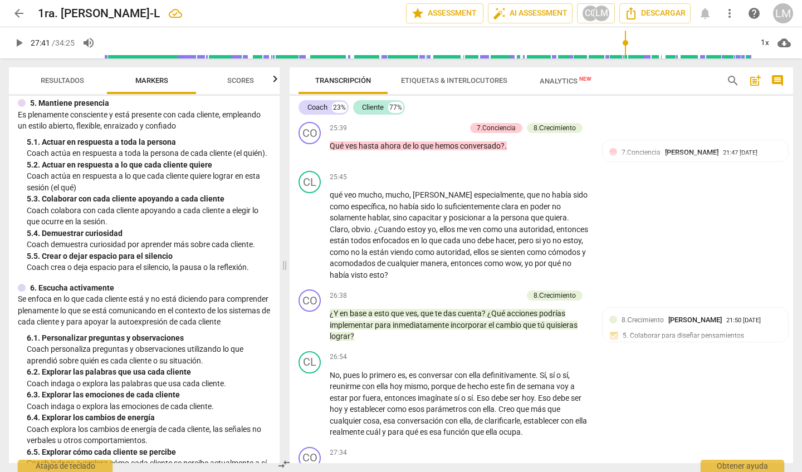
click at [14, 45] on span "play_arrow" at bounding box center [18, 42] width 13 height 13
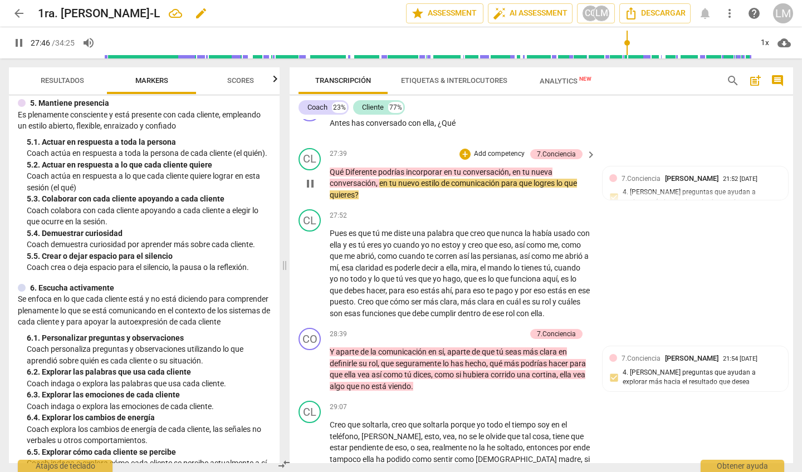
scroll to position [0, 0]
click at [309, 177] on span "pause" at bounding box center [310, 183] width 13 height 13
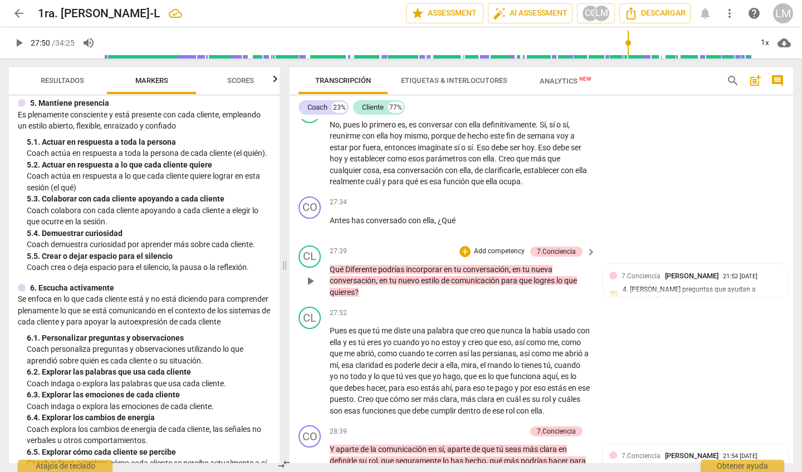
scroll to position [4120, 0]
click at [503, 247] on p "Add competency" at bounding box center [499, 252] width 53 height 10
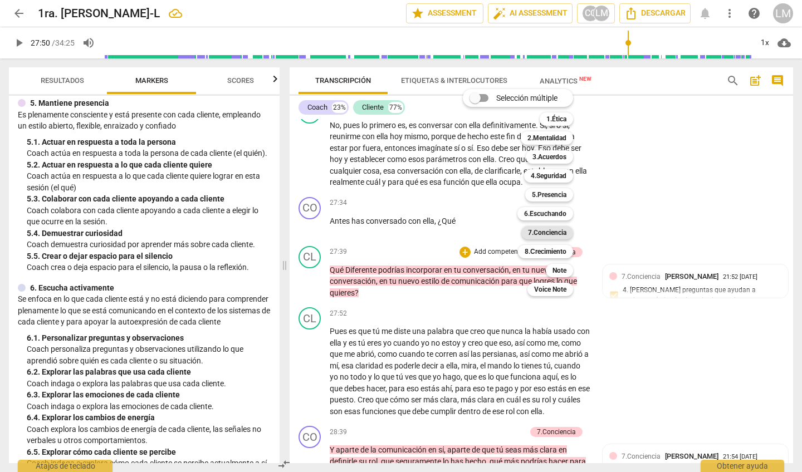
click at [542, 232] on b "7.Conciencia" at bounding box center [547, 232] width 38 height 13
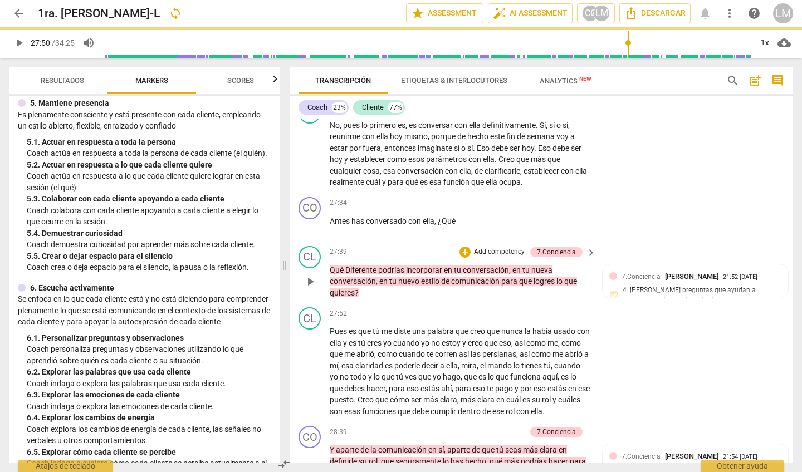
click at [483, 247] on p "Add competency" at bounding box center [499, 252] width 53 height 10
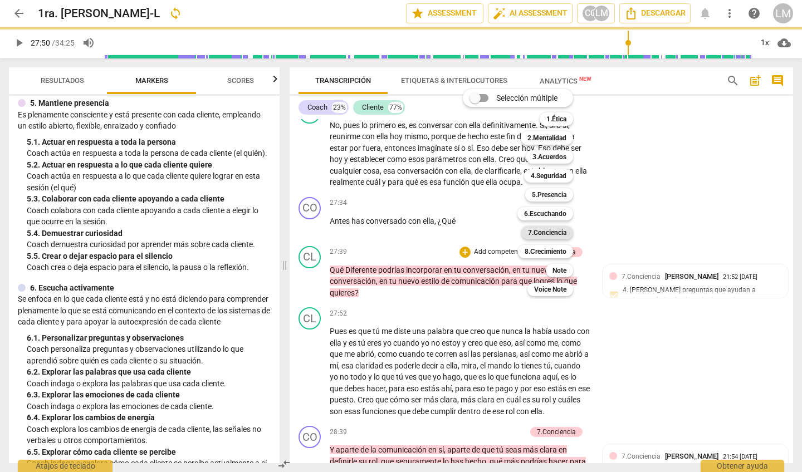
click at [553, 231] on b "7.Conciencia" at bounding box center [547, 232] width 38 height 13
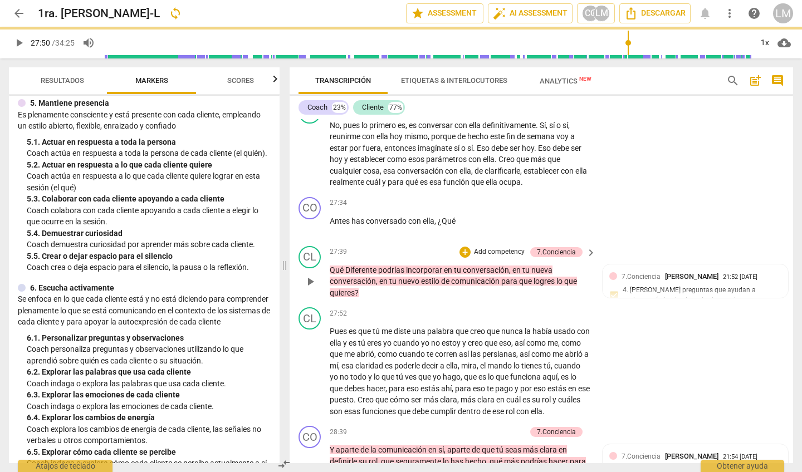
click at [490, 247] on p "Add competency" at bounding box center [499, 252] width 53 height 10
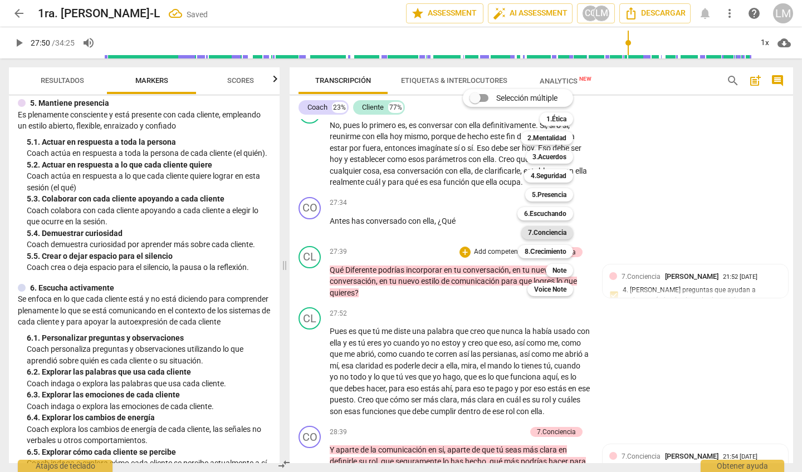
click at [540, 231] on b "7.Conciencia" at bounding box center [547, 232] width 38 height 13
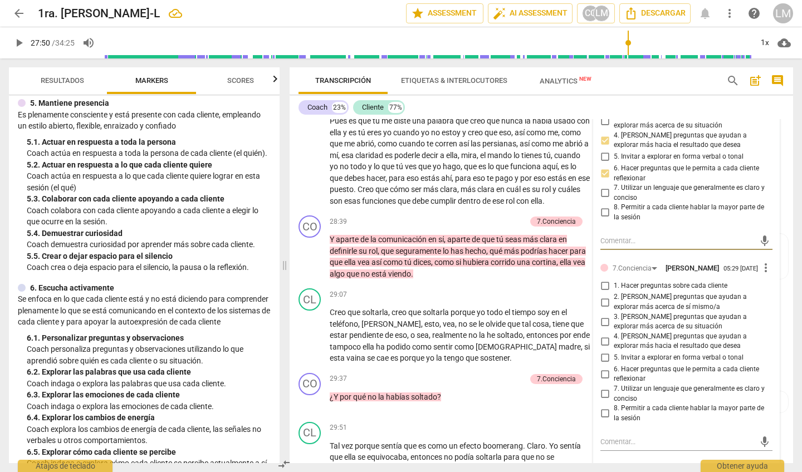
scroll to position [4353, 0]
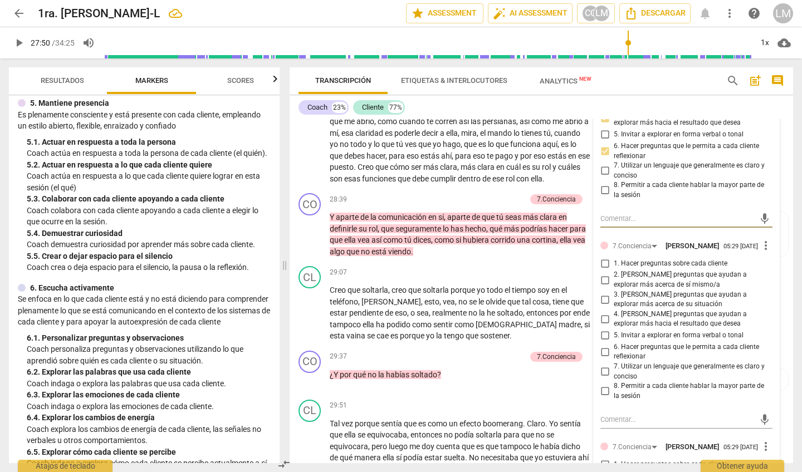
click at [604, 345] on input "6. Hacer preguntas que le permita a cada cliente reflexionar" at bounding box center [605, 351] width 18 height 13
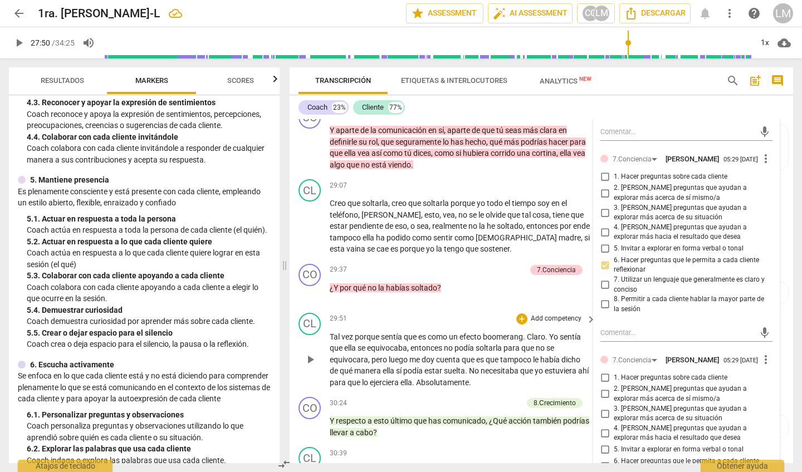
scroll to position [4451, 0]
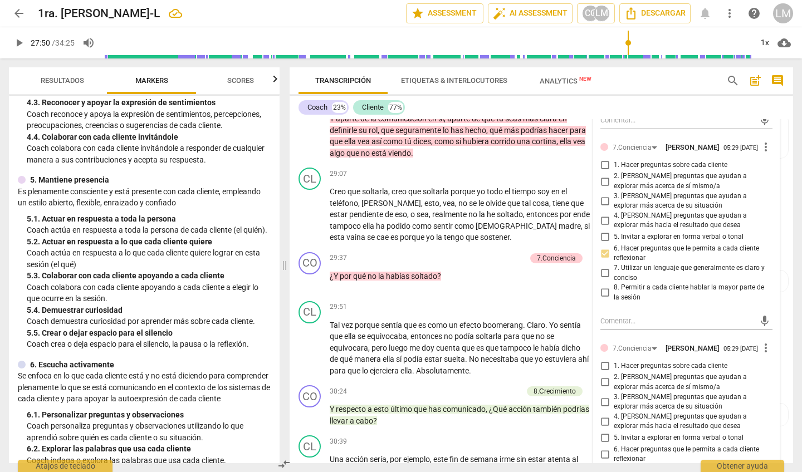
click at [761, 341] on span "more_vert" at bounding box center [765, 347] width 13 height 13
click at [764, 308] on li "Borrar" at bounding box center [774, 310] width 39 height 21
click at [760, 341] on span "more_vert" at bounding box center [765, 347] width 13 height 13
click at [764, 309] on li "Borrar" at bounding box center [774, 310] width 39 height 21
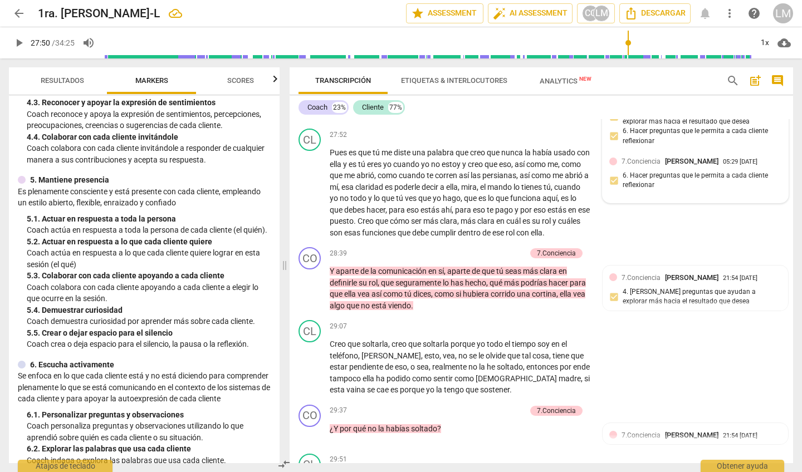
scroll to position [4309, 0]
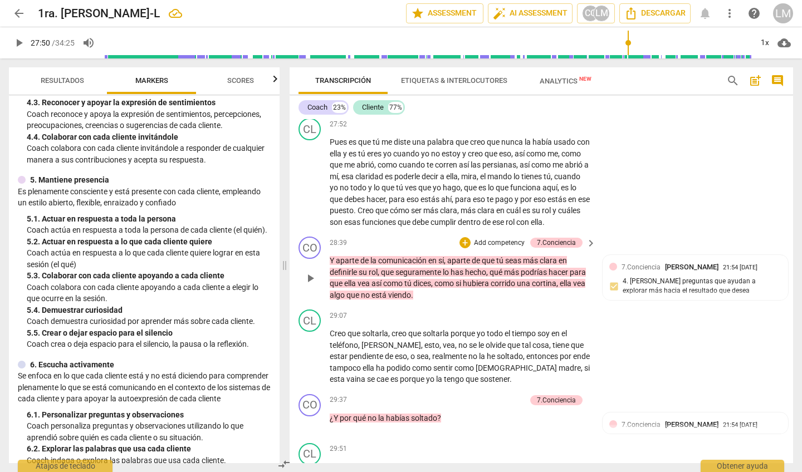
click at [497, 238] on p "Add competency" at bounding box center [499, 243] width 53 height 10
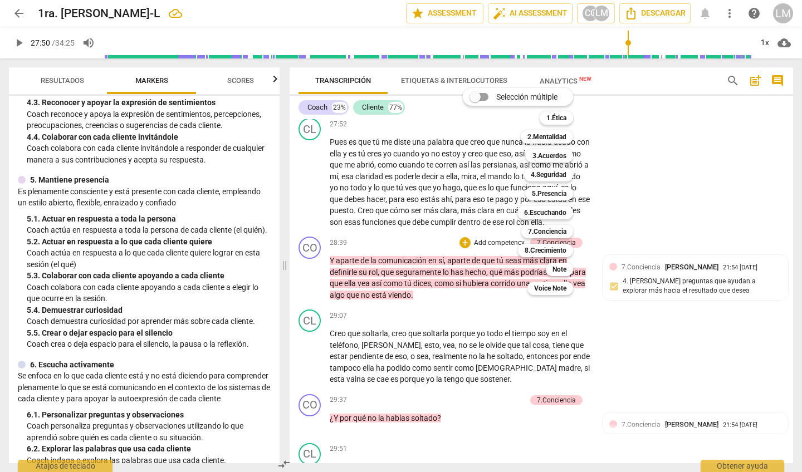
click at [683, 306] on div at bounding box center [401, 236] width 802 height 472
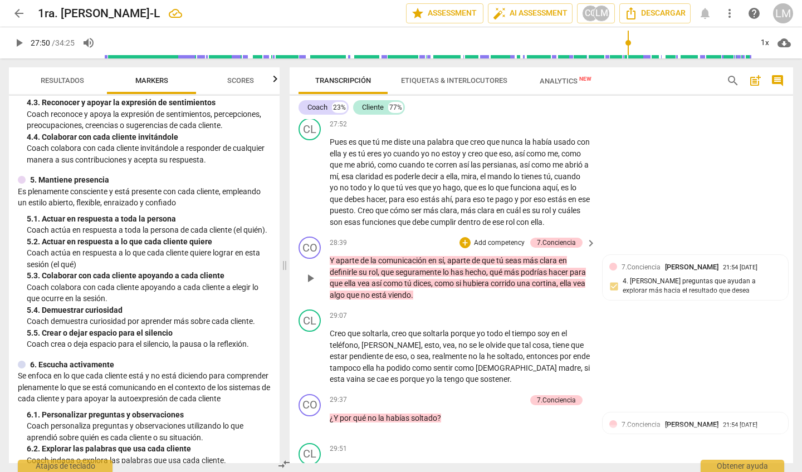
click at [500, 238] on p "Add competency" at bounding box center [499, 243] width 53 height 10
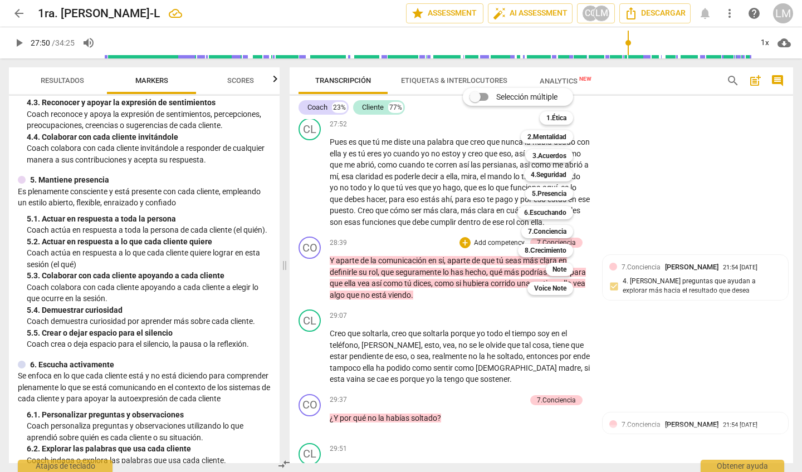
click at [615, 234] on div at bounding box center [401, 236] width 802 height 472
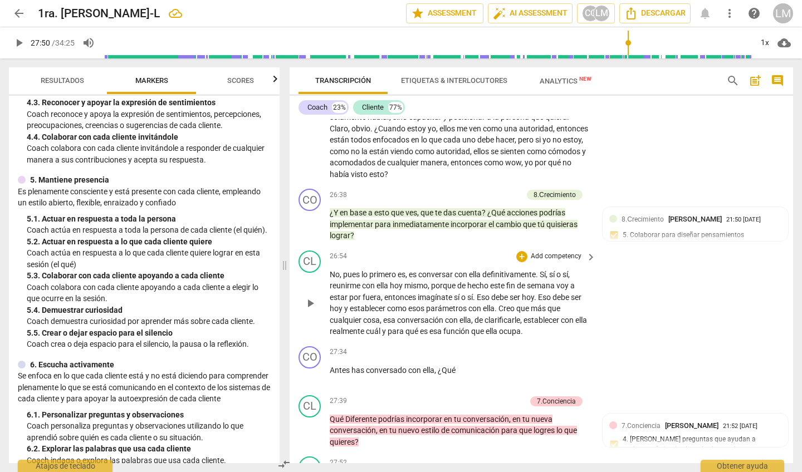
scroll to position [0, 0]
click at [512, 190] on p "Add competency" at bounding box center [495, 195] width 53 height 10
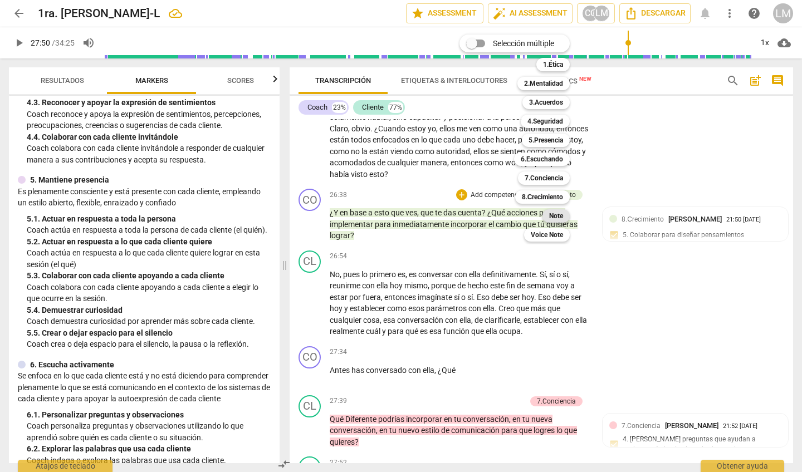
click at [560, 216] on b "Note" at bounding box center [556, 215] width 14 height 13
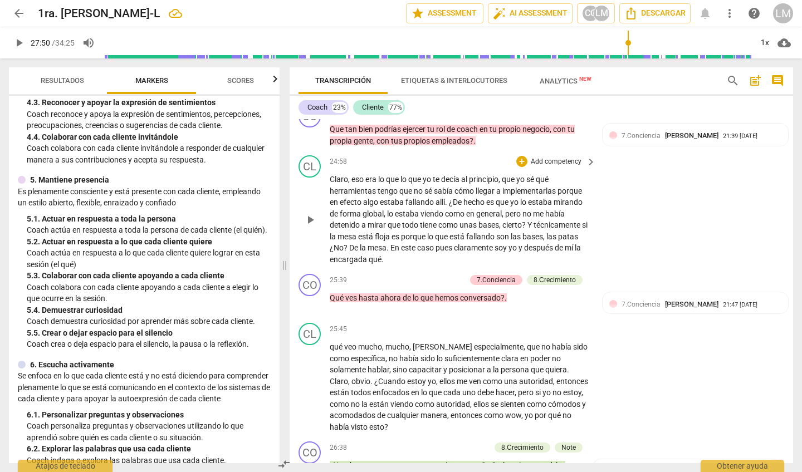
scroll to position [3720, 0]
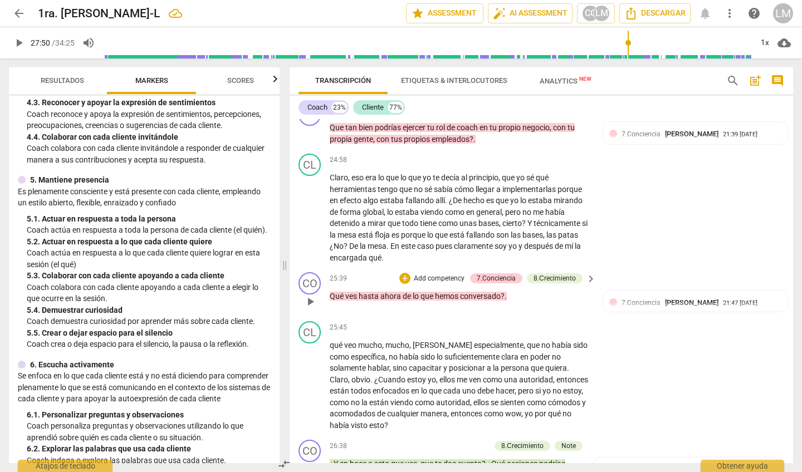
click at [430, 274] on p "Add competency" at bounding box center [439, 279] width 53 height 10
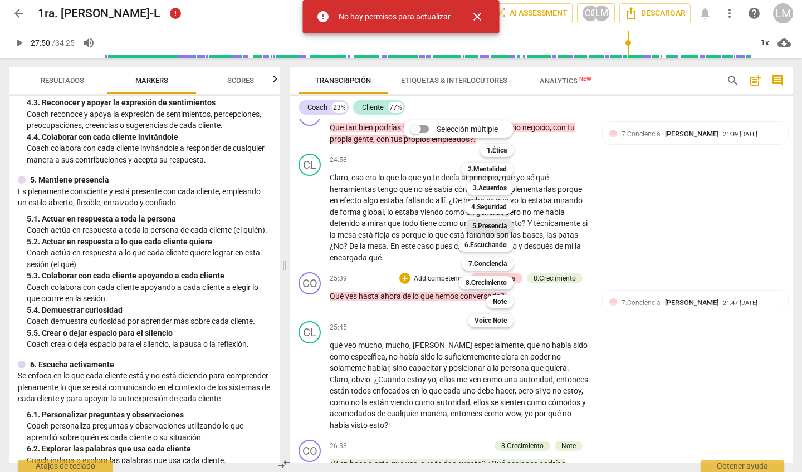
click at [484, 222] on b "5.Presencia" at bounding box center [489, 225] width 35 height 13
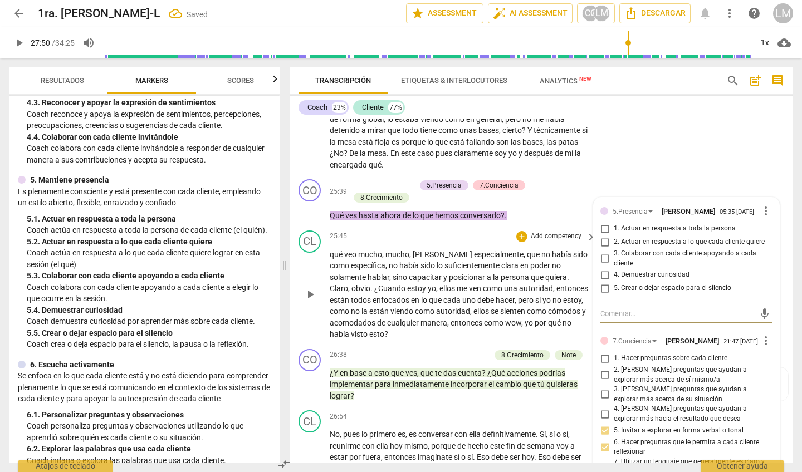
scroll to position [3813, 0]
click at [604, 235] on input "2. Actuar en respuesta a lo que cada cliente quiere" at bounding box center [605, 241] width 18 height 13
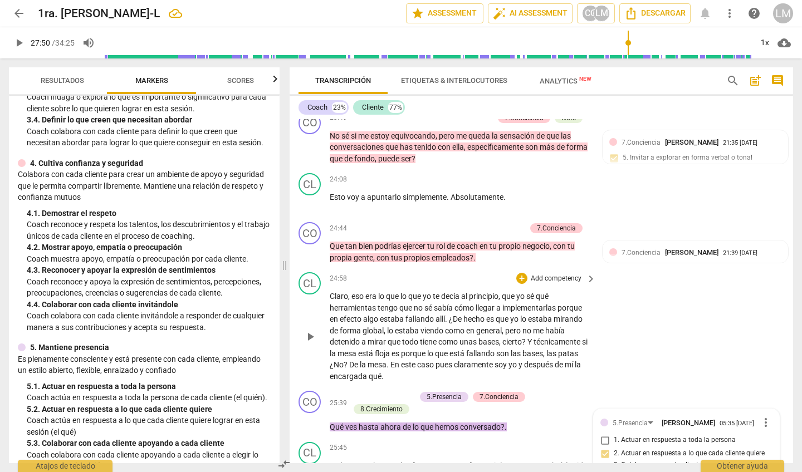
scroll to position [3599, 0]
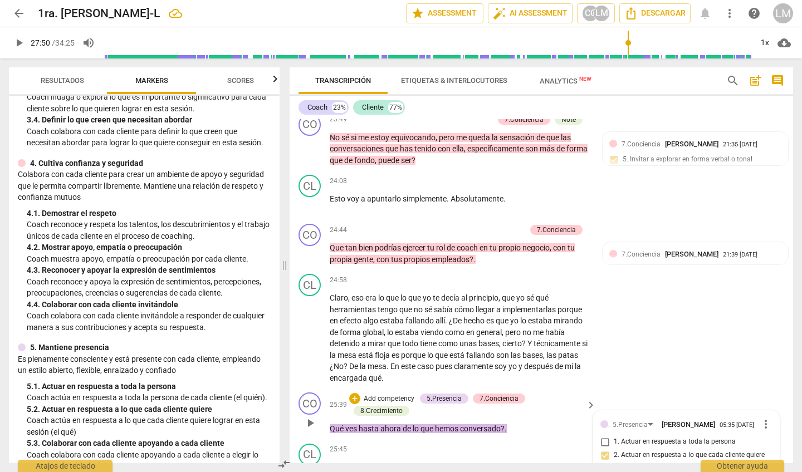
click at [760, 418] on span "more_vert" at bounding box center [765, 424] width 13 height 13
click at [707, 330] on div at bounding box center [401, 236] width 802 height 472
click at [759, 418] on span "more_vert" at bounding box center [765, 424] width 13 height 13
click at [764, 390] on li "Borrar" at bounding box center [774, 392] width 39 height 21
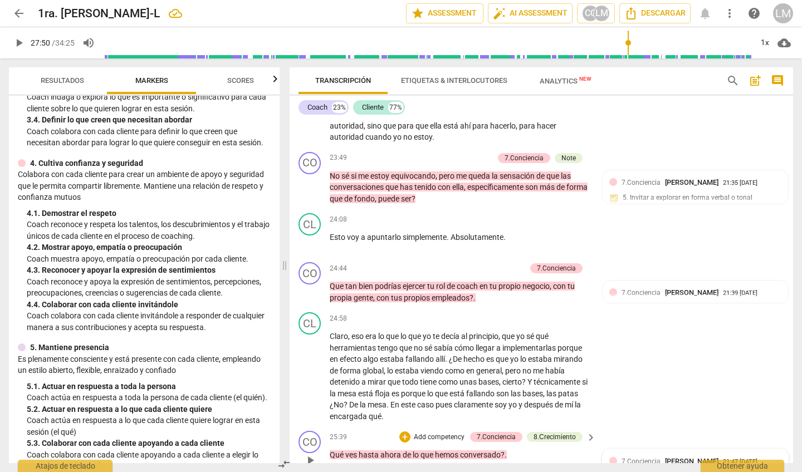
scroll to position [3560, 0]
click at [452, 433] on p "Add competency" at bounding box center [439, 438] width 53 height 10
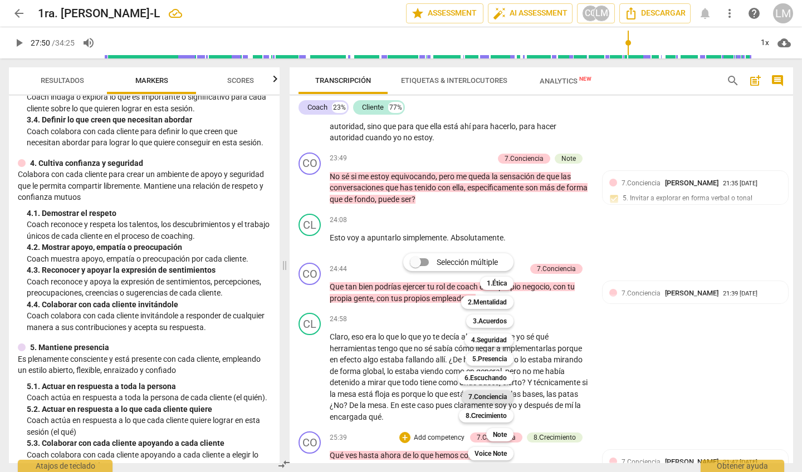
click at [493, 398] on b "7.Conciencia" at bounding box center [487, 396] width 38 height 13
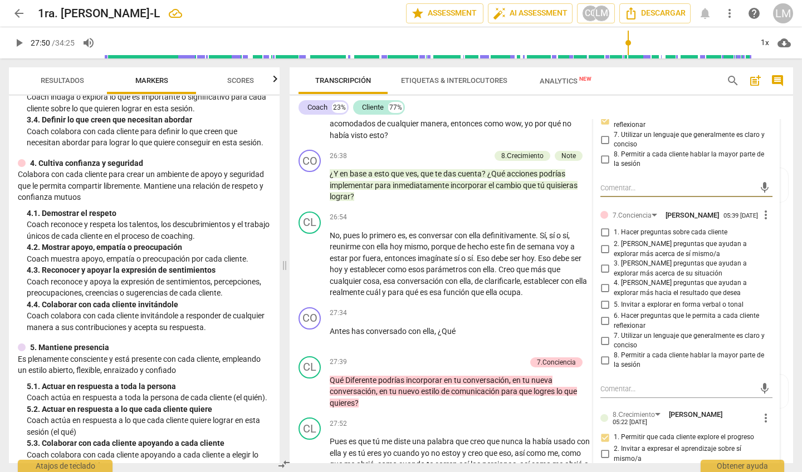
scroll to position [4007, 0]
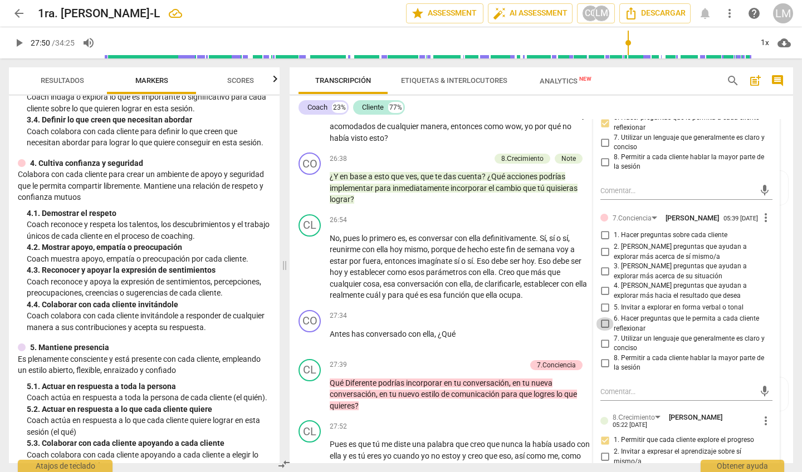
click at [601, 317] on input "6. Hacer preguntas que le permita a cada cliente reflexionar" at bounding box center [605, 323] width 18 height 13
click at [341, 378] on p "Qué Diferente podrías incorporar en tu conversación , en tu nueva conversación …" at bounding box center [460, 395] width 261 height 35
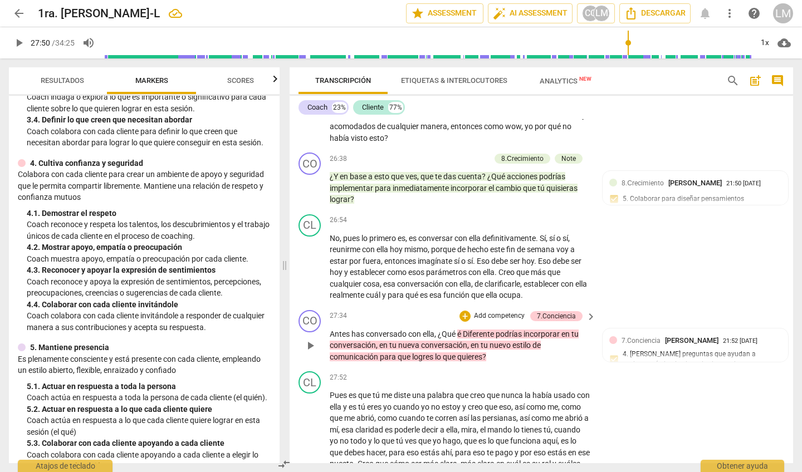
click at [467, 310] on div "27:34 + Add competency 7.Conciencia keyboard_arrow_right Antes has conversado c…" at bounding box center [463, 336] width 267 height 53
click at [468, 329] on p "Antes has conversado con ella , ¿Qué é Diferente podrías incorporar en tu conve…" at bounding box center [460, 346] width 261 height 35
click at [310, 261] on span "play_arrow" at bounding box center [310, 267] width 13 height 13
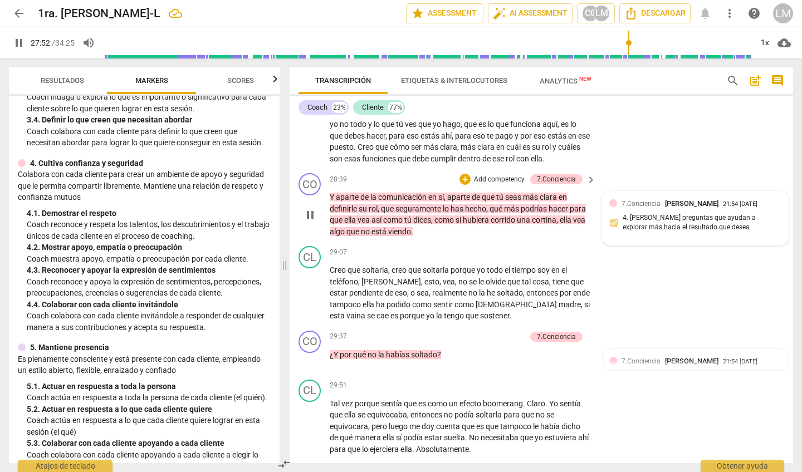
scroll to position [4321, 0]
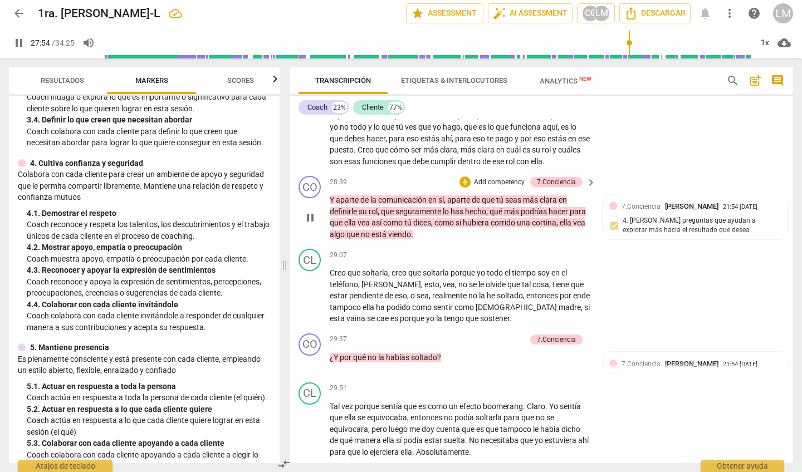
click at [309, 211] on span "pause" at bounding box center [310, 217] width 13 height 13
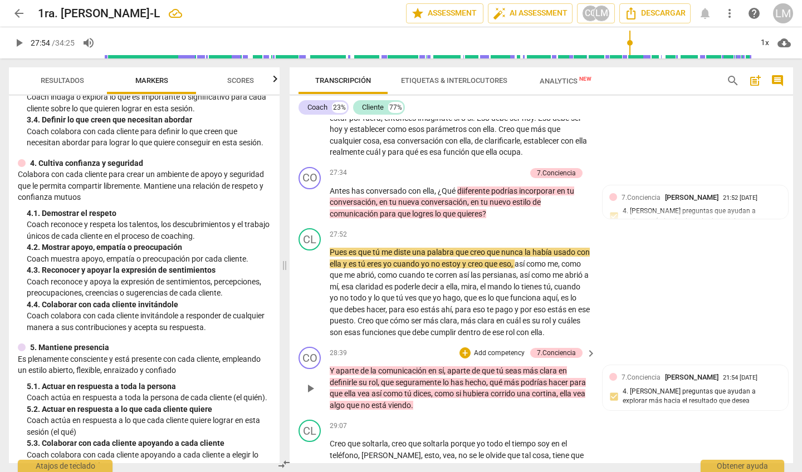
scroll to position [4118, 0]
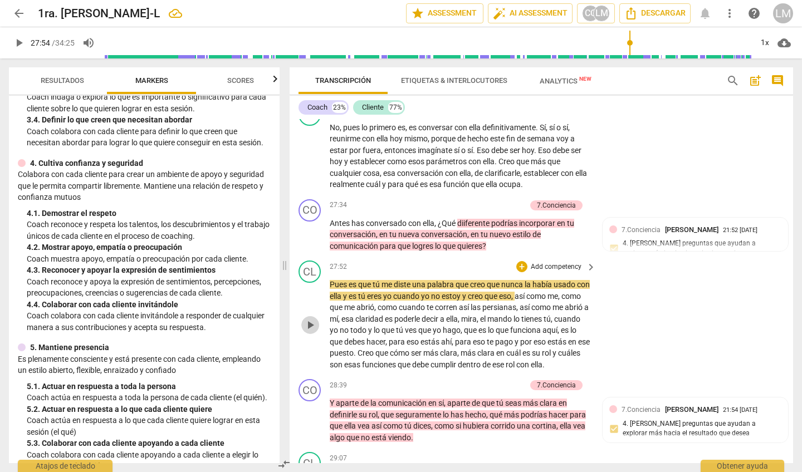
click at [311, 319] on span "play_arrow" at bounding box center [310, 325] width 13 height 13
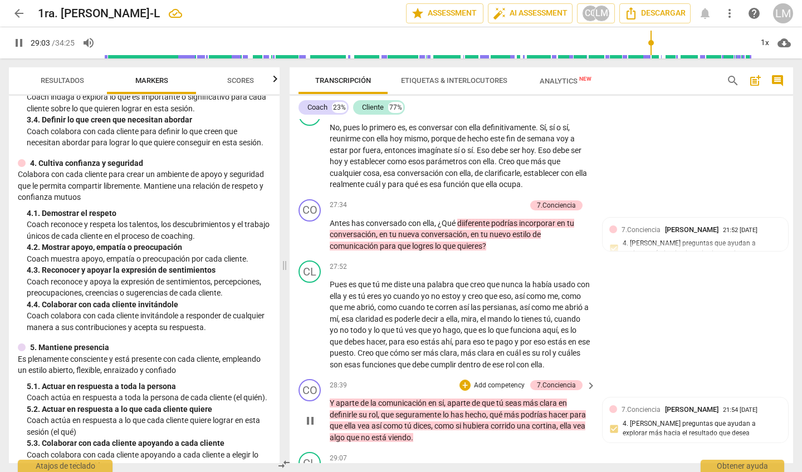
click at [504, 381] on p "Add competency" at bounding box center [499, 386] width 53 height 10
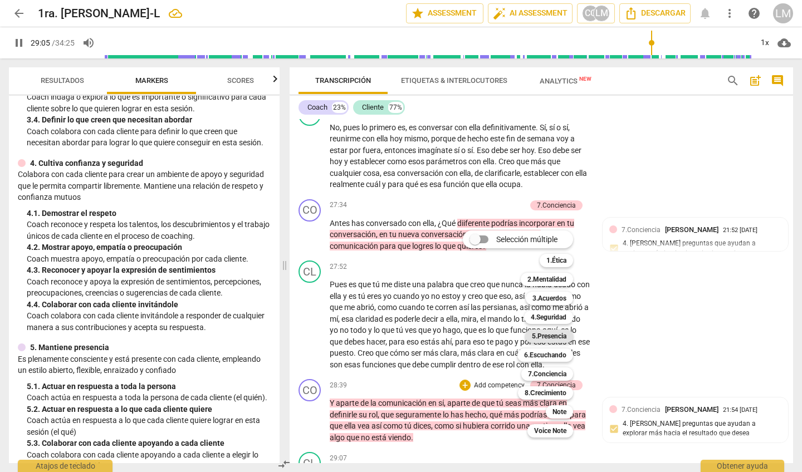
click at [542, 336] on b "5.Presencia" at bounding box center [549, 336] width 35 height 13
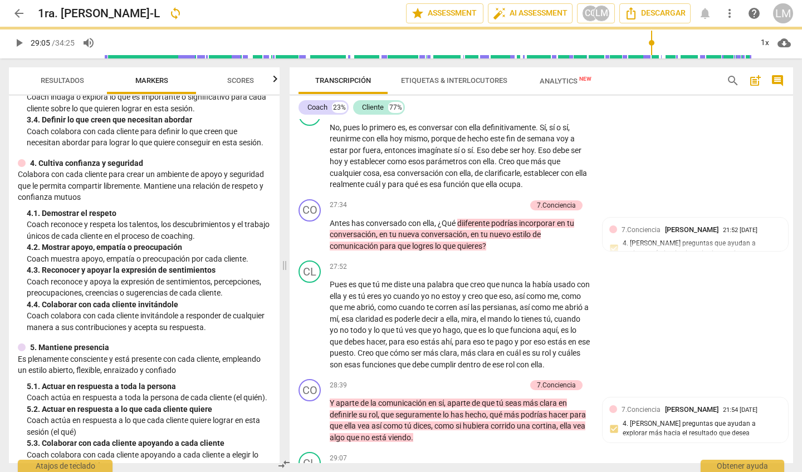
scroll to position [4124, 0]
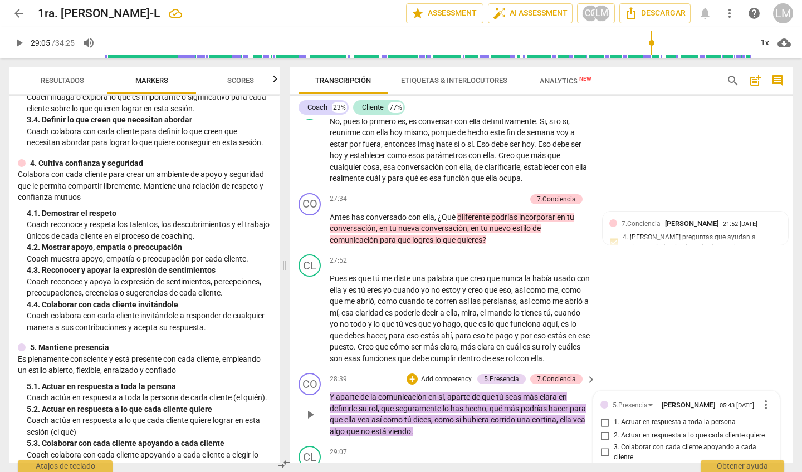
click at [602, 416] on input "1. Actuar en respuesta a toda la persona" at bounding box center [605, 422] width 18 height 13
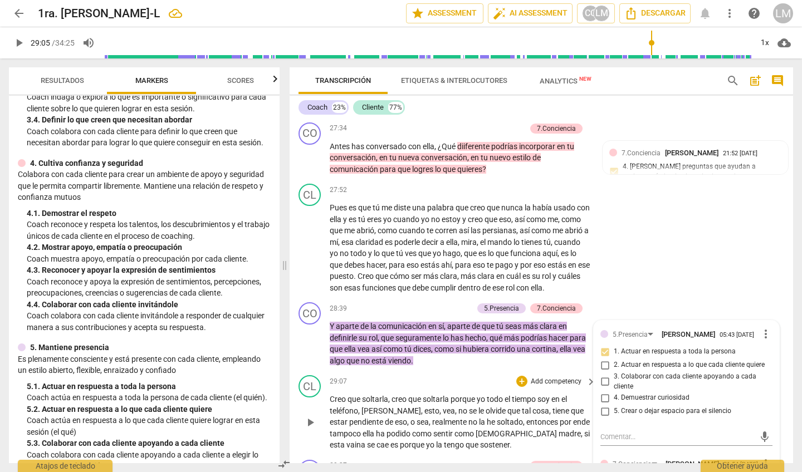
scroll to position [4196, 0]
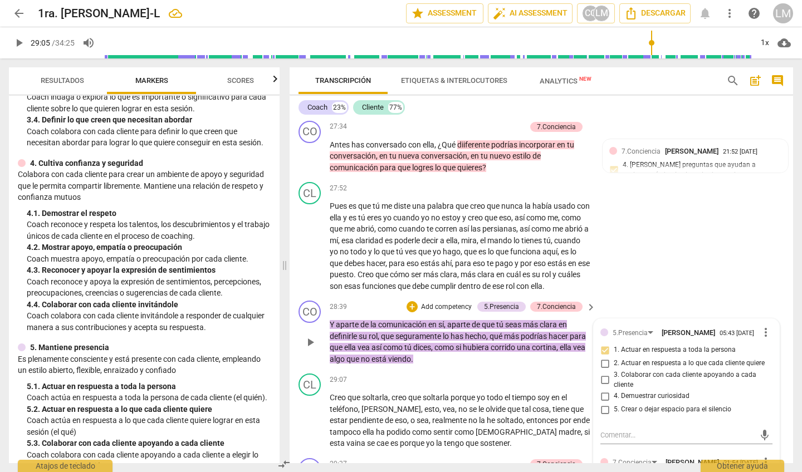
click at [602, 390] on input "4. Demuestrar curiosidad" at bounding box center [605, 396] width 18 height 13
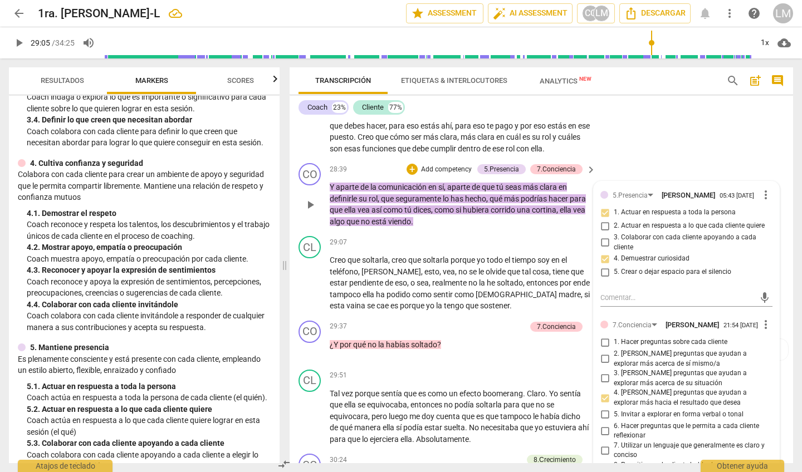
scroll to position [4334, 0]
click at [602, 424] on input "6. Hacer preguntas que le permita a cada cliente reflexionar" at bounding box center [605, 430] width 18 height 13
click at [574, 388] on p "Tal vez porque sentía que es como un efecto boomerang . [GEOGRAPHIC_DATA] . Yo …" at bounding box center [460, 416] width 261 height 57
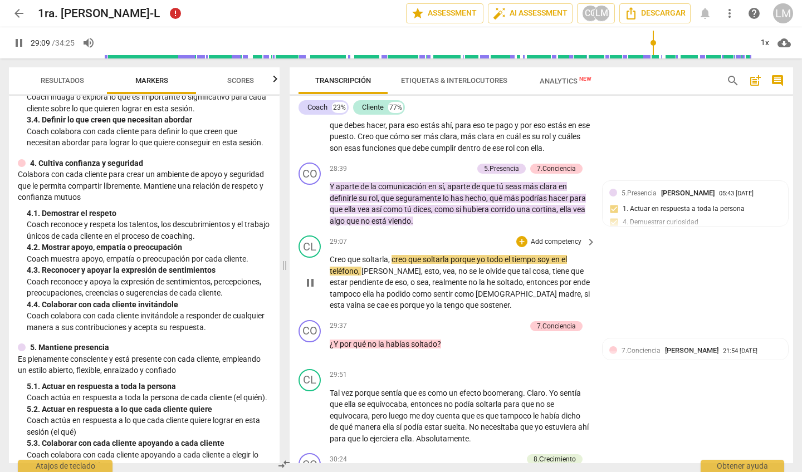
click at [306, 276] on span "pause" at bounding box center [310, 282] width 13 height 13
click at [488, 321] on div "+ Add competency" at bounding box center [492, 326] width 66 height 11
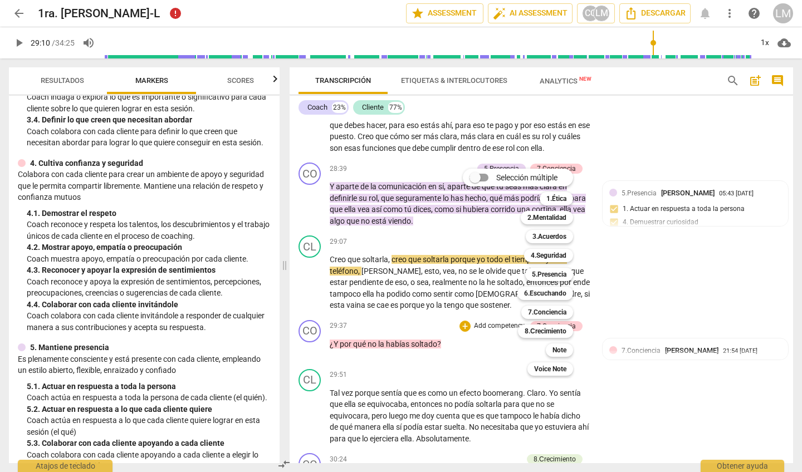
click at [586, 249] on div "4.Seguridad 4" at bounding box center [555, 255] width 70 height 19
click at [696, 184] on div at bounding box center [401, 236] width 802 height 472
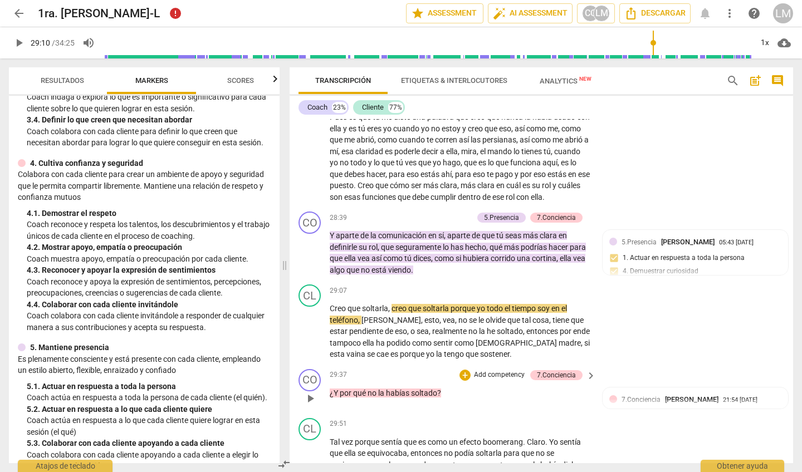
scroll to position [4286, 0]
click at [309, 325] on span "play_arrow" at bounding box center [310, 331] width 13 height 13
click at [312, 391] on span "pause" at bounding box center [310, 397] width 13 height 13
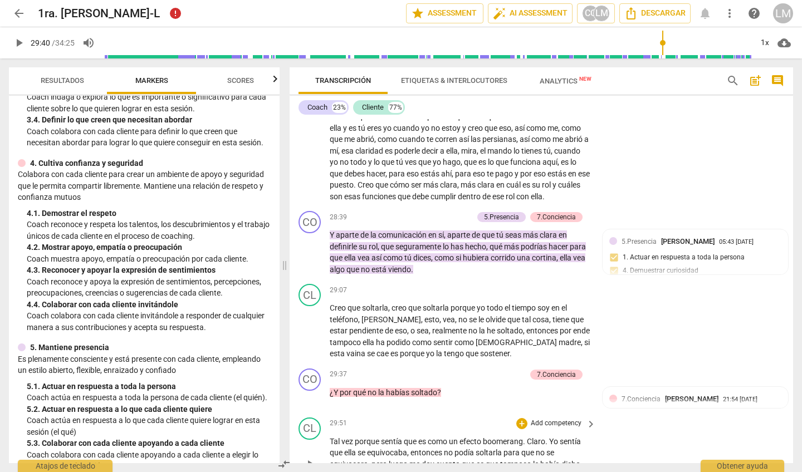
scroll to position [0, 0]
click at [498, 370] on p "Add competency" at bounding box center [499, 375] width 53 height 10
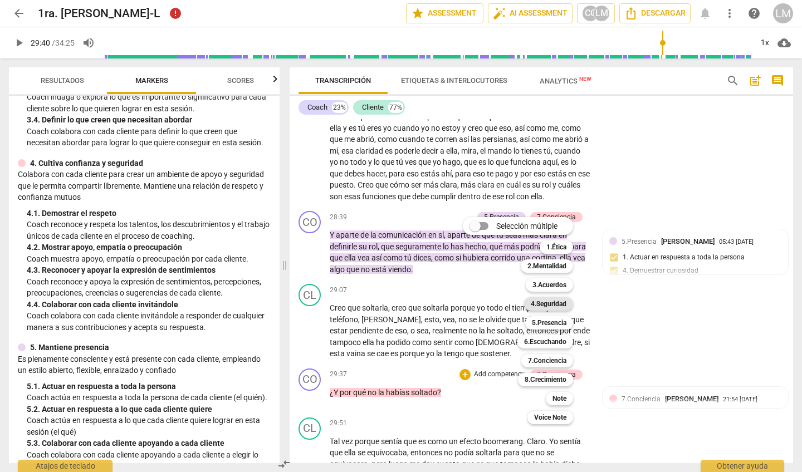
click at [540, 305] on b "4.Seguridad" at bounding box center [549, 303] width 36 height 13
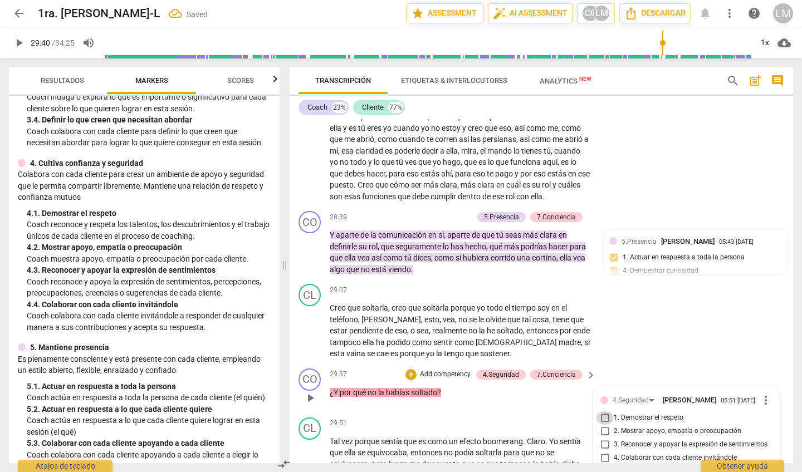
click at [602, 412] on input "1. Demostrar el respeto" at bounding box center [605, 418] width 18 height 13
click at [448, 369] on div "+ Add competency" at bounding box center [438, 374] width 66 height 11
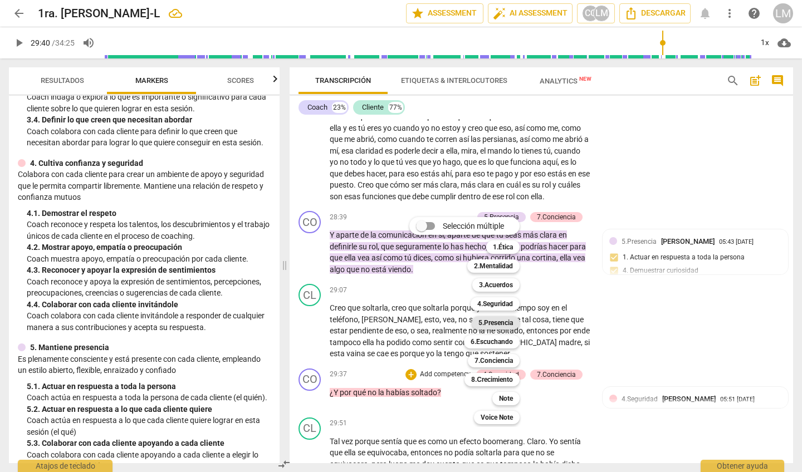
click at [506, 324] on b "5.Presencia" at bounding box center [495, 322] width 35 height 13
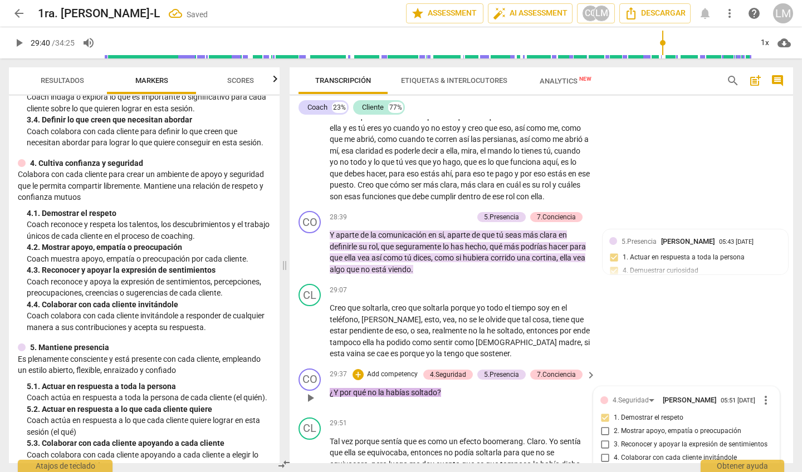
scroll to position [4269, 0]
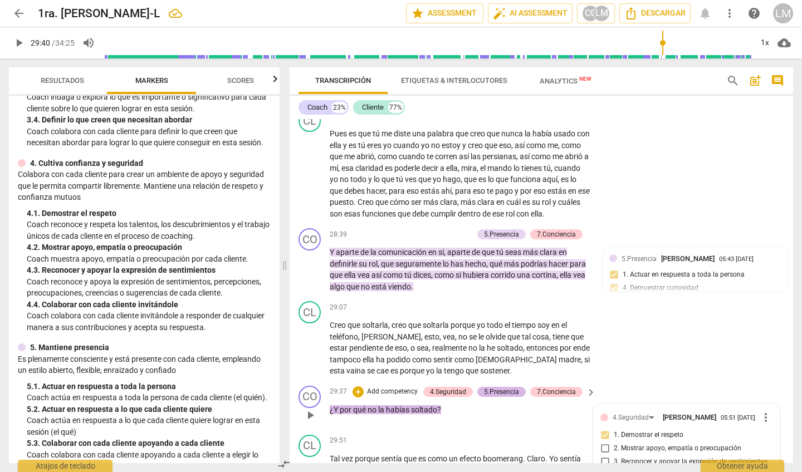
click at [500, 387] on div "5.Presencia" at bounding box center [501, 392] width 35 height 10
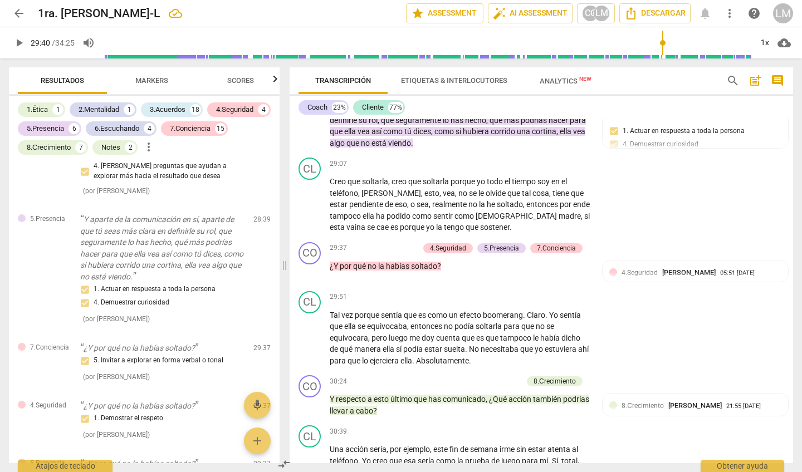
scroll to position [4408, 0]
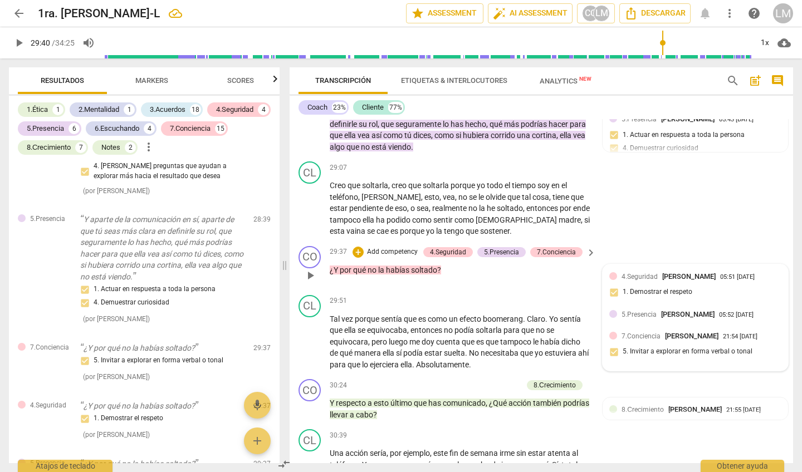
click at [612, 310] on div at bounding box center [613, 314] width 8 height 8
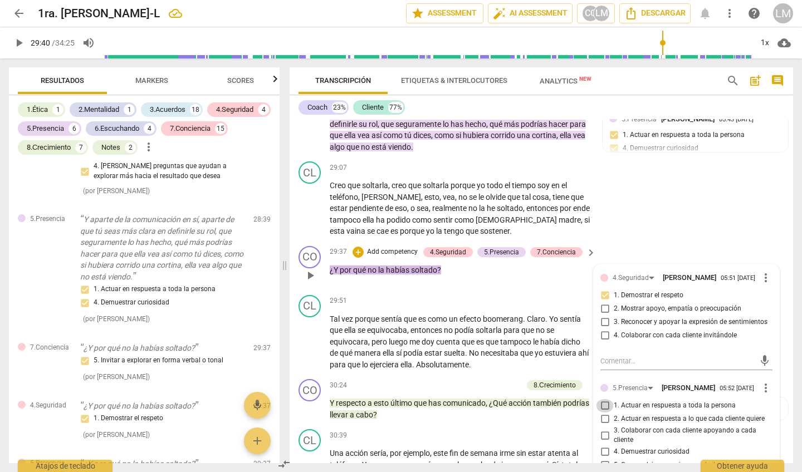
click at [604, 399] on input "1. Actuar en respuesta a toda la persona" at bounding box center [605, 405] width 18 height 13
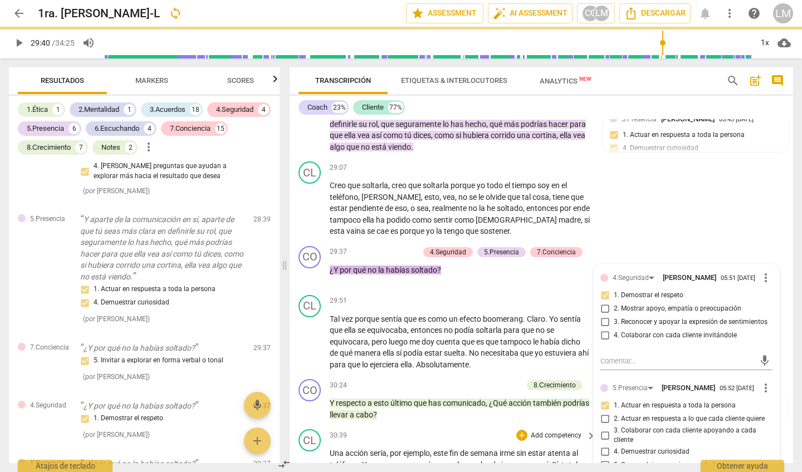
scroll to position [0, 0]
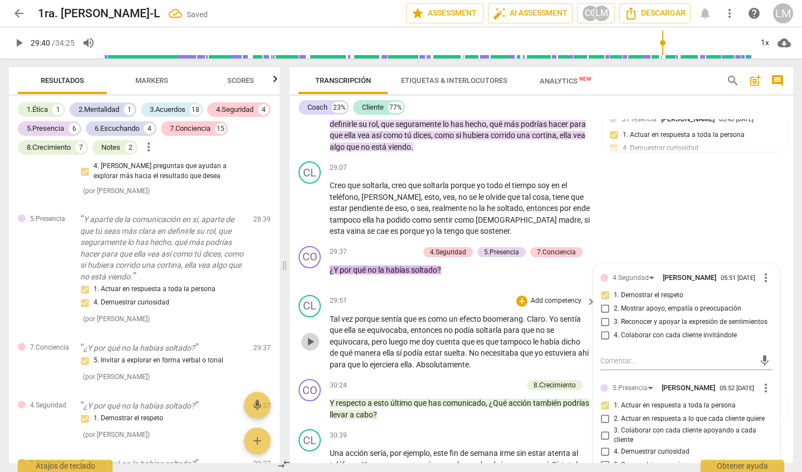
click at [309, 335] on span "play_arrow" at bounding box center [310, 341] width 13 height 13
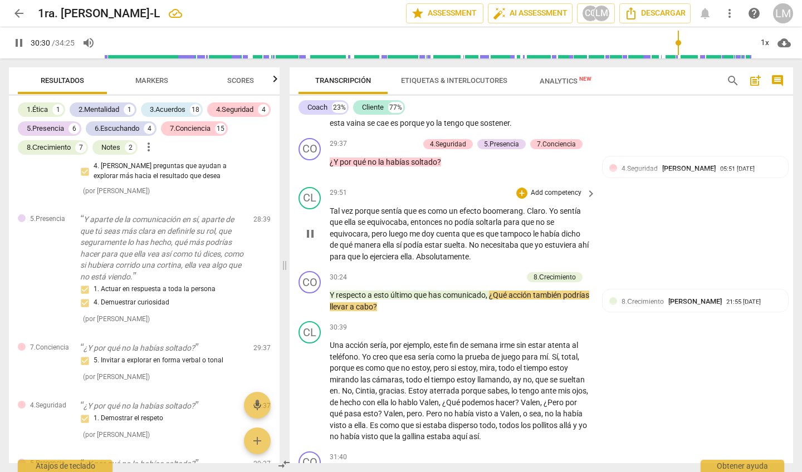
scroll to position [4519, 0]
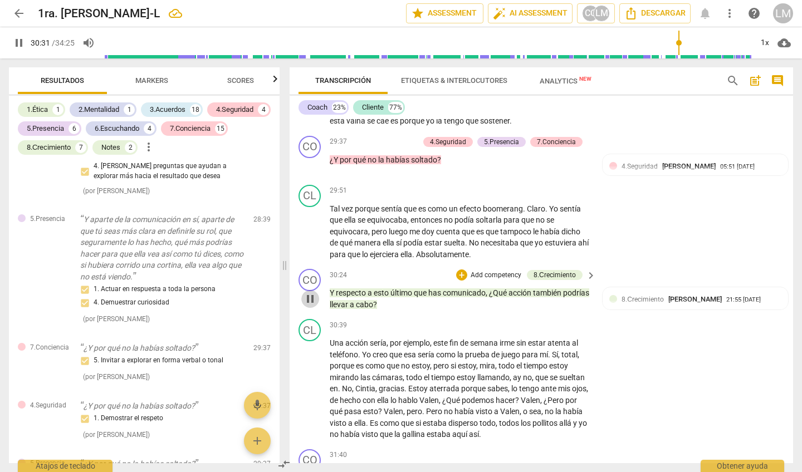
click at [309, 292] on span "pause" at bounding box center [310, 298] width 13 height 13
click at [493, 271] on p "Add competency" at bounding box center [495, 276] width 53 height 10
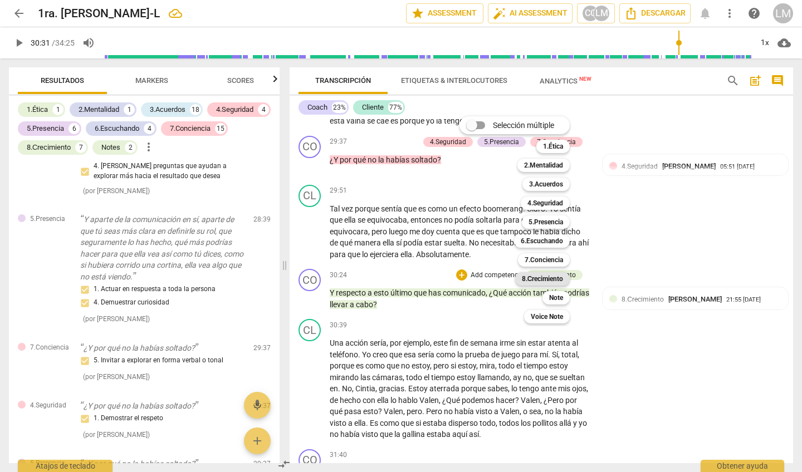
click at [547, 278] on b "8.Сrecimiento" at bounding box center [543, 278] width 42 height 13
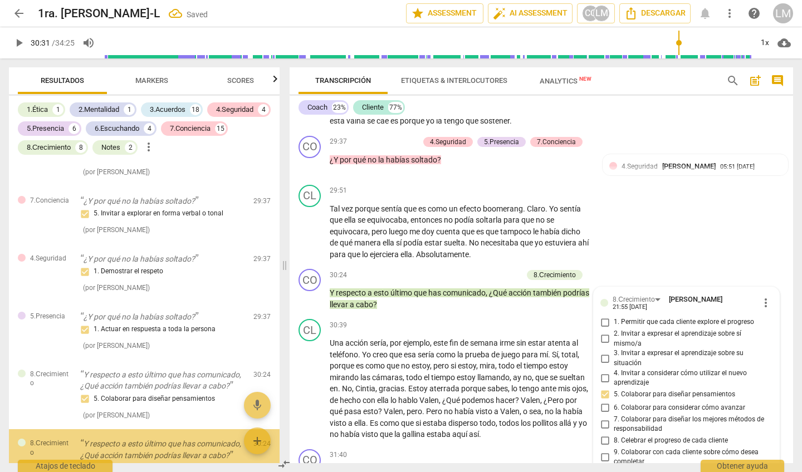
scroll to position [4870, 0]
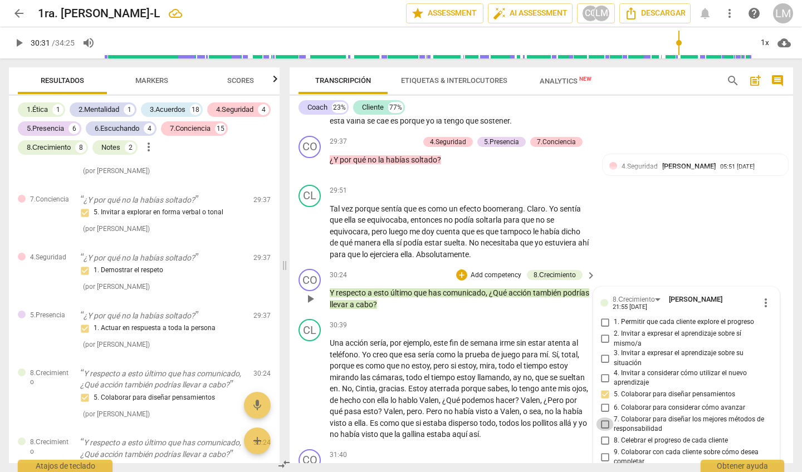
click at [603, 418] on input "7. Colaborar para diseñar los mejores métodos de responsabilidad" at bounding box center [605, 424] width 18 height 13
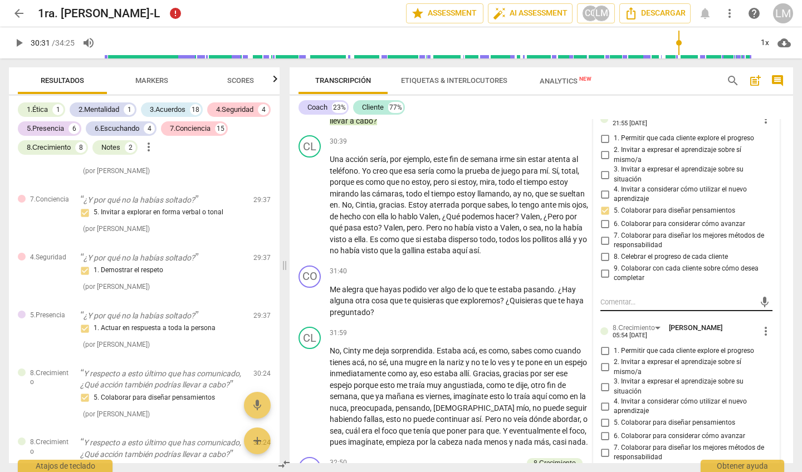
scroll to position [4706, 0]
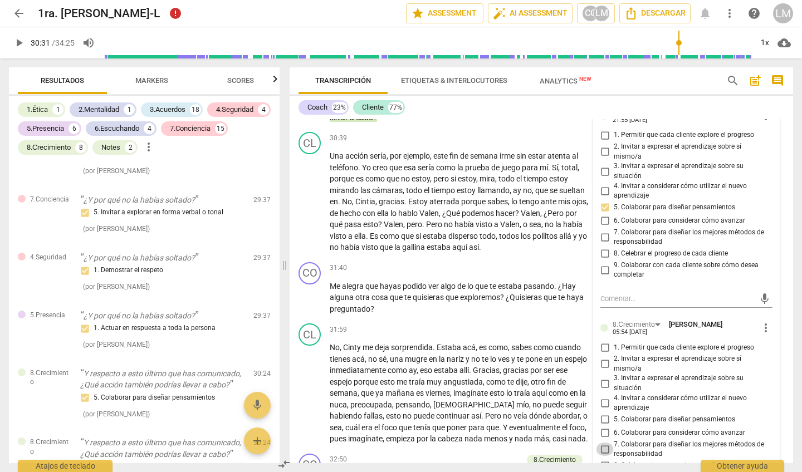
click at [602, 443] on input "7. Colaborar para diseñar los mejores métodos de responsabilidad" at bounding box center [605, 449] width 18 height 13
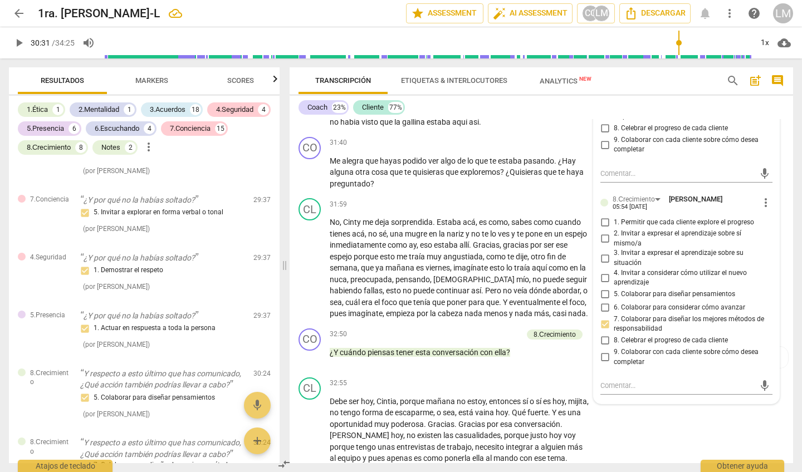
scroll to position [4832, 0]
click at [604, 287] on input "5. Colaborar para diseñar pensamientos" at bounding box center [605, 293] width 18 height 13
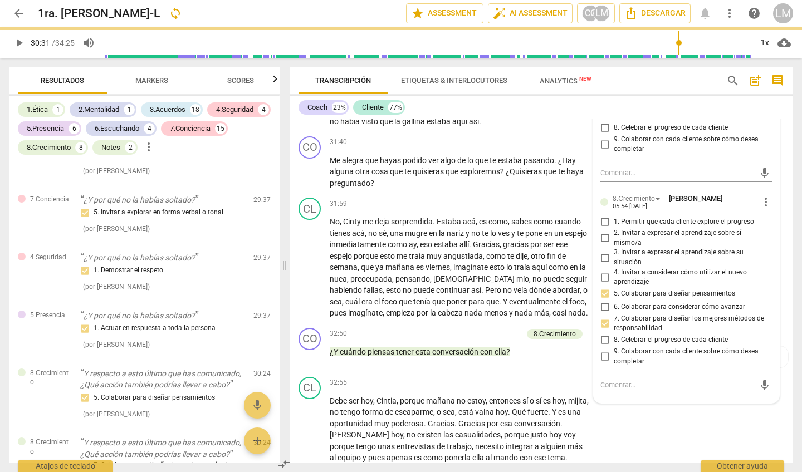
click at [604, 317] on input "7. Colaborar para diseñar los mejores métodos de responsabilidad" at bounding box center [605, 323] width 18 height 13
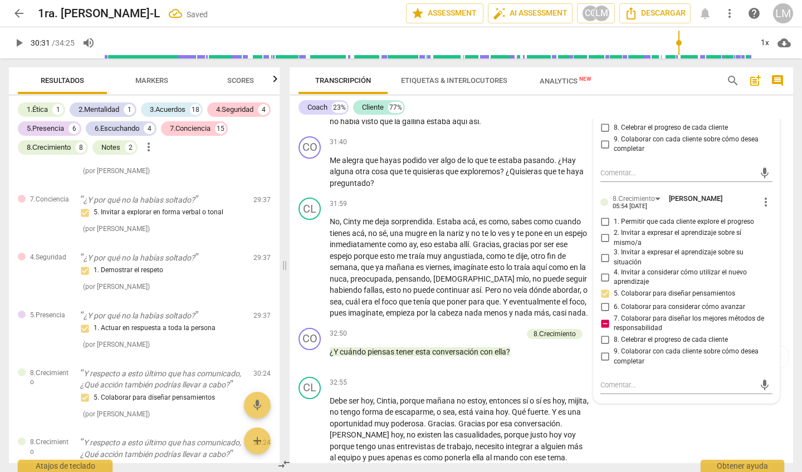
click at [602, 317] on input "7. Colaborar para diseñar los mejores métodos de responsabilidad" at bounding box center [605, 323] width 18 height 13
click at [666, 373] on div "CL play_arrow pause 32:55 + Add competency keyboard_arrow_right Debe ser [DATE]…" at bounding box center [541, 426] width 503 height 107
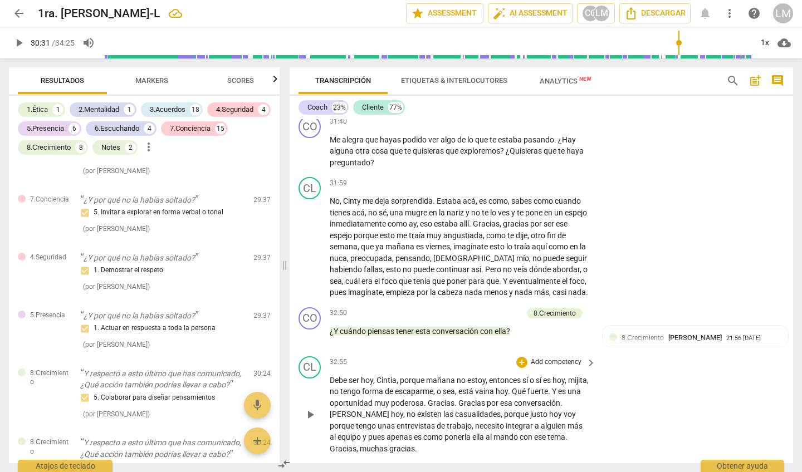
scroll to position [4847, 0]
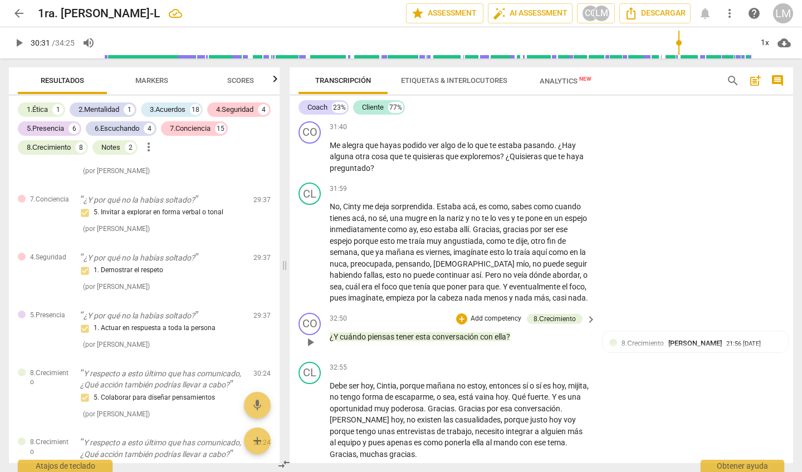
click at [502, 314] on p "Add competency" at bounding box center [495, 319] width 53 height 10
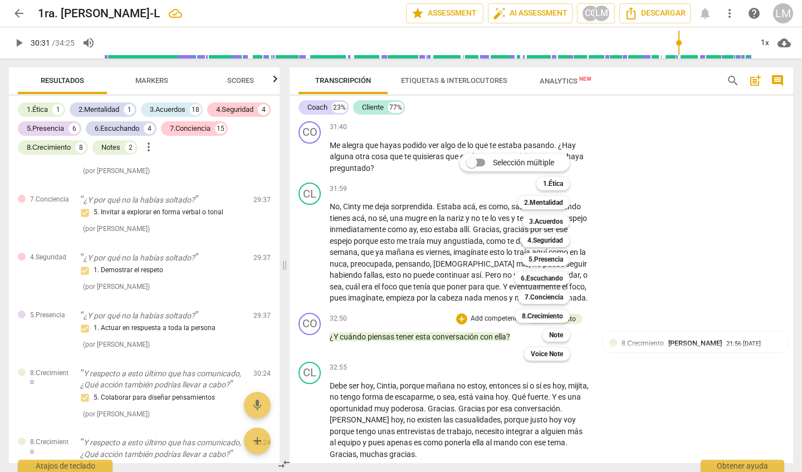
click at [611, 171] on div at bounding box center [401, 236] width 802 height 472
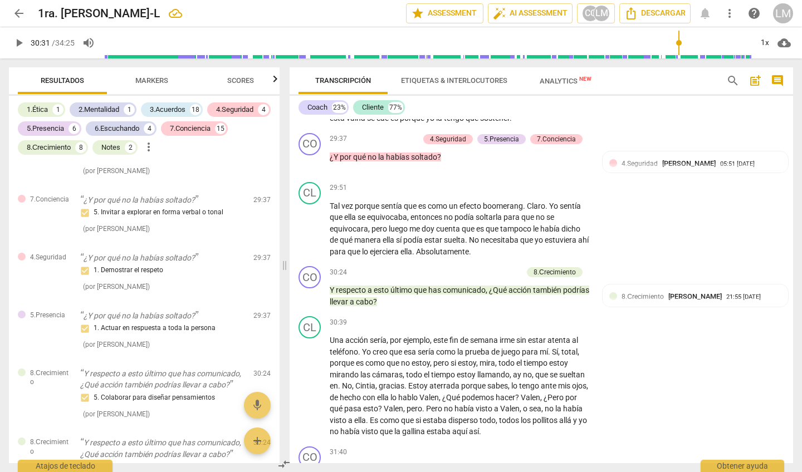
scroll to position [4526, 0]
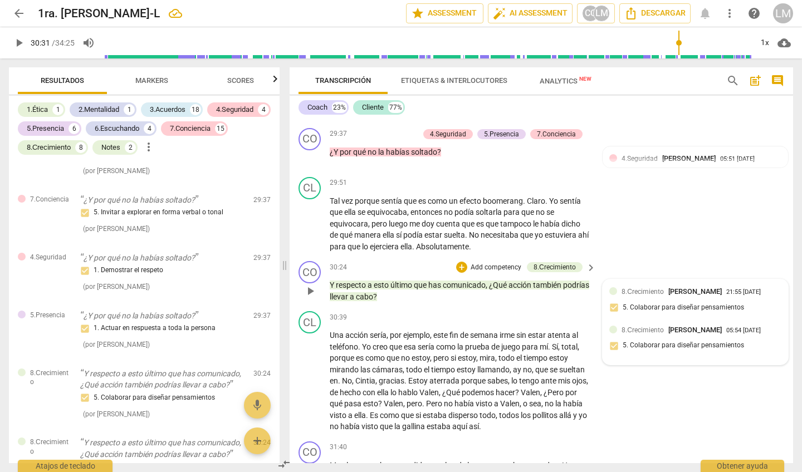
click at [611, 325] on div "8.Сrecimiento Luz [PERSON_NAME] 05:54 [DATE] 5. Colaborar para diseñar pensamie…" at bounding box center [695, 342] width 172 height 34
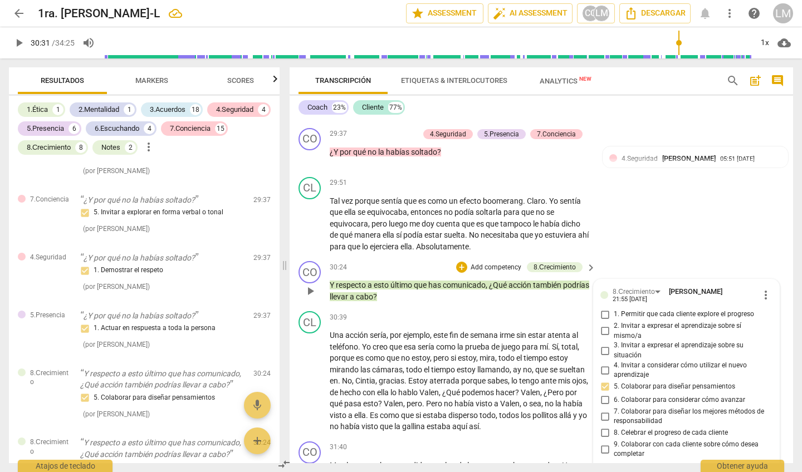
click at [603, 380] on input "5. Colaborar para diseñar pensamientos" at bounding box center [605, 386] width 18 height 13
click at [604, 380] on input "5. Colaborar para diseñar pensamientos" at bounding box center [605, 386] width 18 height 13
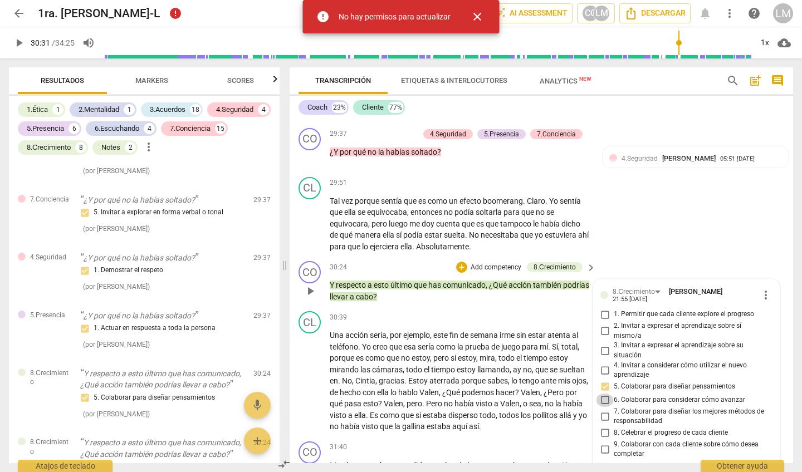
click at [603, 394] on input "6. Colaborar para considerar cómo avanzar" at bounding box center [605, 400] width 18 height 13
click at [604, 394] on input "6. Colaborar para considerar cómo avanzar" at bounding box center [605, 400] width 18 height 13
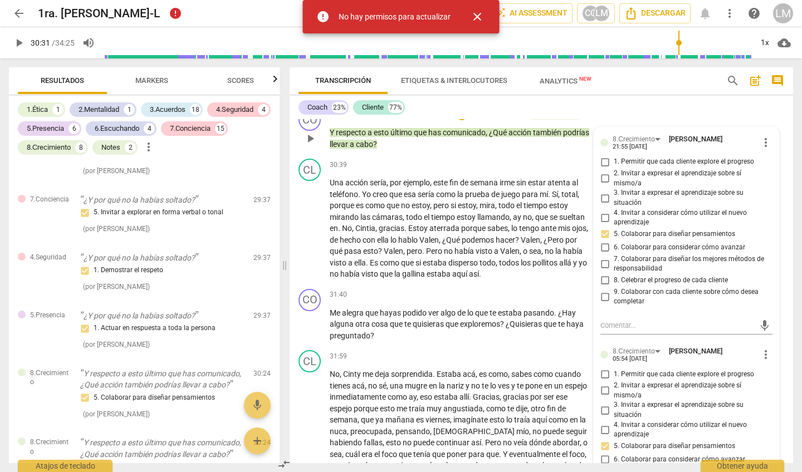
scroll to position [4681, 0]
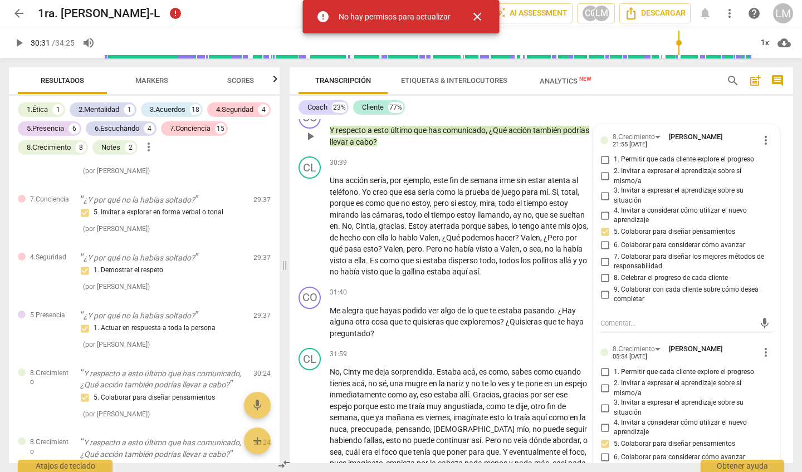
click at [603, 451] on input "6. Colaborar para considerar cómo avanzar" at bounding box center [605, 457] width 18 height 13
click at [601, 438] on input "5. Colaborar para diseñar pensamientos" at bounding box center [605, 444] width 18 height 13
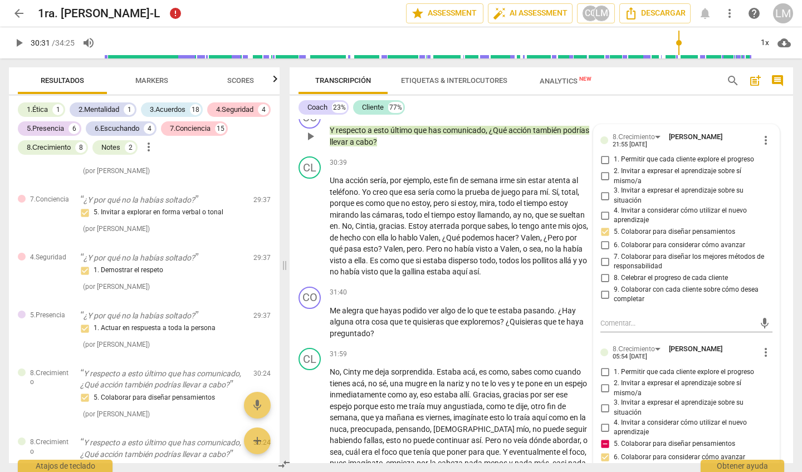
click at [601, 438] on input "5. Colaborar para diseñar pensamientos" at bounding box center [605, 444] width 18 height 13
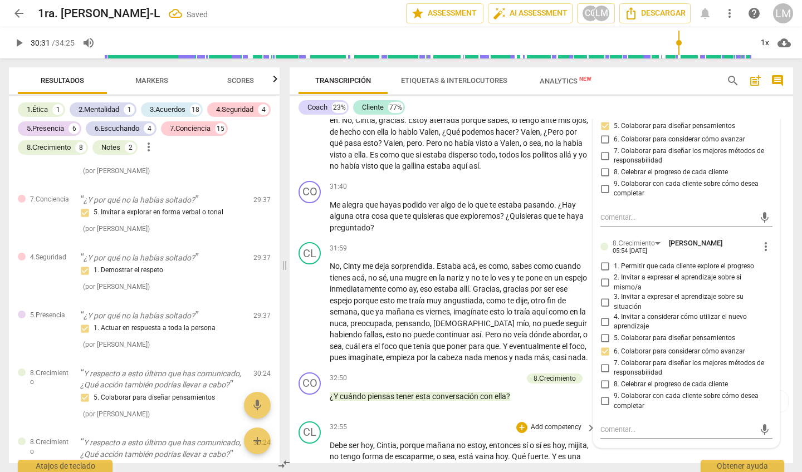
scroll to position [4788, 0]
click at [651, 346] on span "6. Colaborar para considerar cómo avanzar" at bounding box center [679, 351] width 131 height 10
click at [614, 344] on input "6. Colaborar para considerar cómo avanzar" at bounding box center [605, 350] width 18 height 13
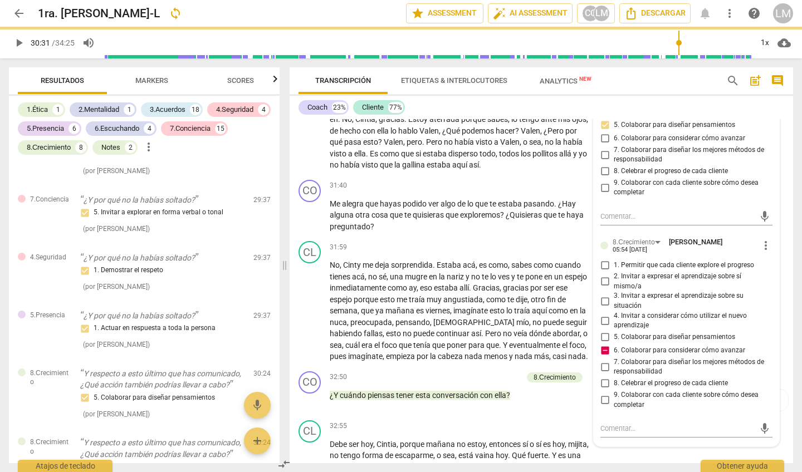
click at [651, 346] on span "6. Colaborar para considerar cómo avanzar" at bounding box center [679, 351] width 131 height 10
click at [614, 344] on input "6. Colaborar para considerar cómo avanzar" at bounding box center [605, 350] width 18 height 13
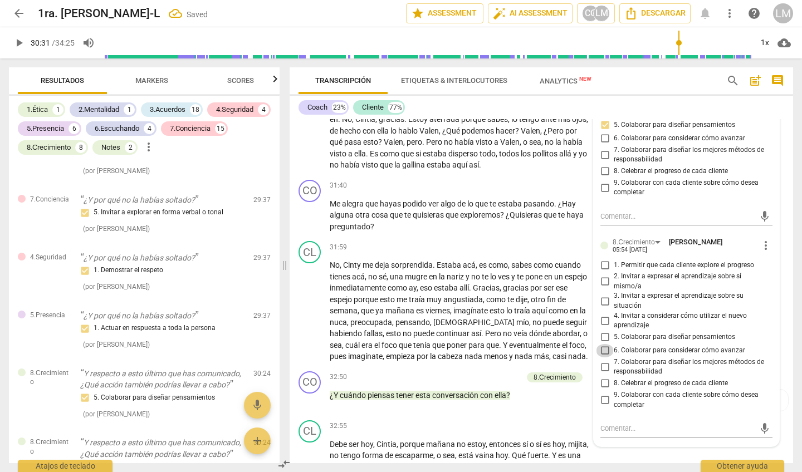
click at [604, 344] on input "6. Colaborar para considerar cómo avanzar" at bounding box center [605, 350] width 18 height 13
click at [556, 371] on div "32:50 + Add competency 8.Сrecimiento keyboard_arrow_right ¿Y cuándo piensas ten…" at bounding box center [463, 391] width 267 height 40
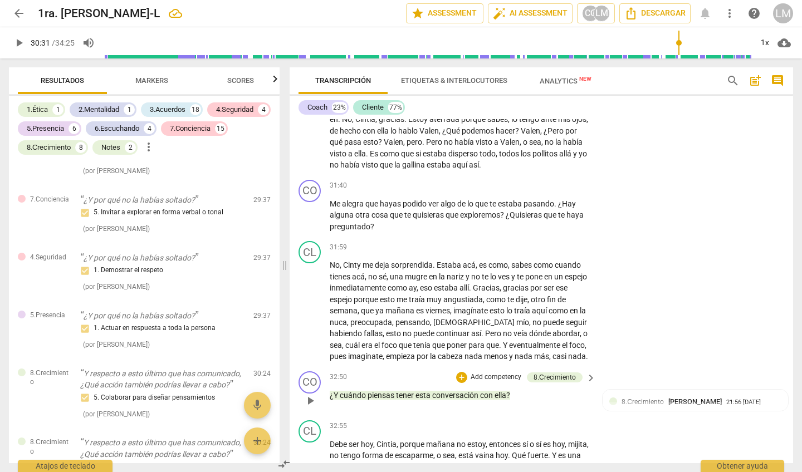
click at [504, 373] on p "Add competency" at bounding box center [495, 378] width 53 height 10
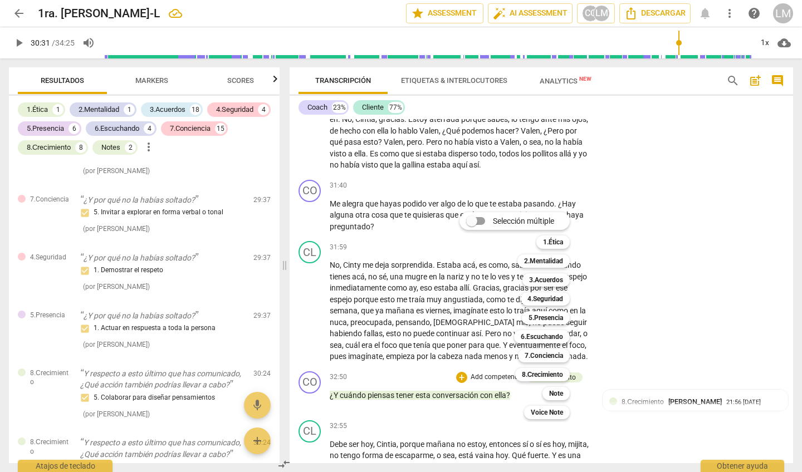
click at [340, 382] on div at bounding box center [401, 236] width 802 height 472
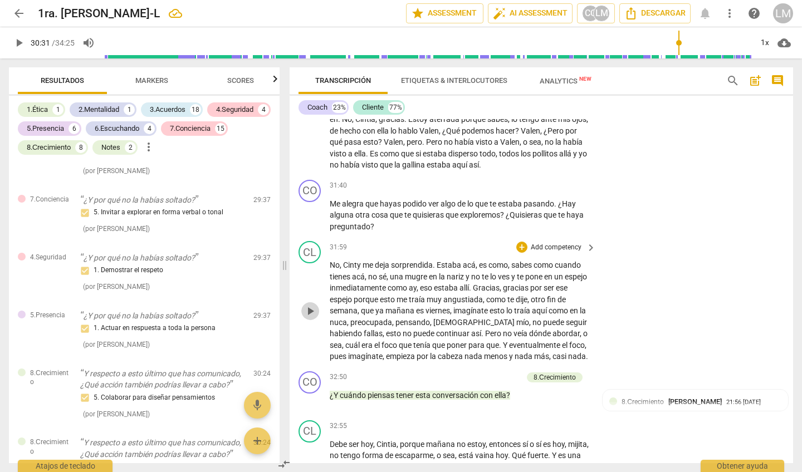
click at [310, 305] on span "play_arrow" at bounding box center [310, 311] width 13 height 13
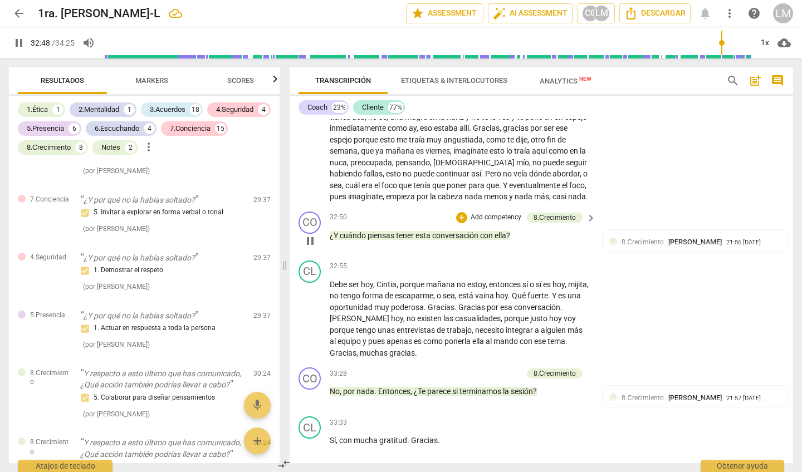
scroll to position [4928, 0]
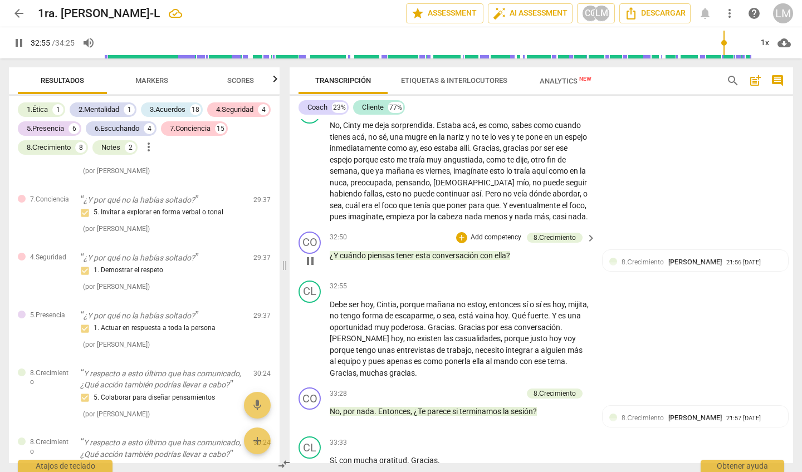
click at [494, 233] on p "Add competency" at bounding box center [495, 238] width 53 height 10
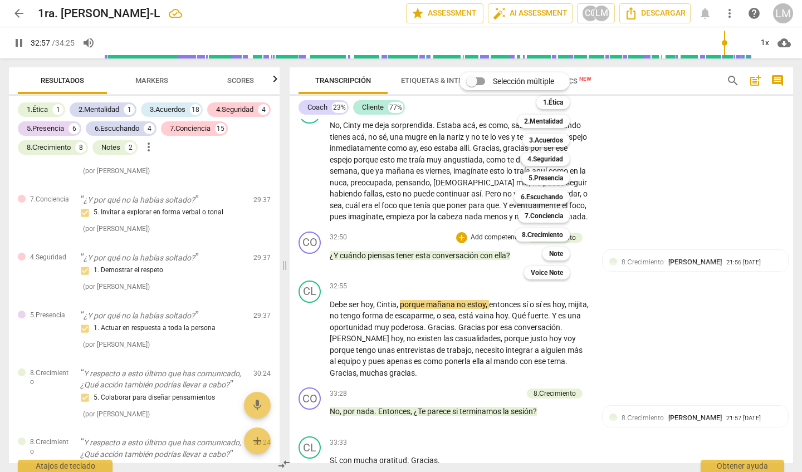
click at [604, 274] on div at bounding box center [401, 236] width 802 height 472
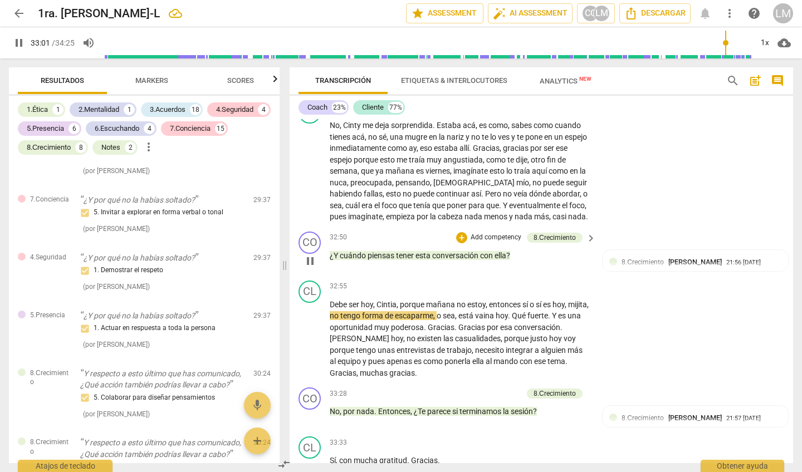
click at [498, 233] on p "Add competency" at bounding box center [495, 238] width 53 height 10
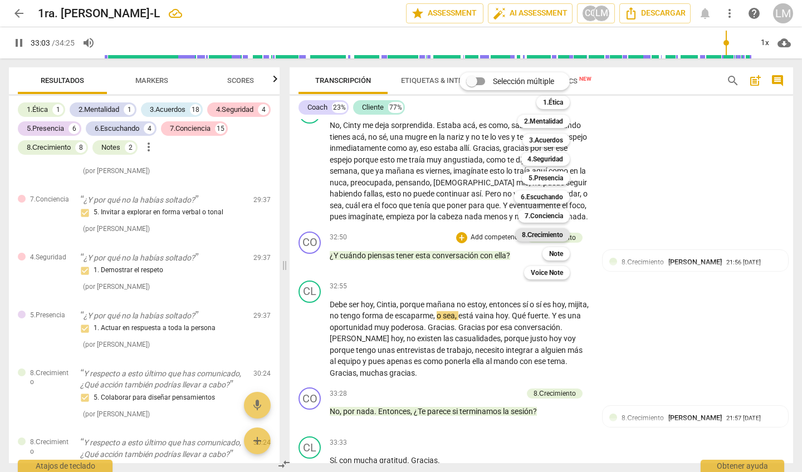
click at [556, 238] on b "8.Сrecimiento" at bounding box center [543, 234] width 42 height 13
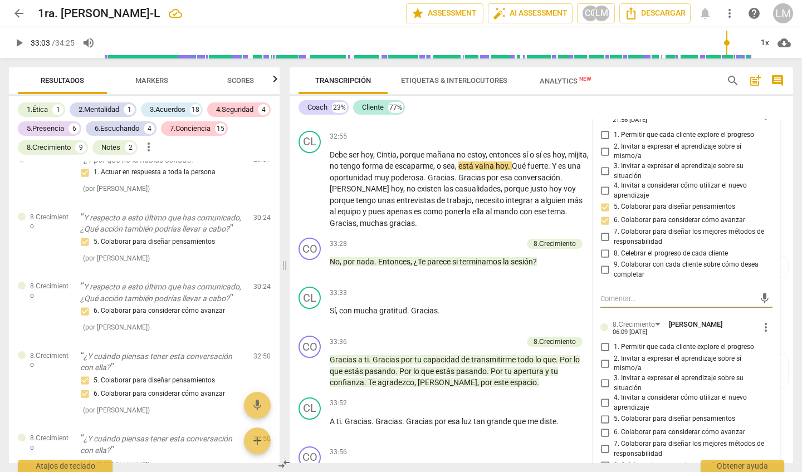
scroll to position [5095, 0]
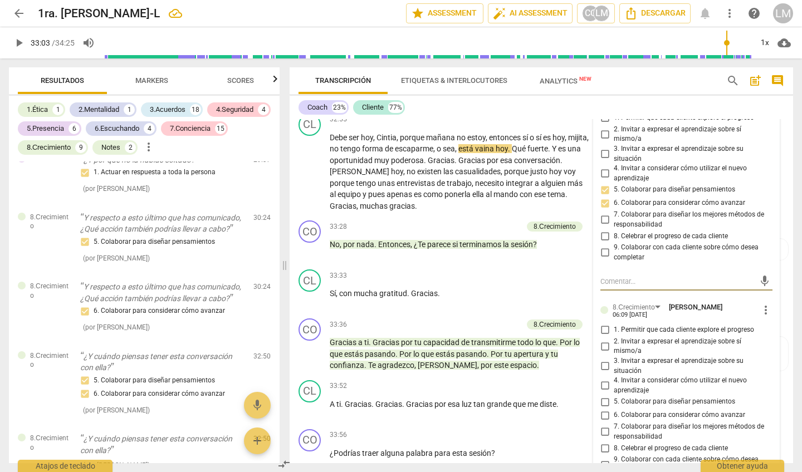
click at [604, 324] on input "1. Permitir que cada cliente explore el progreso" at bounding box center [605, 330] width 18 height 13
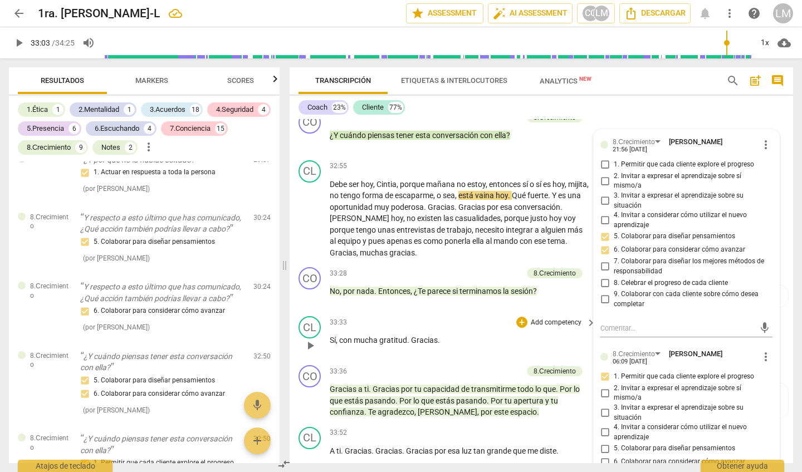
scroll to position [5049, 0]
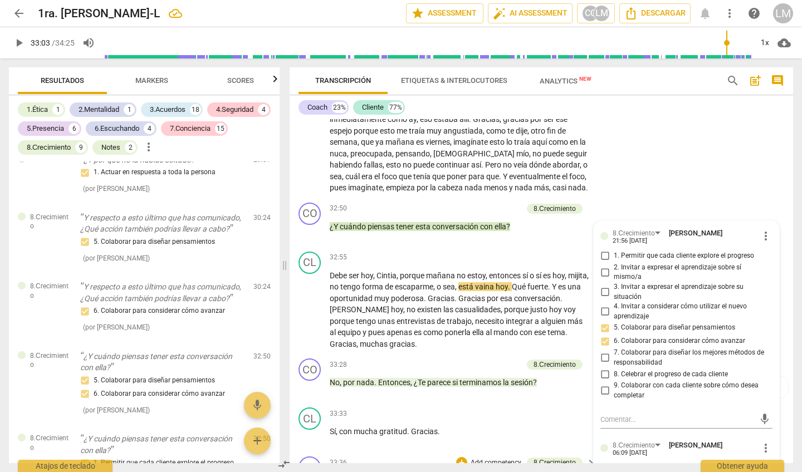
scroll to position [4955, 0]
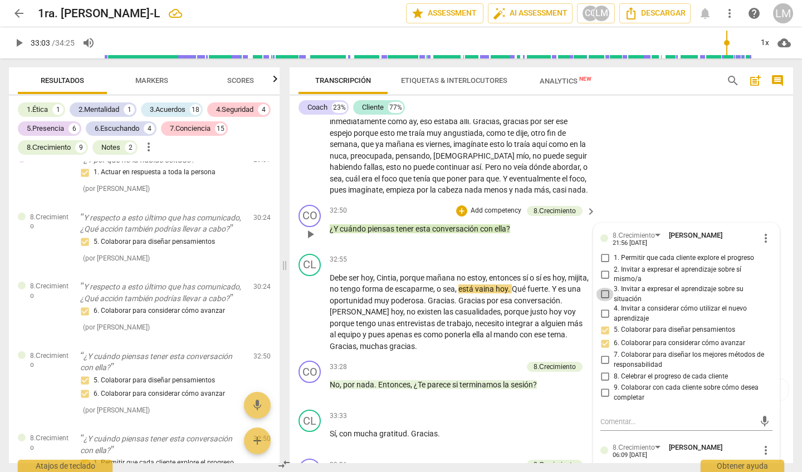
click at [603, 288] on input "3. Invitar a expresar el aprendizaje sobre su situación" at bounding box center [605, 294] width 18 height 13
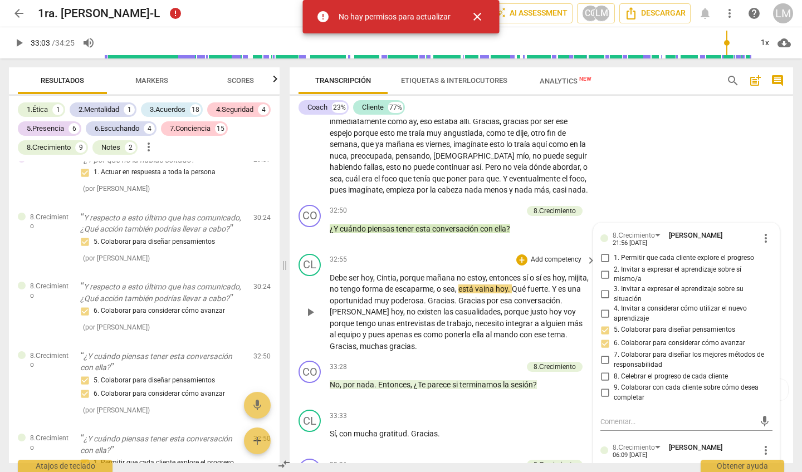
click at [565, 272] on p "Debe ser [DATE][PERSON_NAME] , porque [DATE] no estoy , entonces sí o sí es [DA…" at bounding box center [460, 312] width 261 height 80
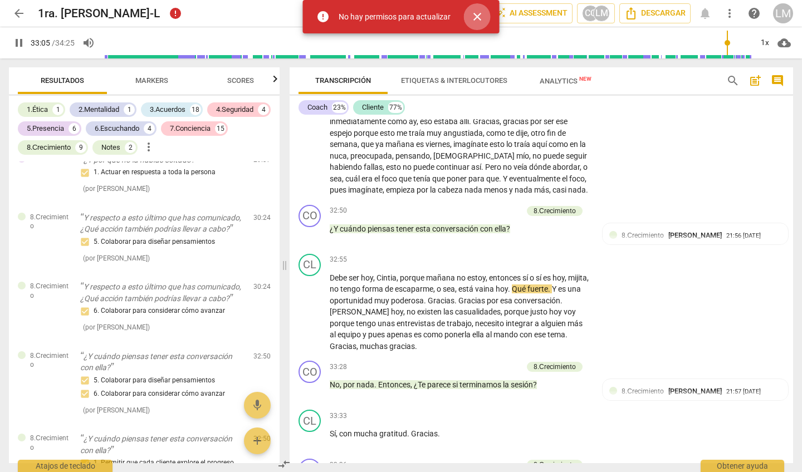
click at [476, 17] on span "close" at bounding box center [477, 16] width 13 height 13
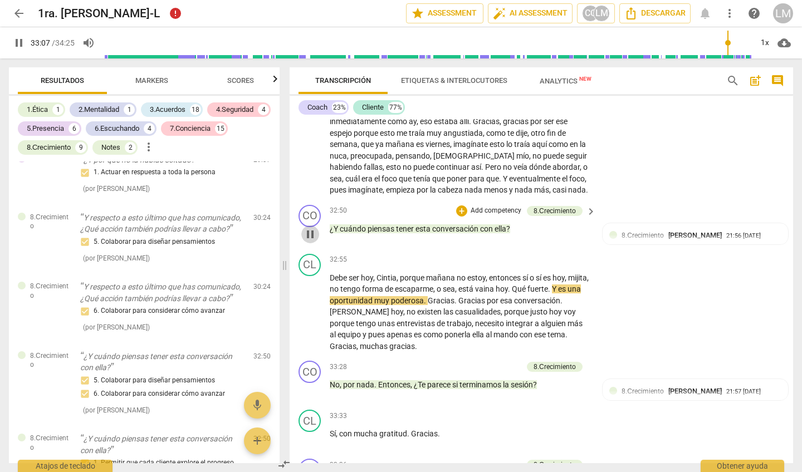
click at [311, 228] on span "pause" at bounding box center [310, 234] width 13 height 13
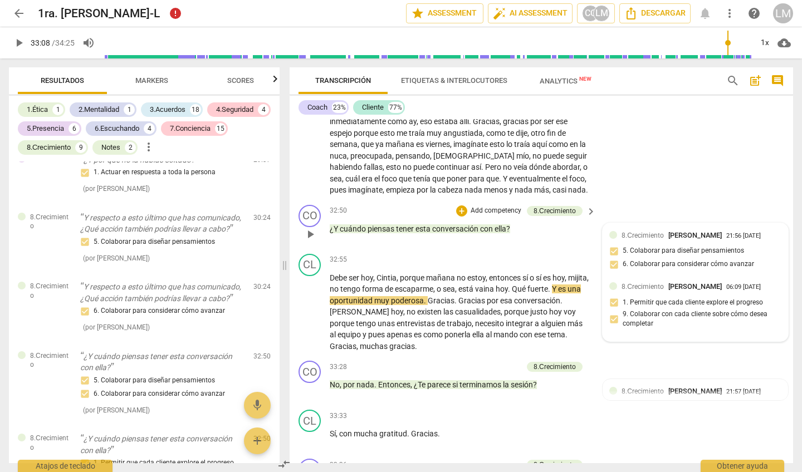
click at [610, 281] on div "8.Сrecimiento Luz [PERSON_NAME] 06:09 [DATE] 1. Permitir que cada cliente explo…" at bounding box center [695, 307] width 172 height 53
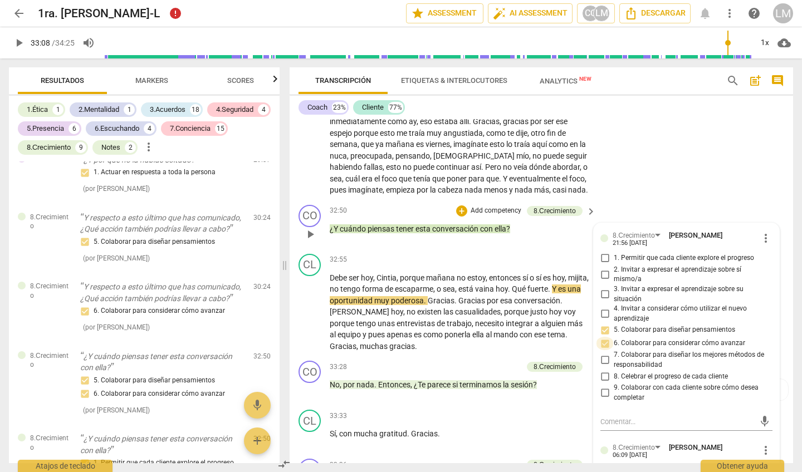
click at [601, 337] on input "6. Colaborar para considerar cómo avanzar" at bounding box center [605, 343] width 18 height 13
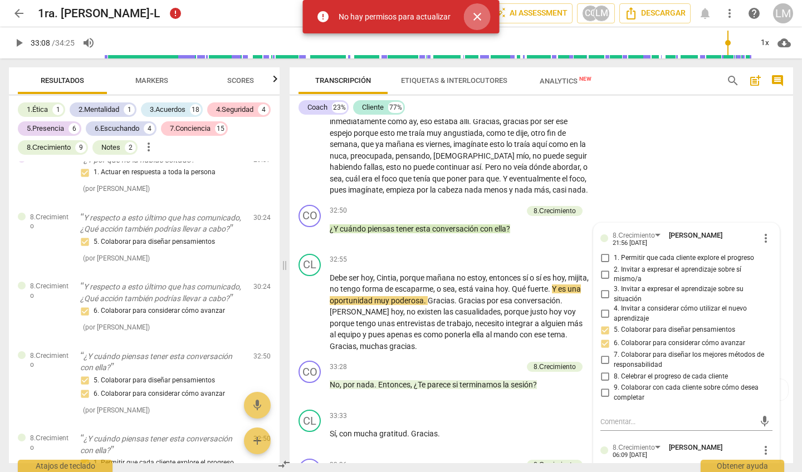
click at [478, 15] on span "close" at bounding box center [477, 16] width 13 height 13
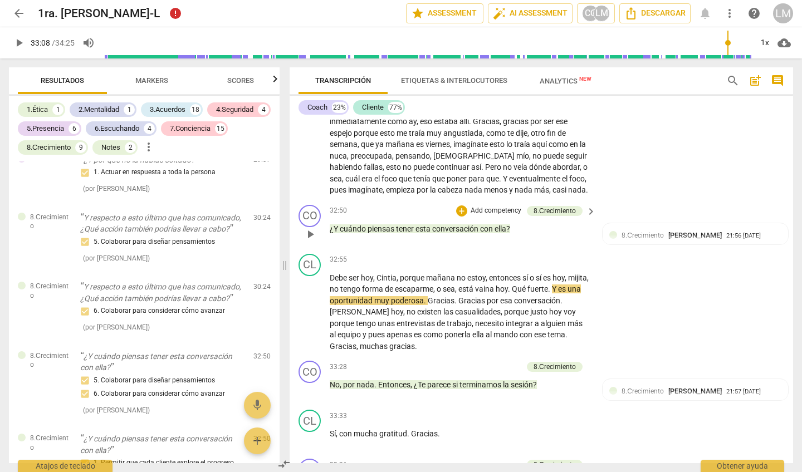
click at [485, 206] on p "Add competency" at bounding box center [495, 211] width 53 height 10
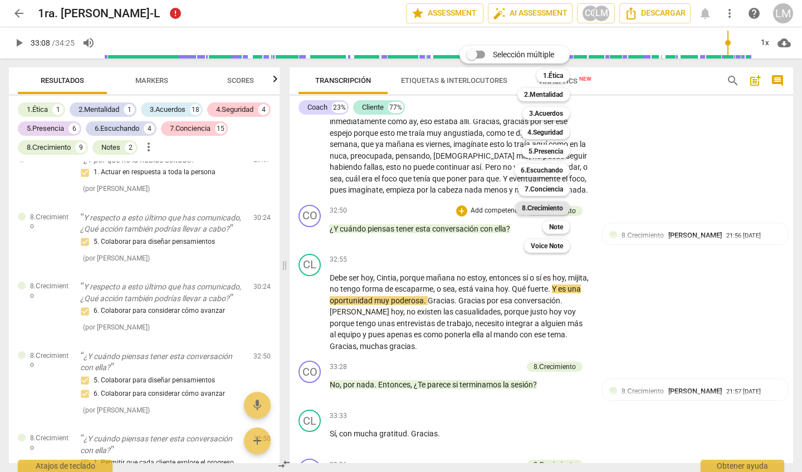
click at [550, 207] on b "8.Сrecimiento" at bounding box center [543, 208] width 42 height 13
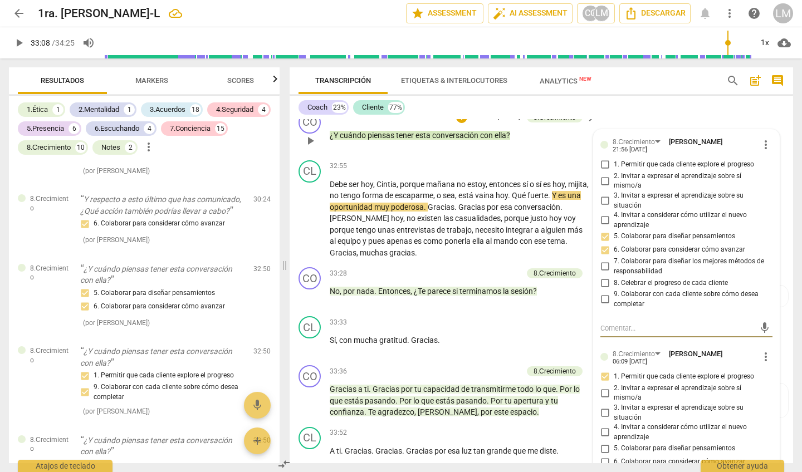
scroll to position [5064, 0]
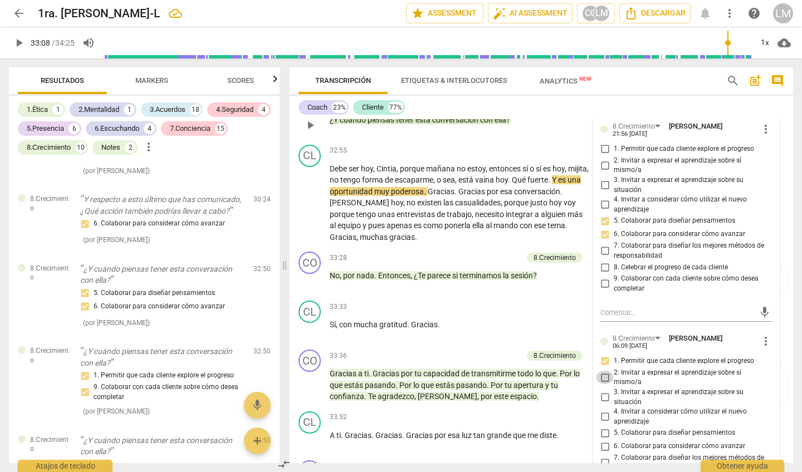
click at [606, 371] on input "2. Invitar a expresar el aprendizaje sobre sí mismo/a" at bounding box center [605, 377] width 18 height 13
click at [604, 391] on input "3. Invitar a expresar el aprendizaje sobre su situación" at bounding box center [605, 397] width 18 height 13
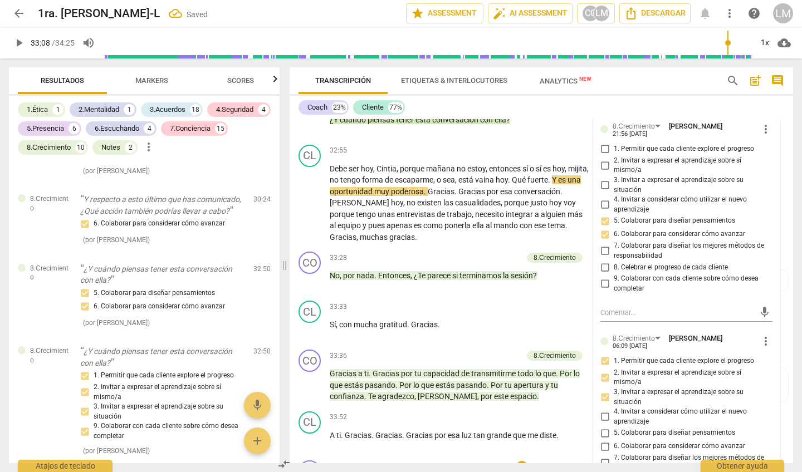
click at [554, 461] on div "+ Add competency" at bounding box center [549, 466] width 66 height 11
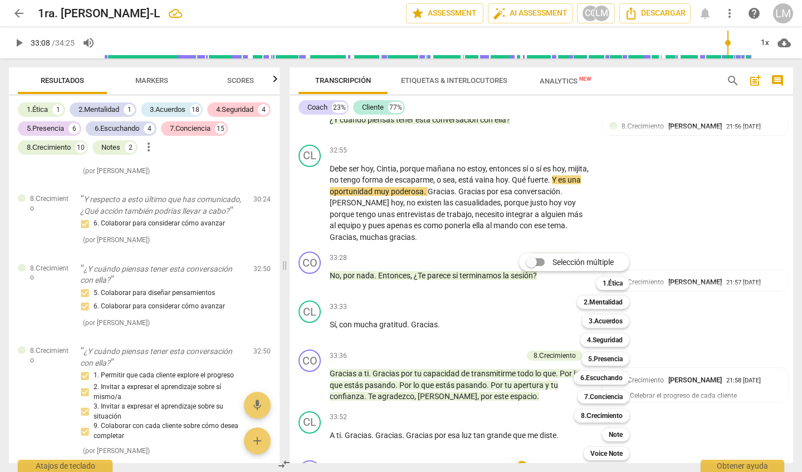
click at [464, 258] on div at bounding box center [401, 236] width 802 height 472
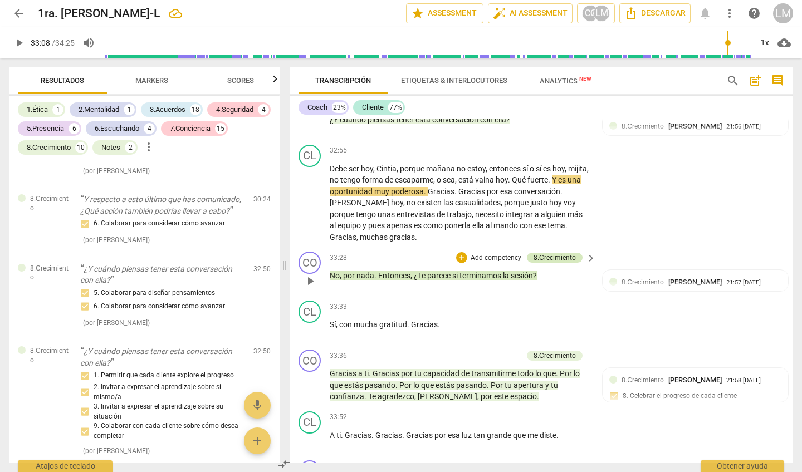
click at [549, 253] on div "8.Сrecimiento" at bounding box center [555, 258] width 42 height 10
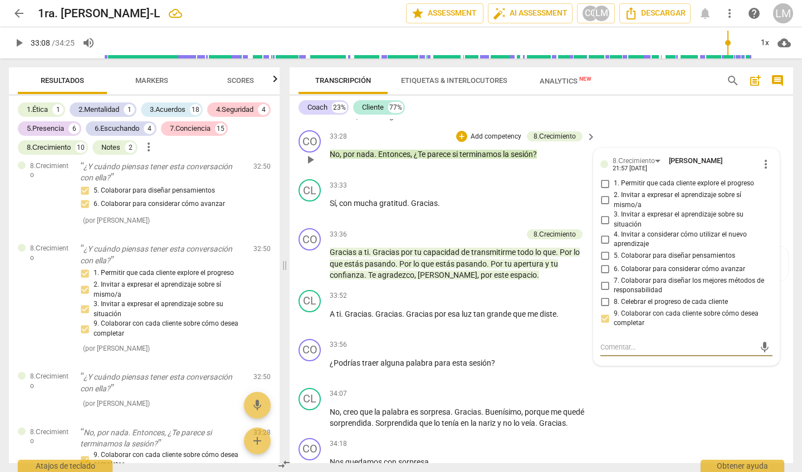
scroll to position [5186, 0]
click at [549, 340] on p "Add competency" at bounding box center [556, 345] width 53 height 10
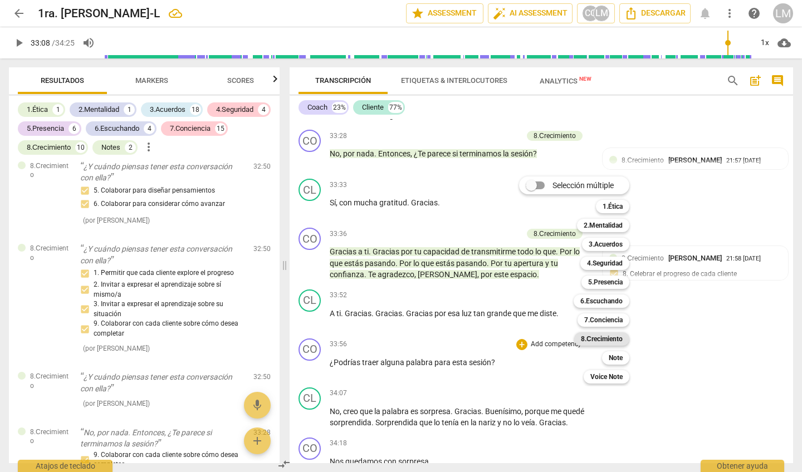
click at [597, 336] on b "8.Сrecimiento" at bounding box center [602, 338] width 42 height 13
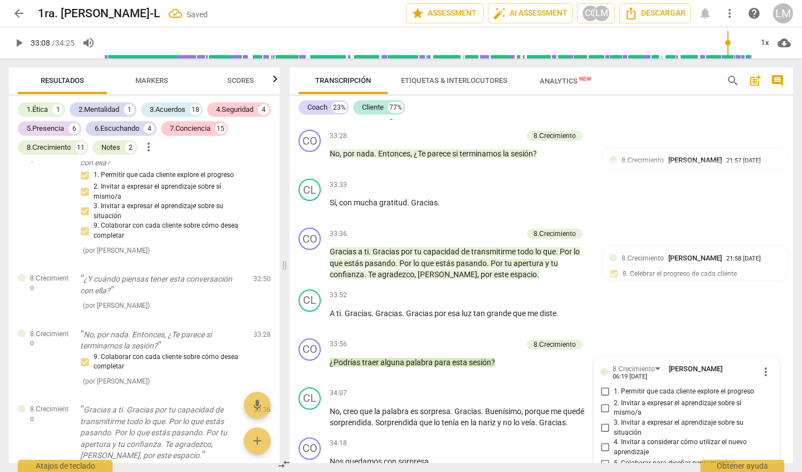
scroll to position [5279, 0]
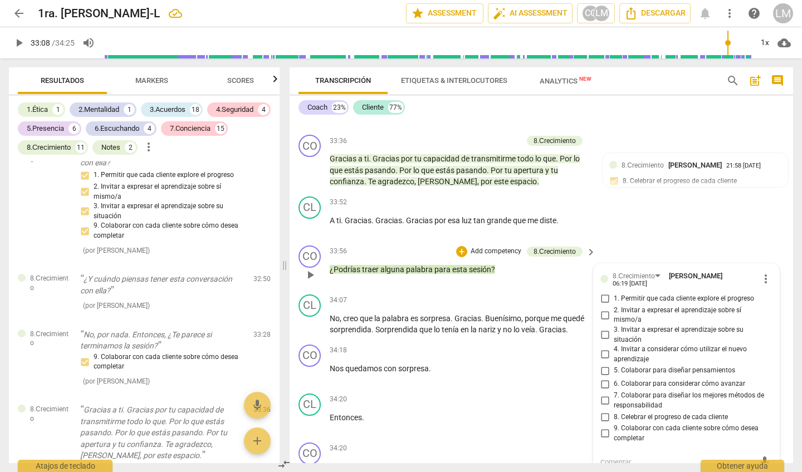
click at [604, 427] on input "9. Colaborar con cada cliente sobre cómo desea completar" at bounding box center [605, 433] width 18 height 13
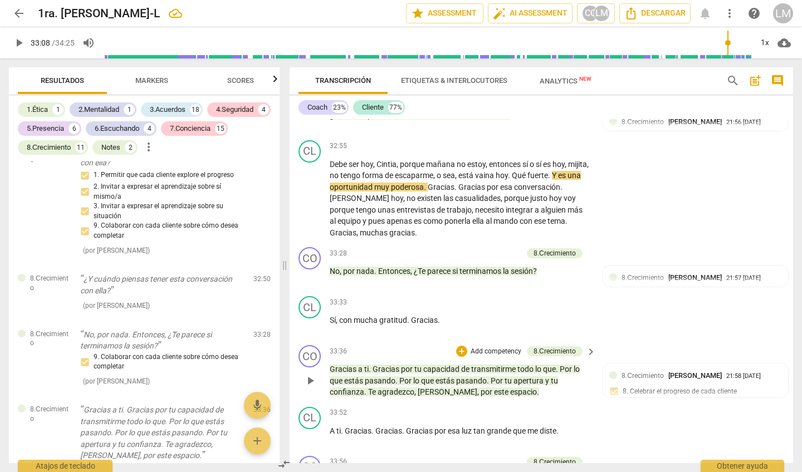
scroll to position [5066, 0]
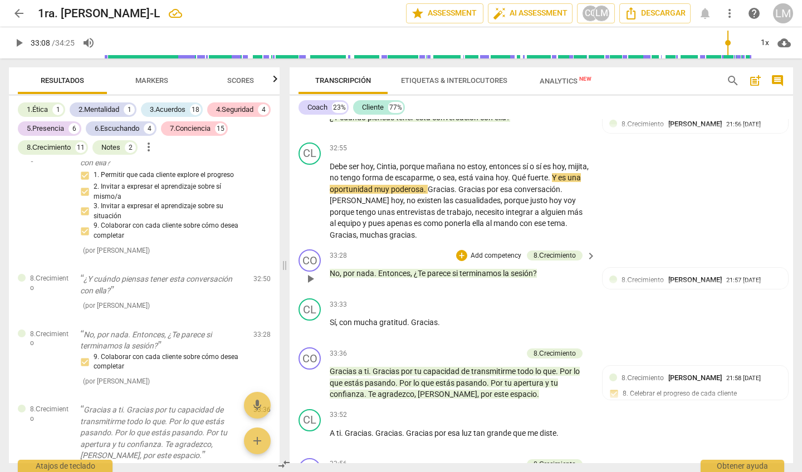
click at [487, 251] on p "Add competency" at bounding box center [495, 256] width 53 height 10
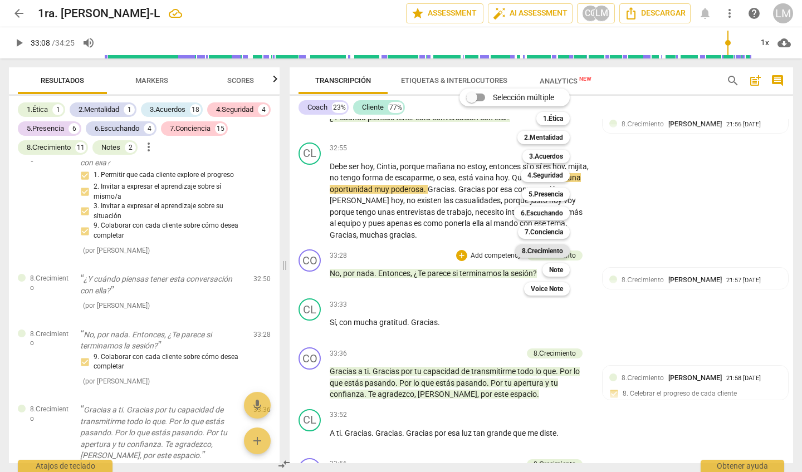
click at [539, 253] on b "8.Сrecimiento" at bounding box center [543, 250] width 42 height 13
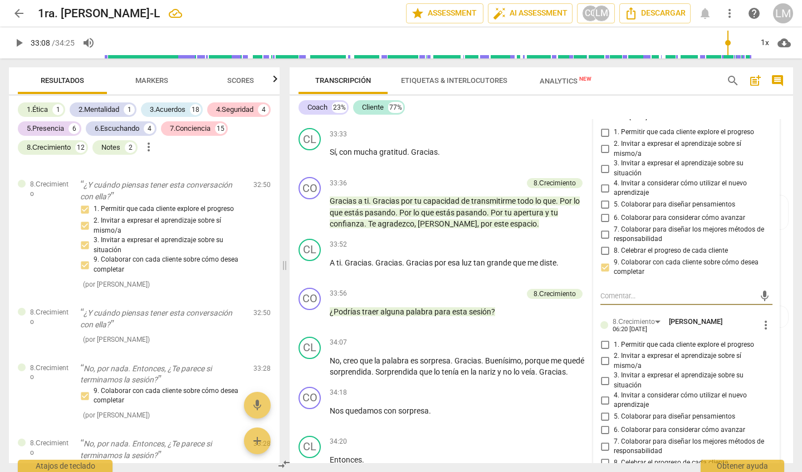
scroll to position [5245, 0]
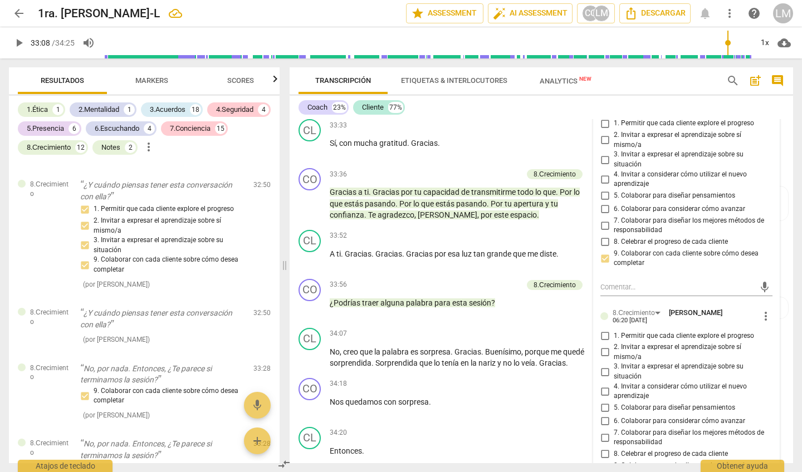
click at [605, 464] on input "9. Colaborar con cada cliente sobre cómo desea completar" at bounding box center [605, 470] width 18 height 13
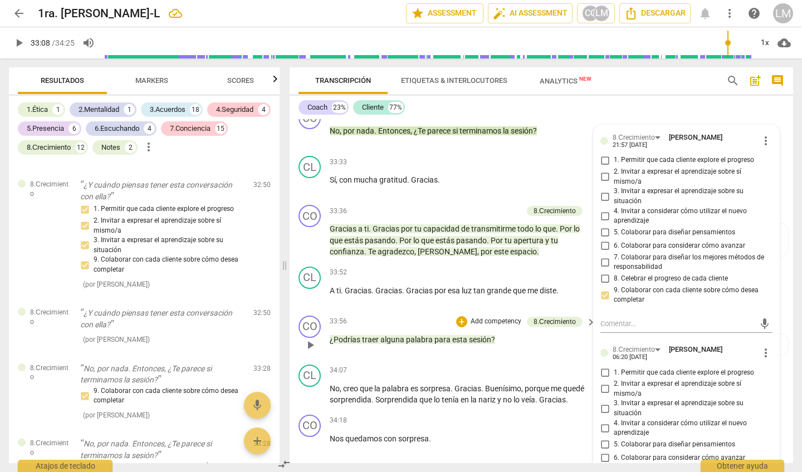
scroll to position [5209, 0]
click at [507, 316] on p "Add competency" at bounding box center [495, 321] width 53 height 10
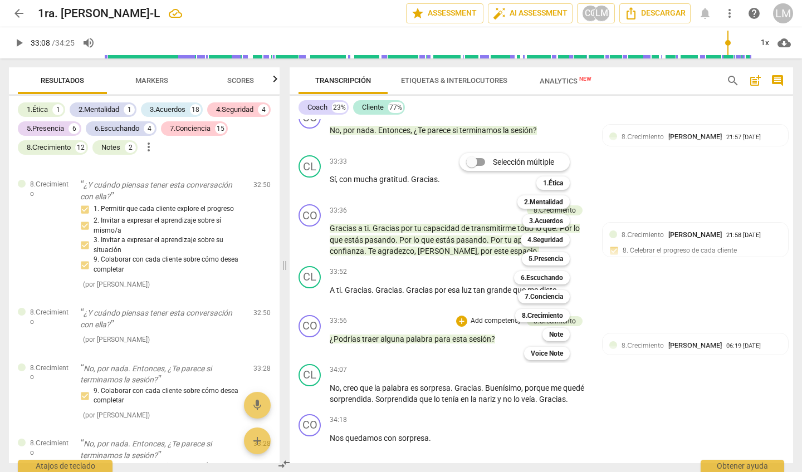
click at [537, 415] on div at bounding box center [401, 236] width 802 height 472
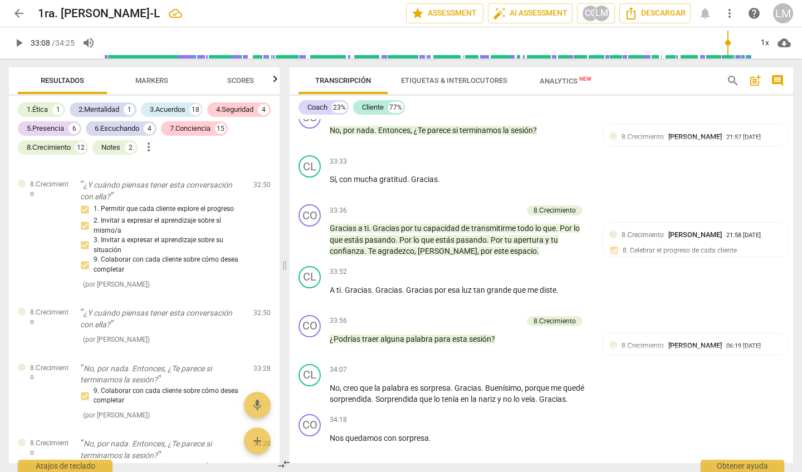
click at [600, 410] on div "CO play_arrow pause 34:18 + Add competency keyboard_arrow_right Nos quedamos co…" at bounding box center [541, 434] width 503 height 49
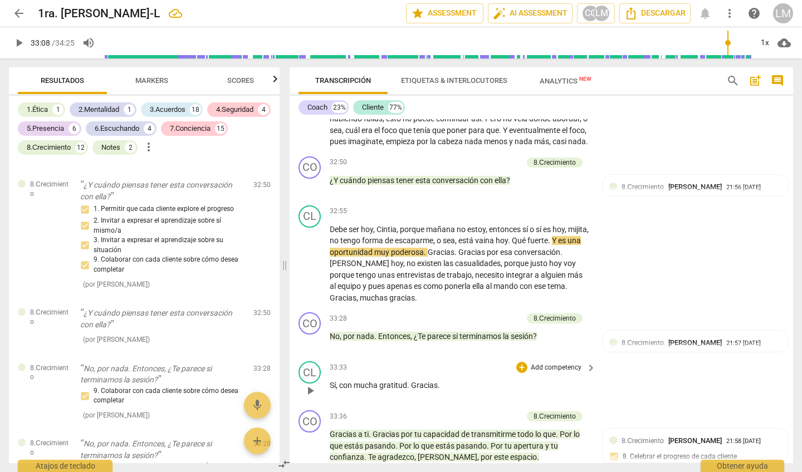
scroll to position [4995, 0]
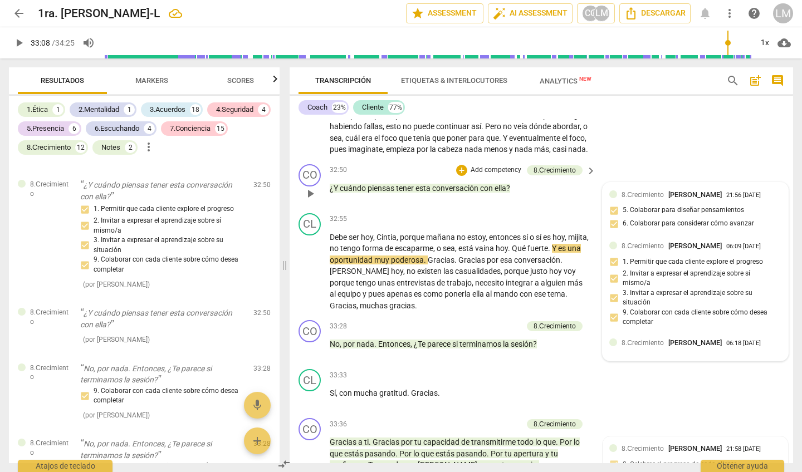
click at [612, 339] on div at bounding box center [613, 343] width 8 height 8
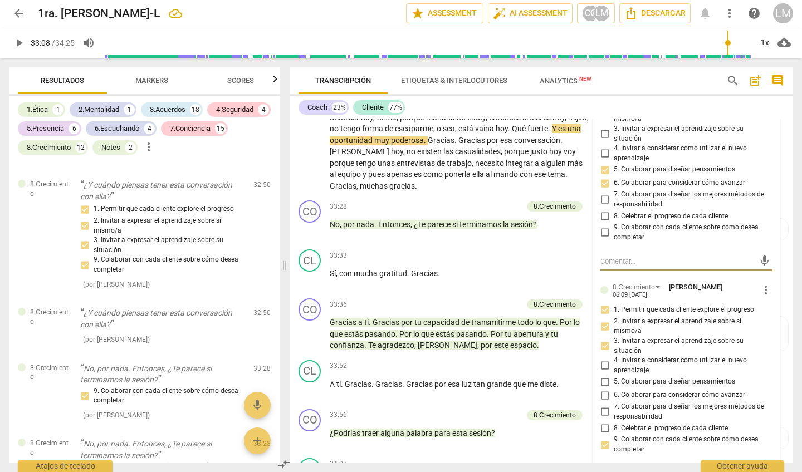
scroll to position [5120, 0]
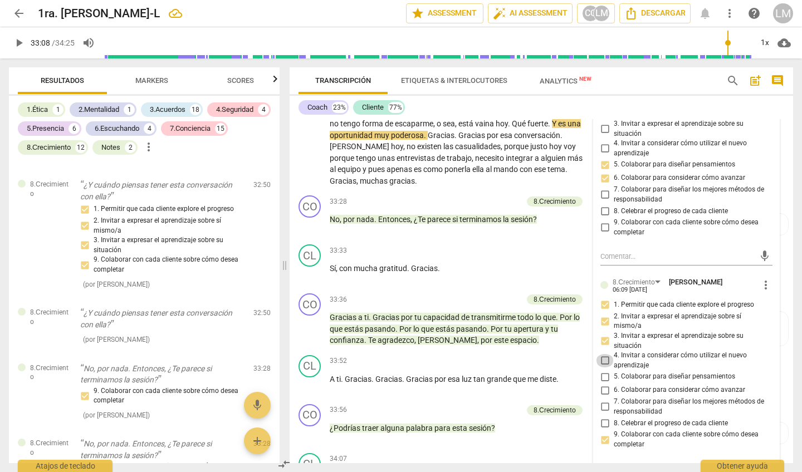
click at [604, 354] on input "4. Invitar a considerar cómo utilizar el nuevo aprendizaje" at bounding box center [605, 360] width 18 height 13
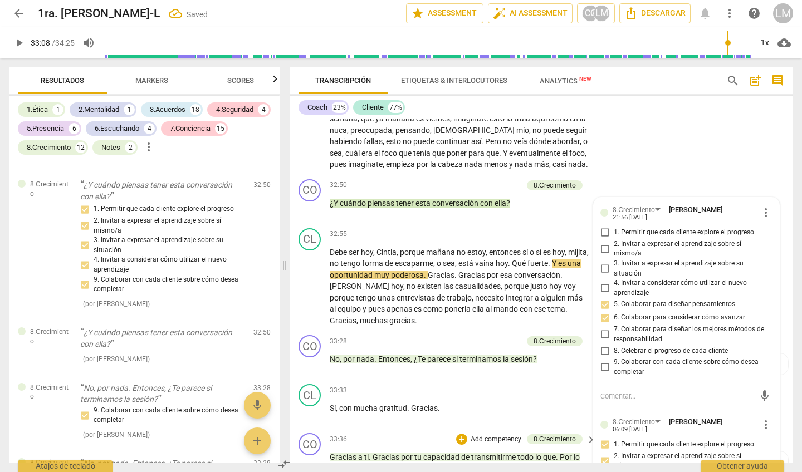
scroll to position [4978, 0]
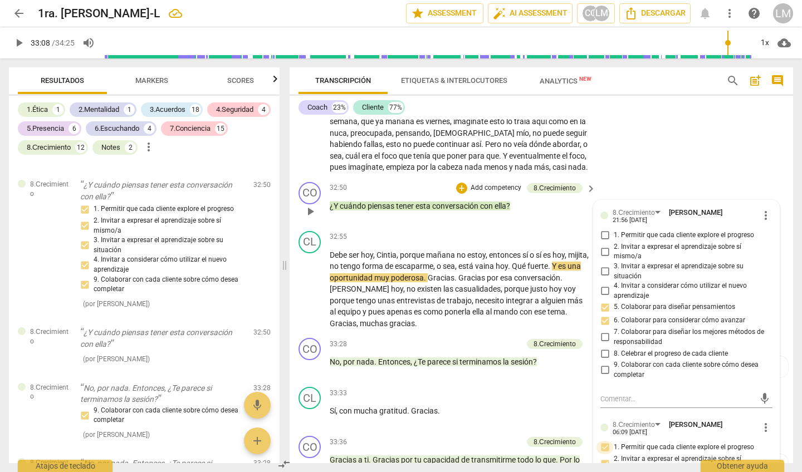
click at [603, 441] on input "1. Permitir que cada cliente explore el progreso" at bounding box center [605, 447] width 18 height 13
click at [603, 457] on input "2. Invitar a expresar el aprendizaje sobre sí mismo/a" at bounding box center [605, 463] width 18 height 13
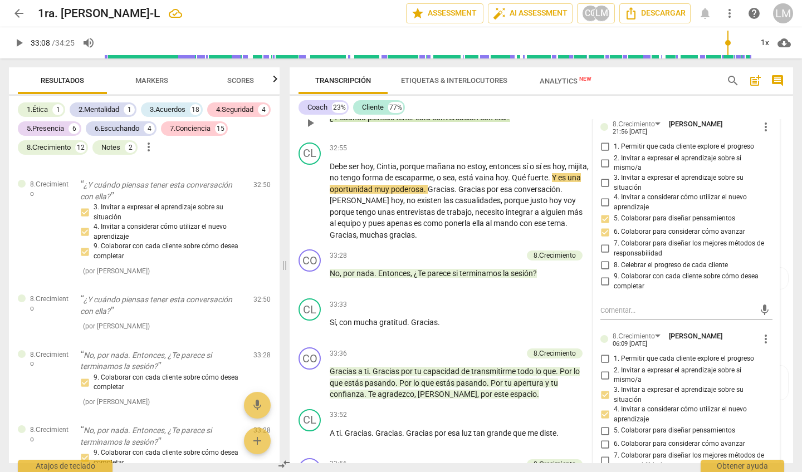
scroll to position [5068, 0]
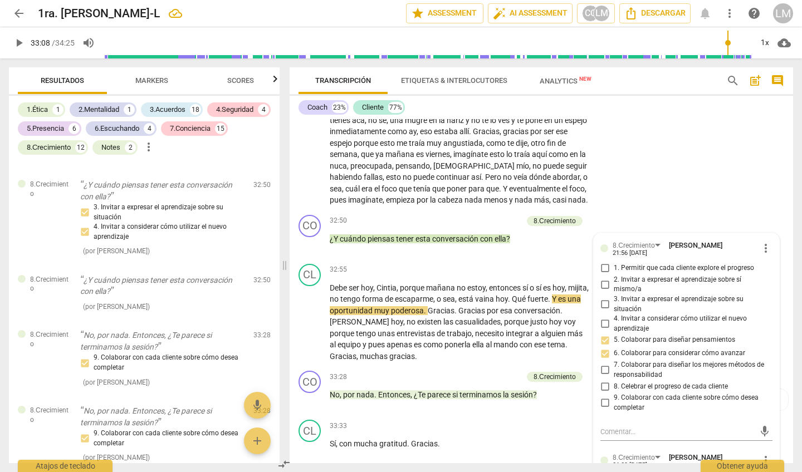
scroll to position [4944, 0]
click at [310, 316] on span "play_arrow" at bounding box center [310, 322] width 13 height 13
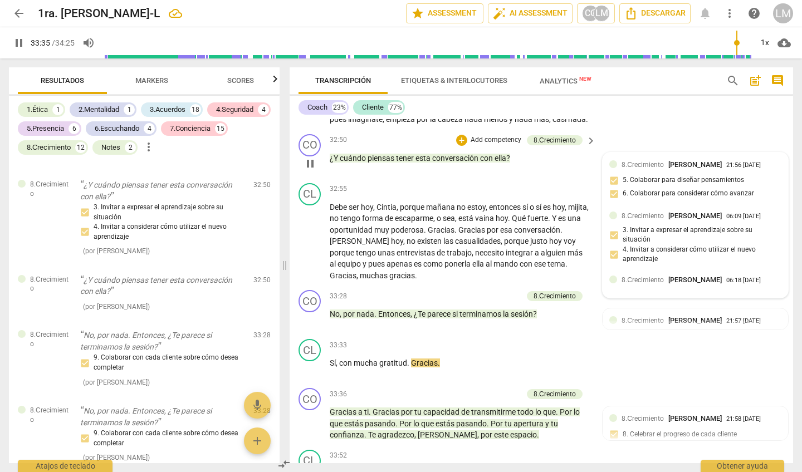
scroll to position [4999, 0]
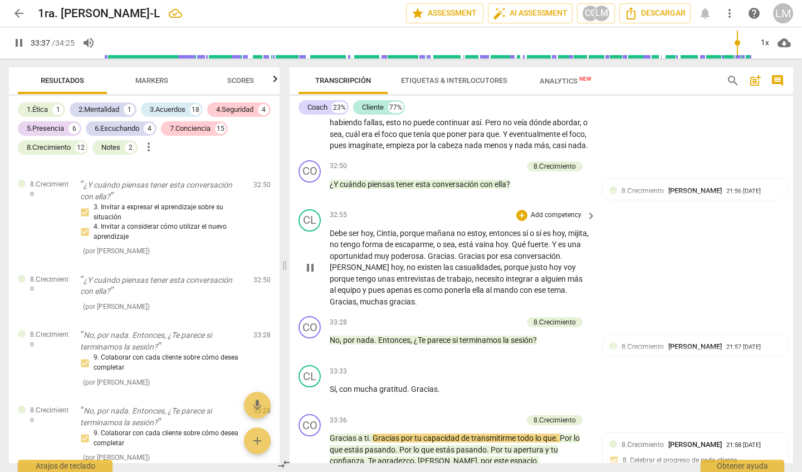
click at [308, 261] on span "pause" at bounding box center [310, 267] width 13 height 13
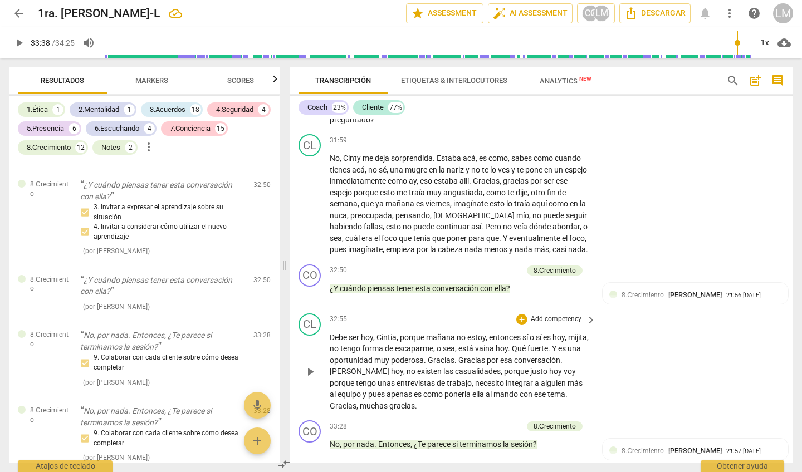
scroll to position [4894, 0]
click at [492, 267] on p "Add competency" at bounding box center [495, 272] width 53 height 10
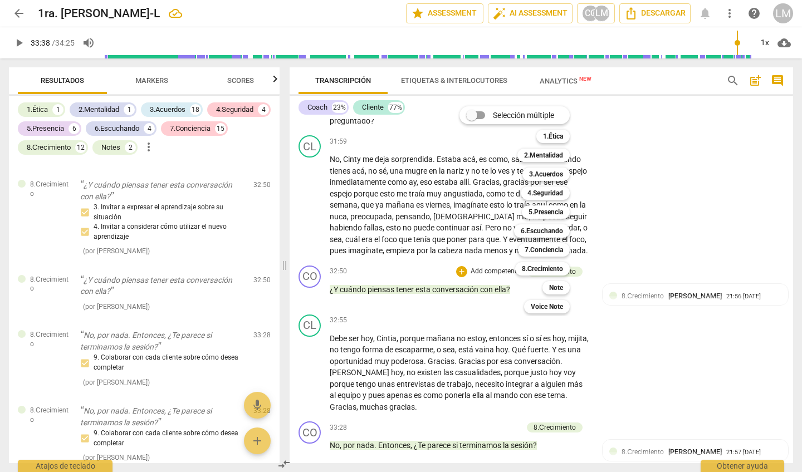
click at [620, 256] on div at bounding box center [401, 236] width 802 height 472
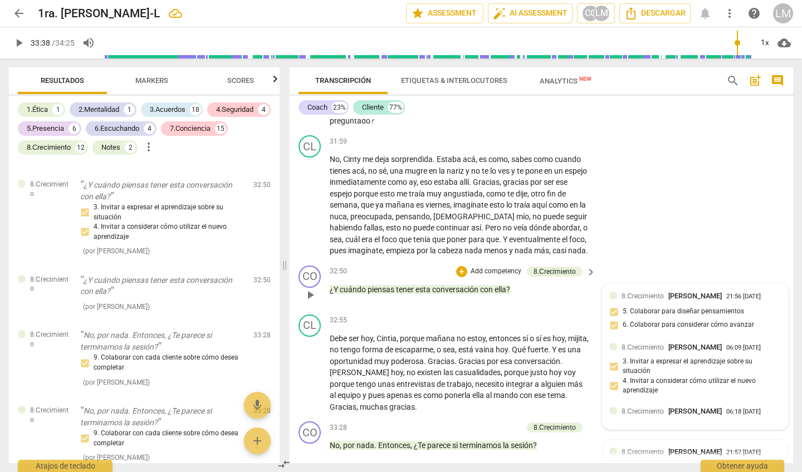
click at [613, 407] on div at bounding box center [613, 411] width 8 height 8
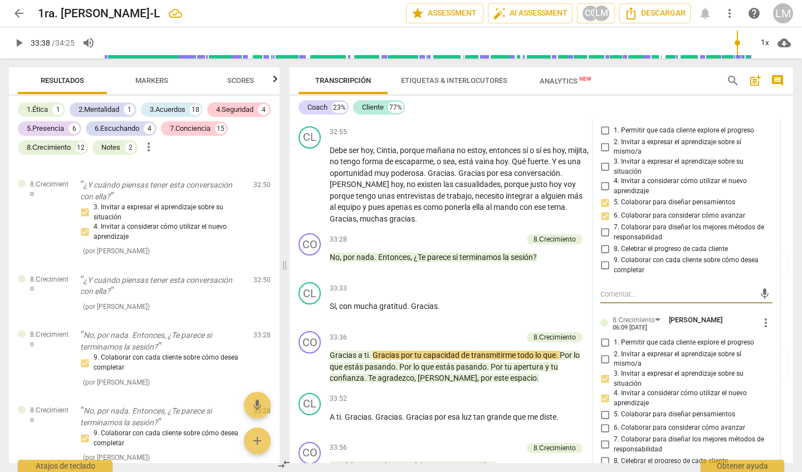
scroll to position [5086, 0]
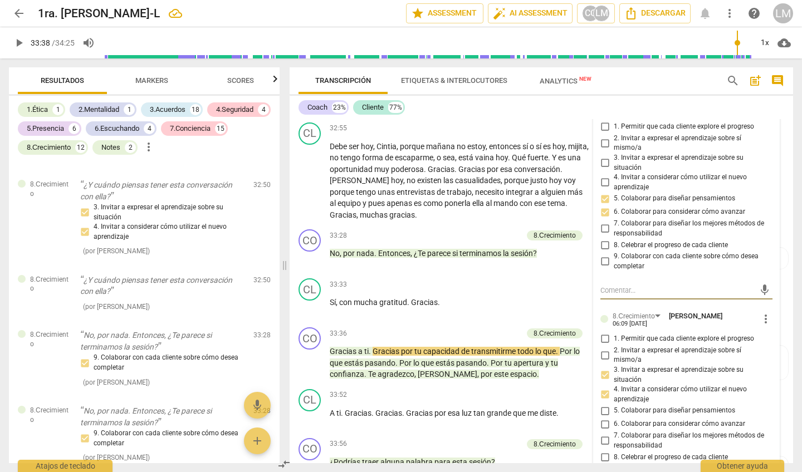
click at [601, 451] on input "8. Celebrar el progreso de cada cliente" at bounding box center [605, 457] width 18 height 13
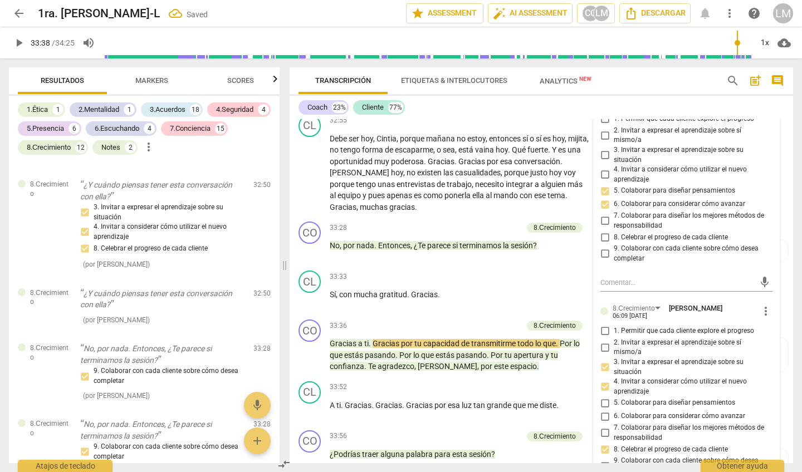
scroll to position [5108, 0]
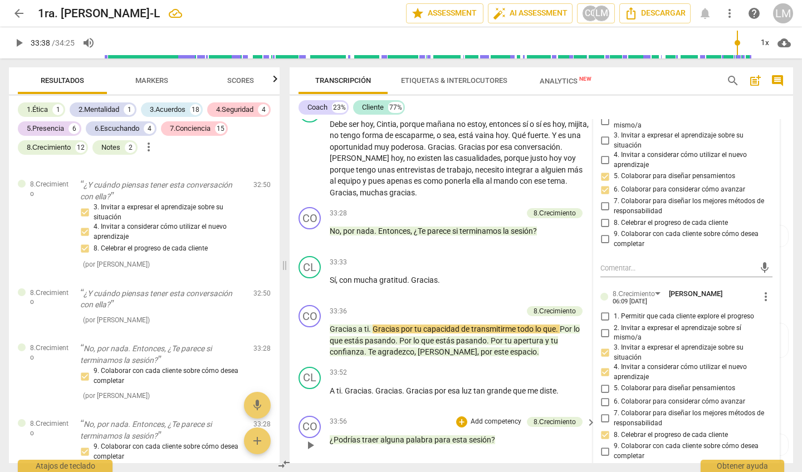
click at [547, 416] on div "33:56 + Add competency 8.Сrecimiento keyboard_arrow_right ¿Podrías traer alguna…" at bounding box center [463, 436] width 267 height 40
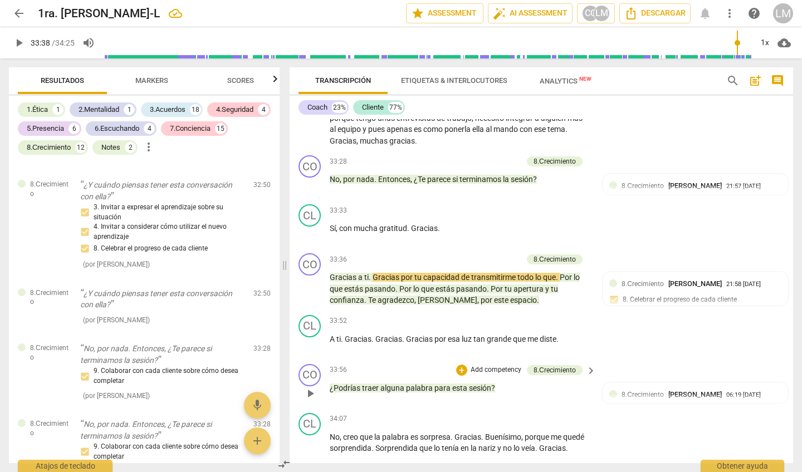
scroll to position [5155, 0]
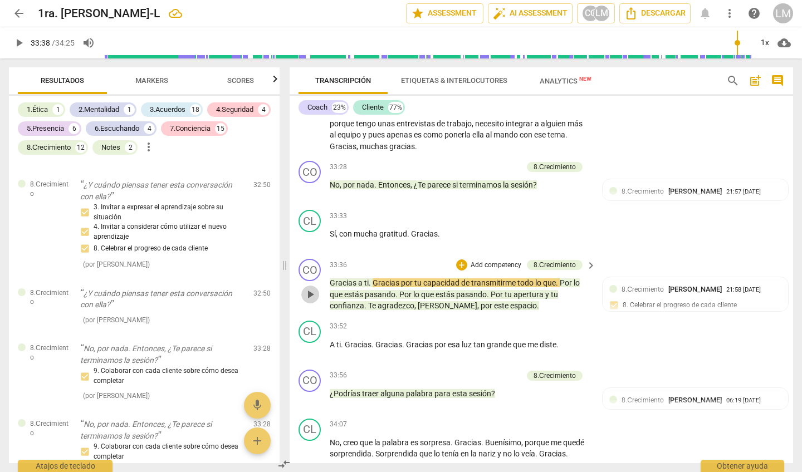
click at [314, 288] on span "play_arrow" at bounding box center [310, 294] width 13 height 13
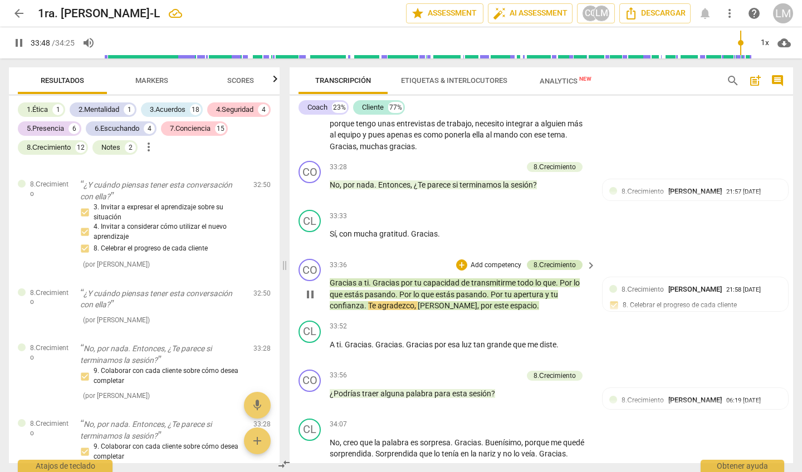
click at [566, 260] on div "8.Сrecimiento" at bounding box center [555, 265] width 42 height 10
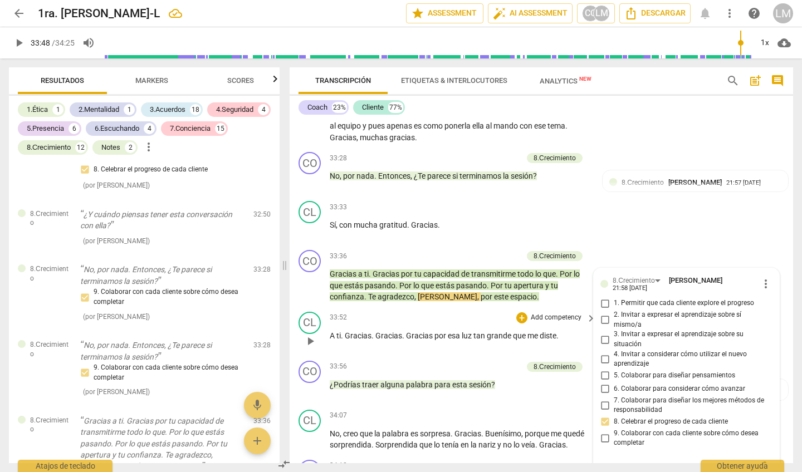
scroll to position [5161, 0]
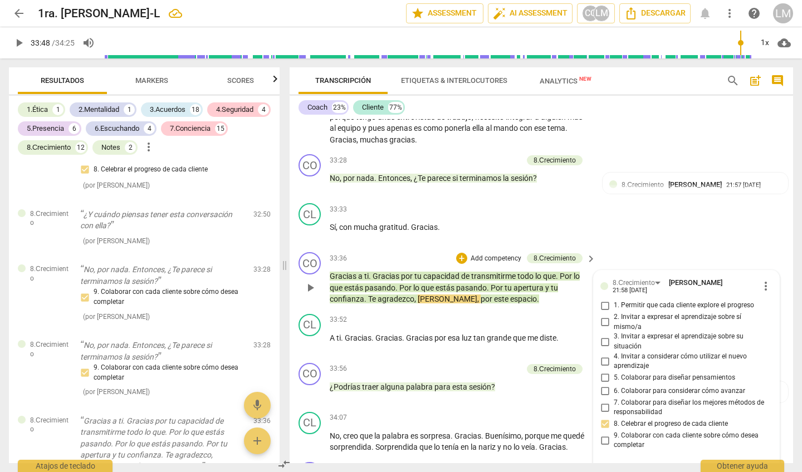
click at [500, 254] on p "Add competency" at bounding box center [495, 259] width 53 height 10
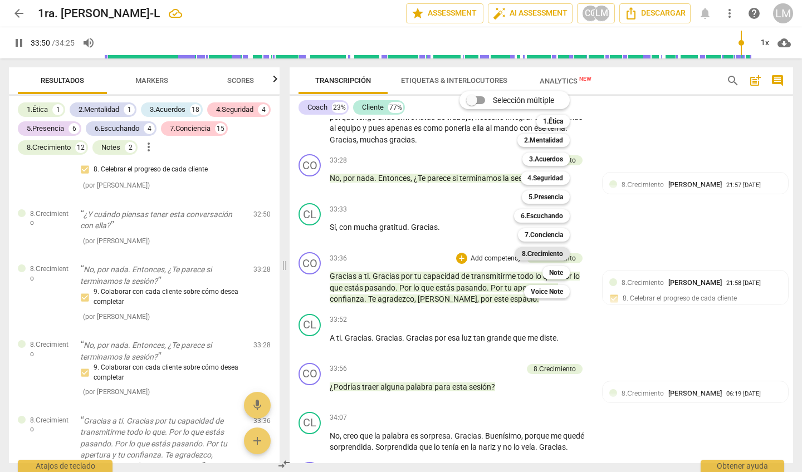
click at [542, 252] on b "8.Сrecimiento" at bounding box center [543, 253] width 42 height 13
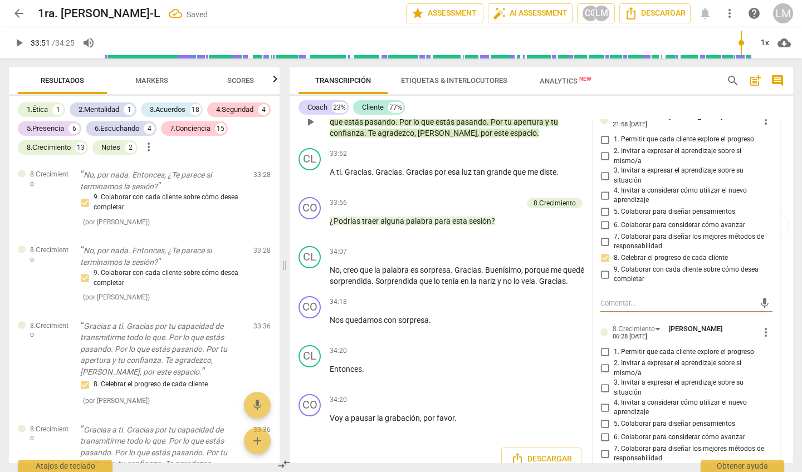
scroll to position [5327, 0]
click at [600, 346] on input "1. Permitir que cada cliente explore el progreso" at bounding box center [605, 352] width 18 height 13
click at [575, 434] on div "CO play_arrow pause 00:04 + Add competency 1.Ética 3.Acuerdos keyboard_arrow_ri…" at bounding box center [541, 291] width 503 height 344
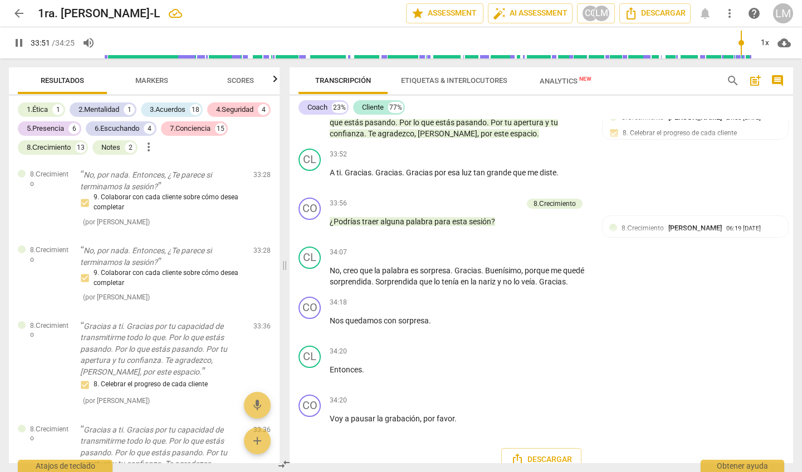
scroll to position [5279, 0]
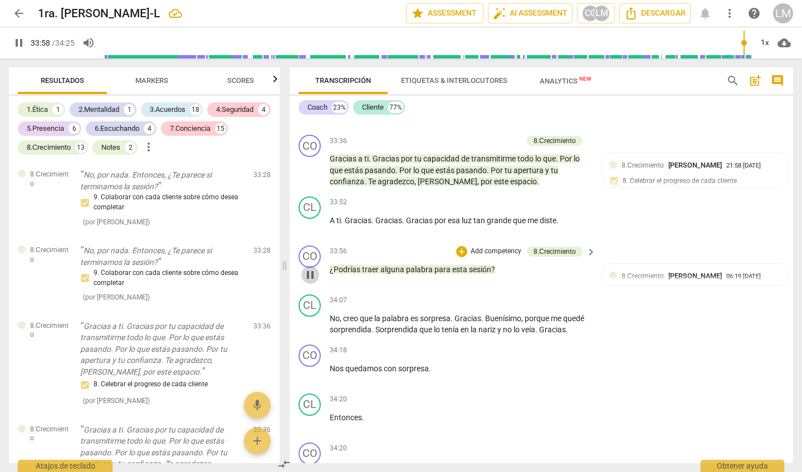
click at [309, 268] on span "pause" at bounding box center [310, 274] width 13 height 13
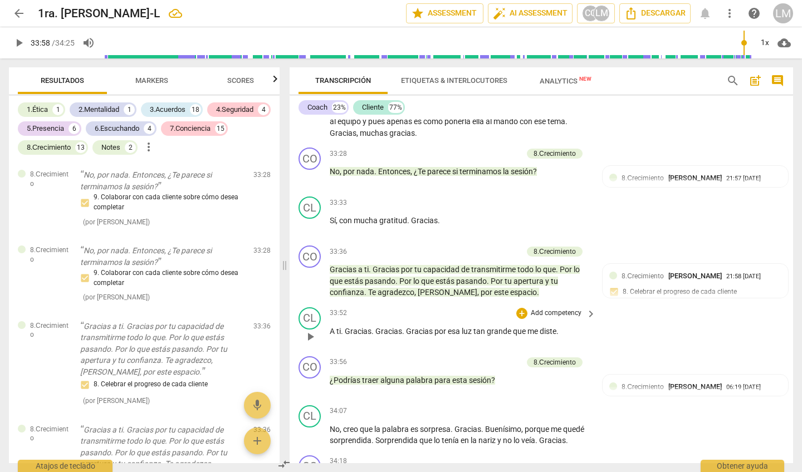
scroll to position [5155, 0]
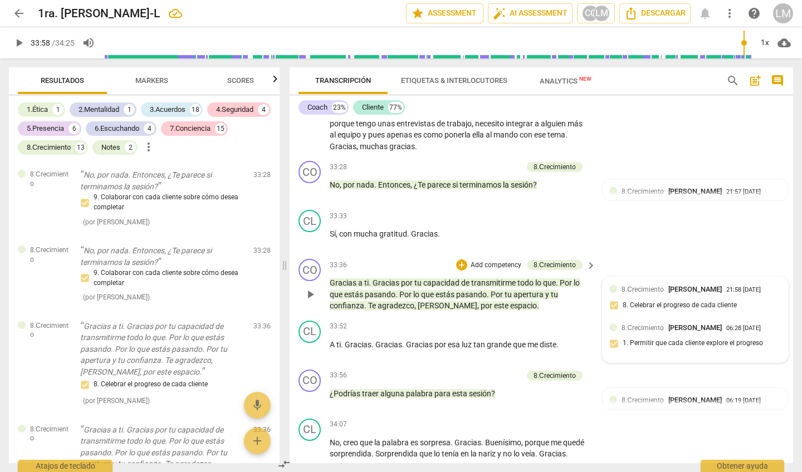
click at [611, 324] on div at bounding box center [613, 328] width 8 height 8
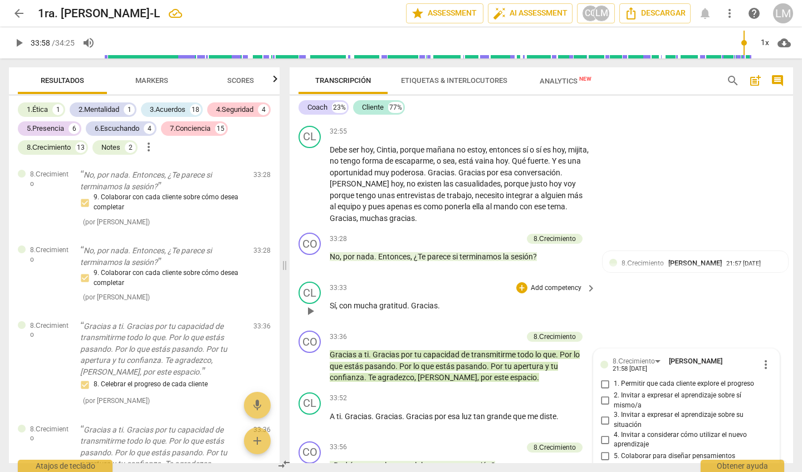
scroll to position [5097, 0]
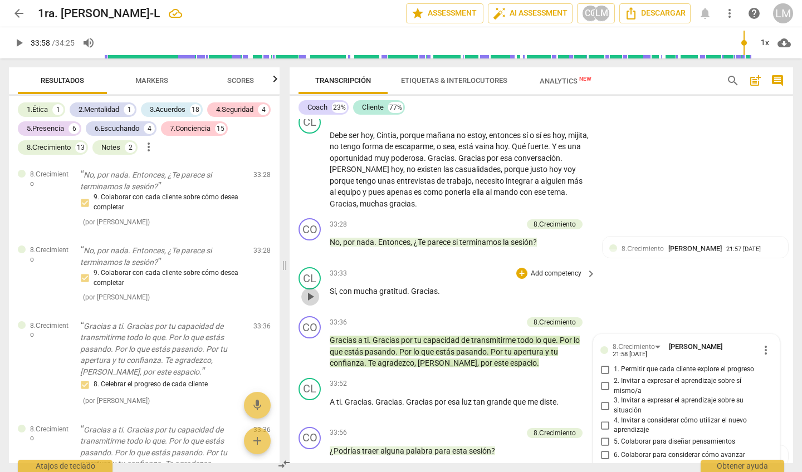
click at [312, 290] on span "play_arrow" at bounding box center [310, 296] width 13 height 13
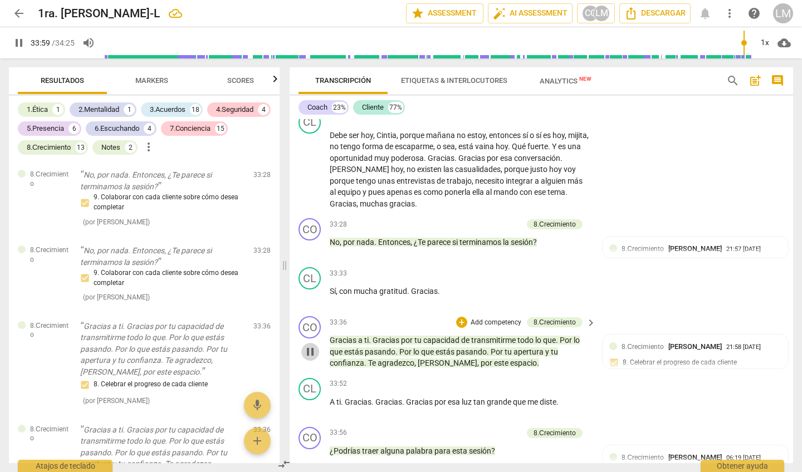
click at [310, 345] on span "pause" at bounding box center [310, 351] width 13 height 13
click at [610, 381] on div at bounding box center [613, 385] width 8 height 8
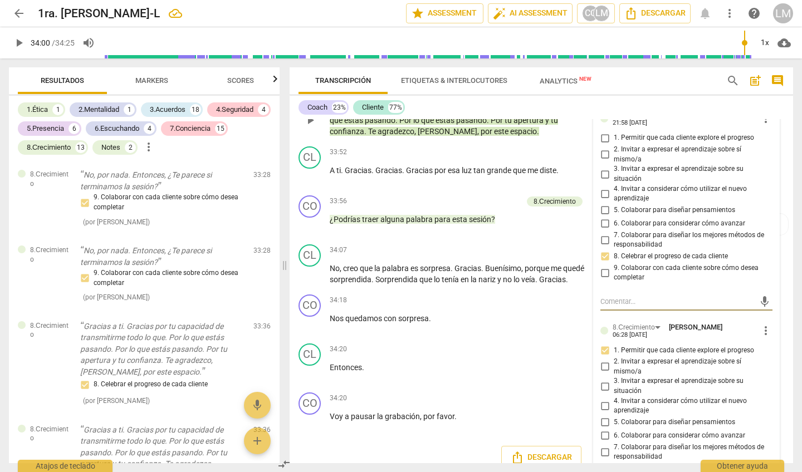
scroll to position [5325, 0]
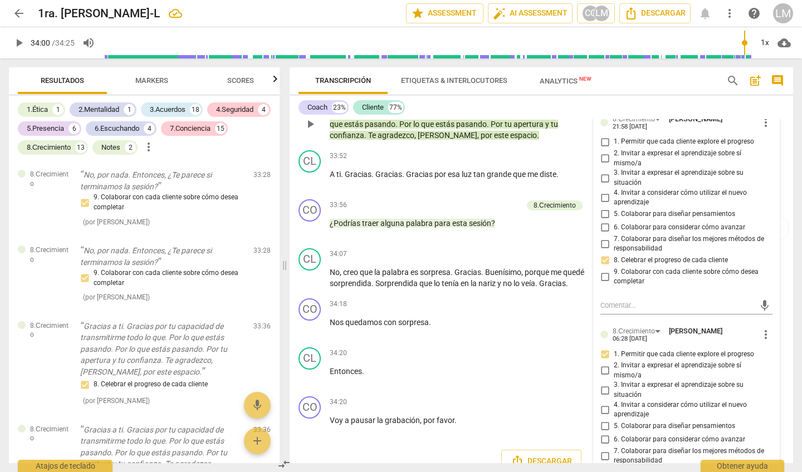
click at [603, 466] on input "8. Celebrar el progreso de cada cliente" at bounding box center [605, 472] width 18 height 13
click at [147, 79] on span "Markers" at bounding box center [151, 80] width 33 height 8
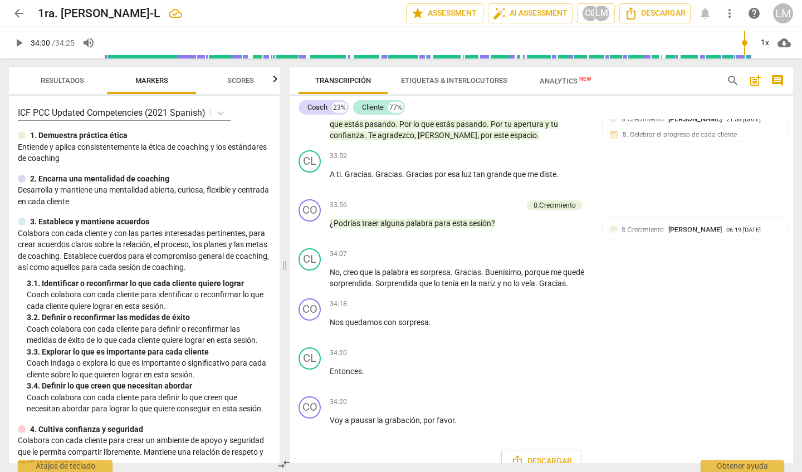
scroll to position [5279, 0]
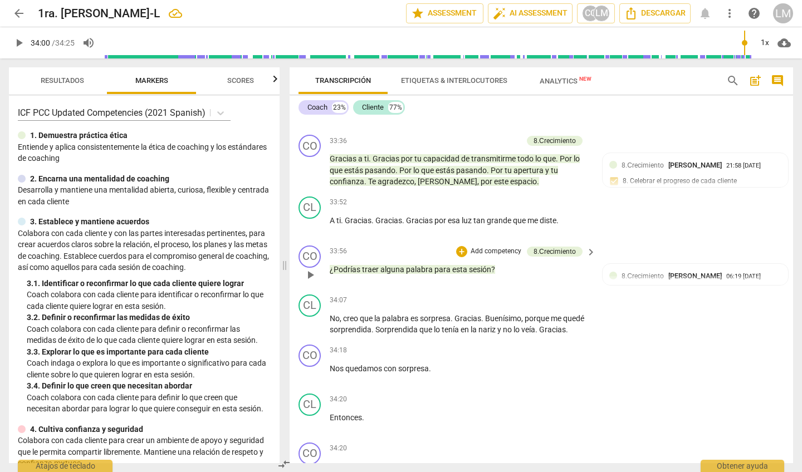
click at [489, 247] on p "Add competency" at bounding box center [495, 252] width 53 height 10
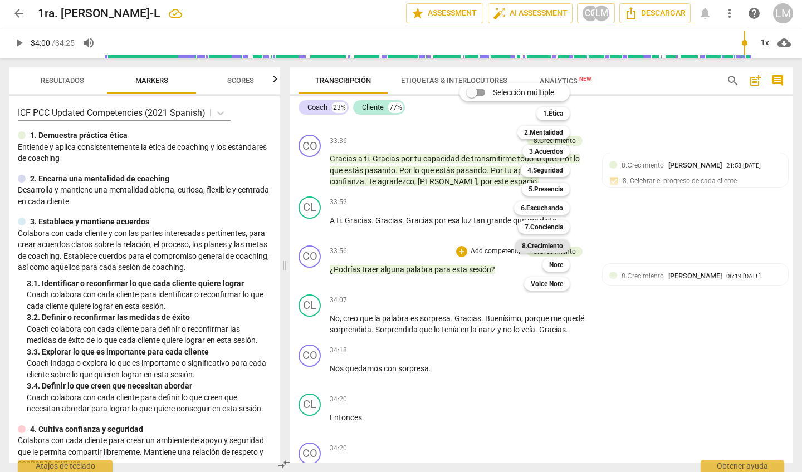
click at [537, 243] on b "8.Сrecimiento" at bounding box center [543, 245] width 42 height 13
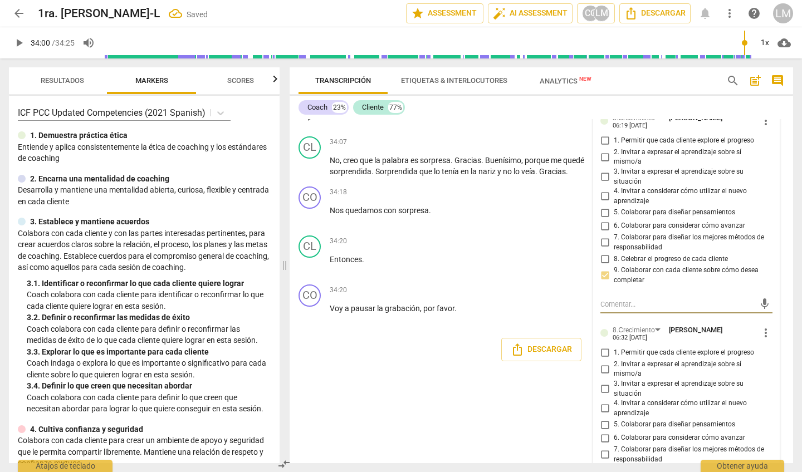
scroll to position [5436, 0]
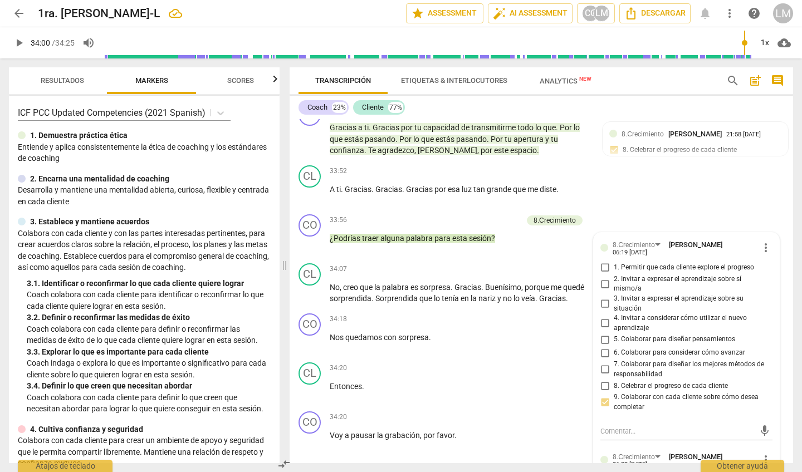
scroll to position [5306, 0]
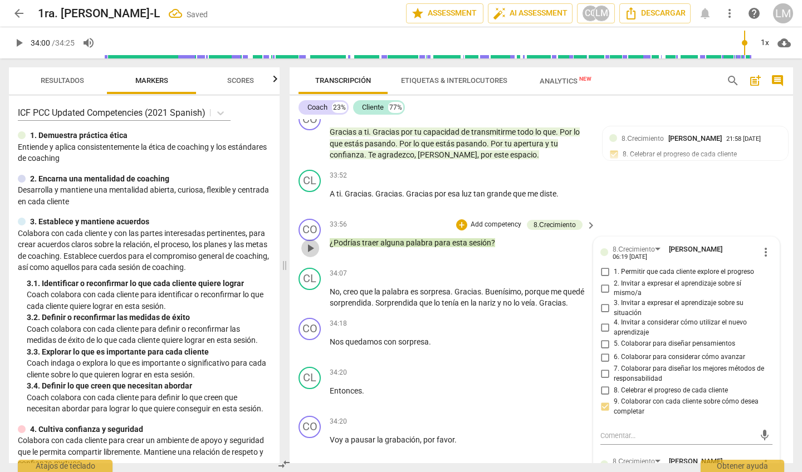
click at [311, 242] on span "play_arrow" at bounding box center [310, 248] width 13 height 13
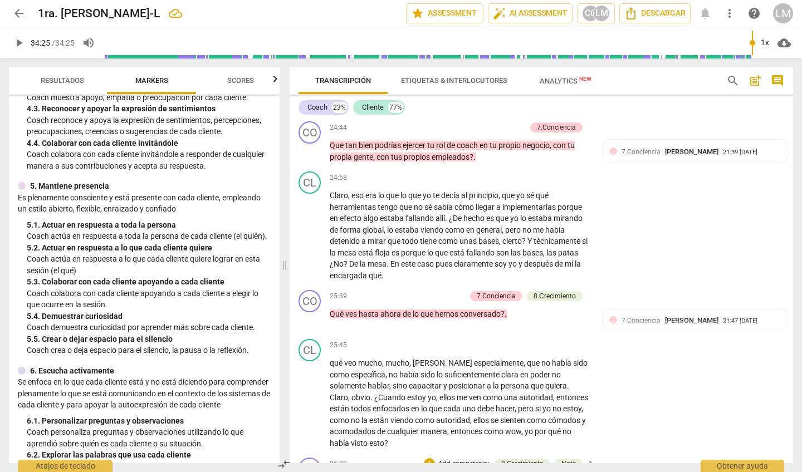
scroll to position [3701, 0]
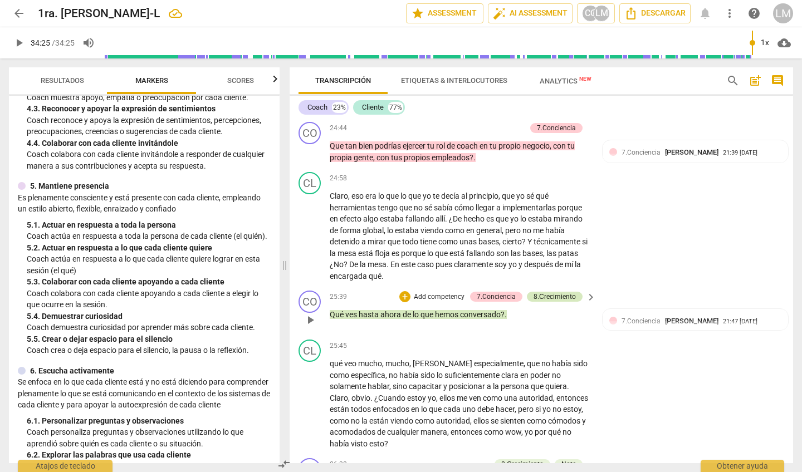
click at [555, 292] on div "8.Сrecimiento" at bounding box center [555, 297] width 42 height 10
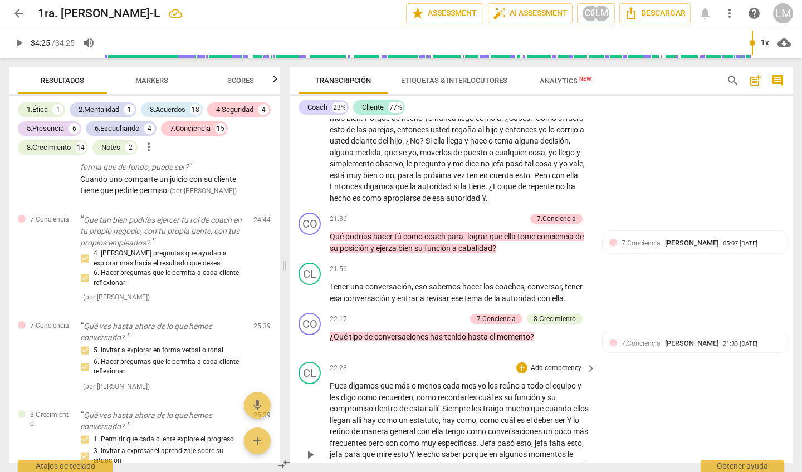
scroll to position [3164, 0]
